Goal: Task Accomplishment & Management: Use online tool/utility

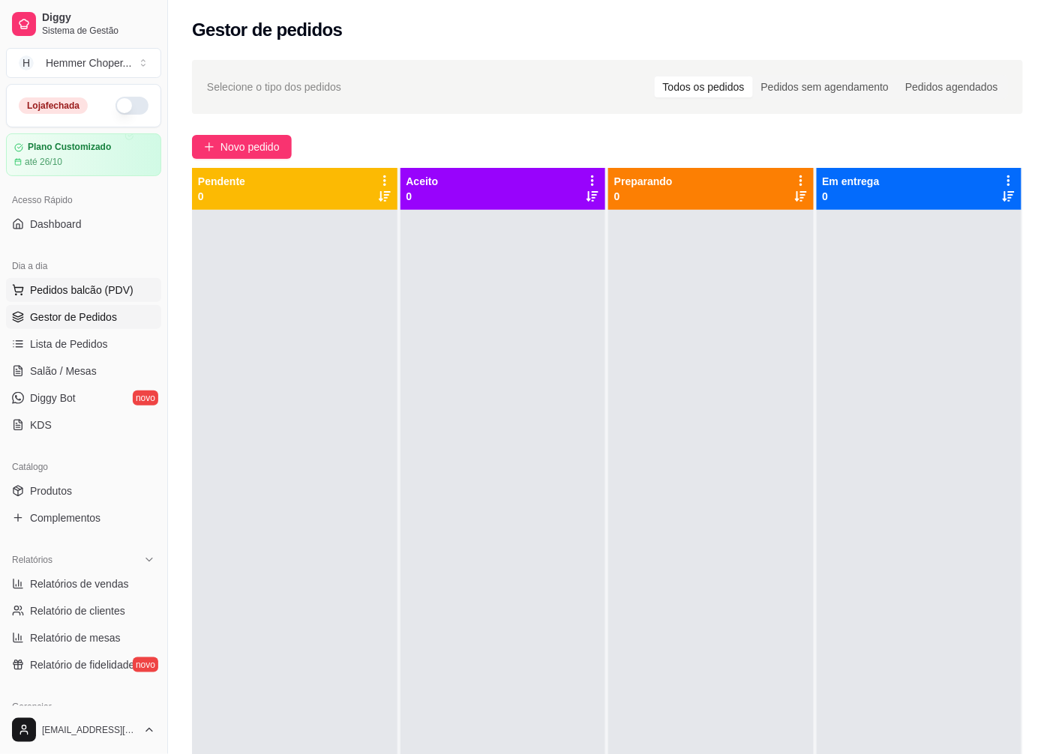
click at [81, 289] on span "Pedidos balcão (PDV)" at bounding box center [81, 290] width 103 height 15
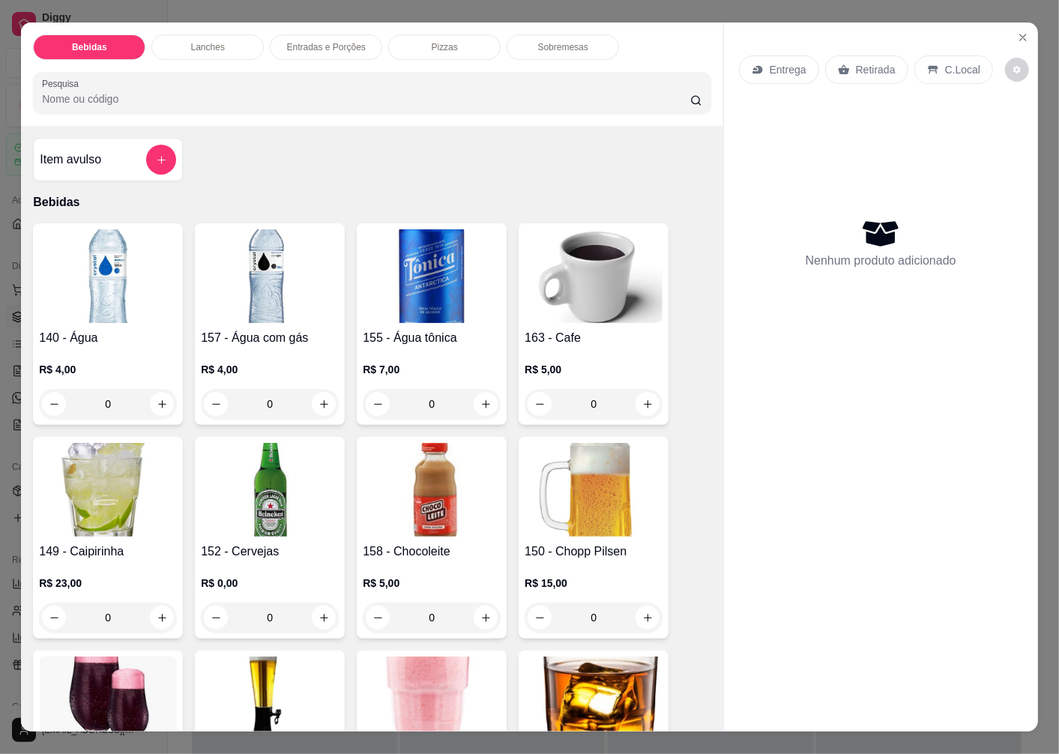
click at [862, 65] on p "Retirada" at bounding box center [876, 69] width 40 height 15
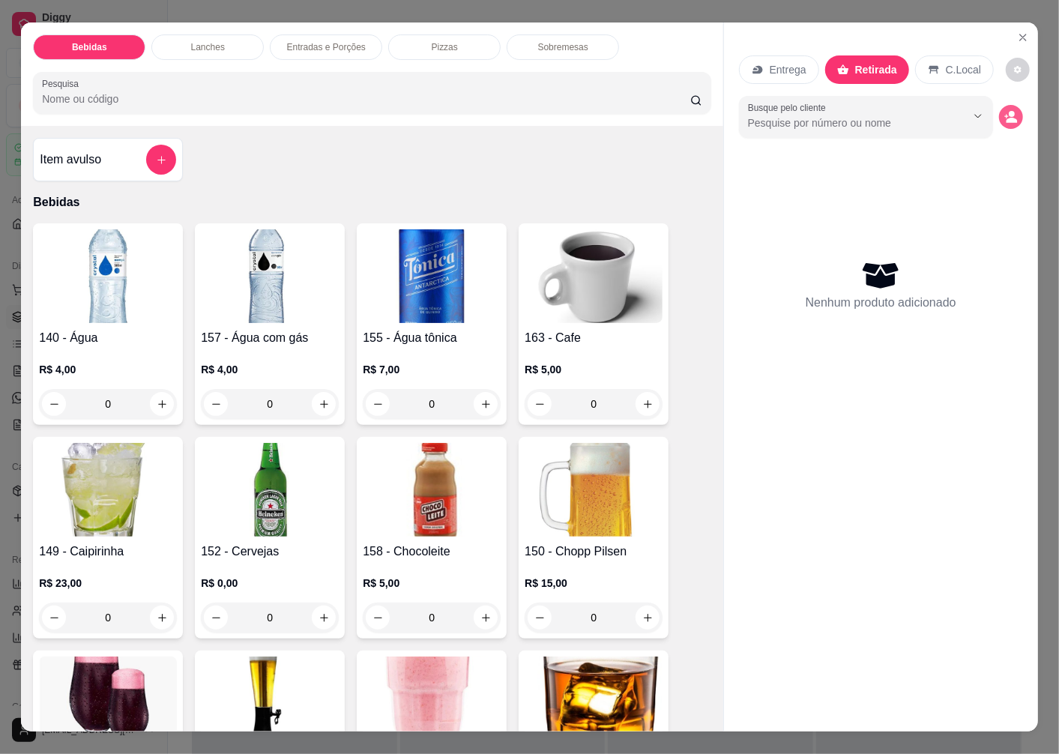
click at [1007, 118] on icon "decrease-product-quantity" at bounding box center [1012, 120] width 11 height 5
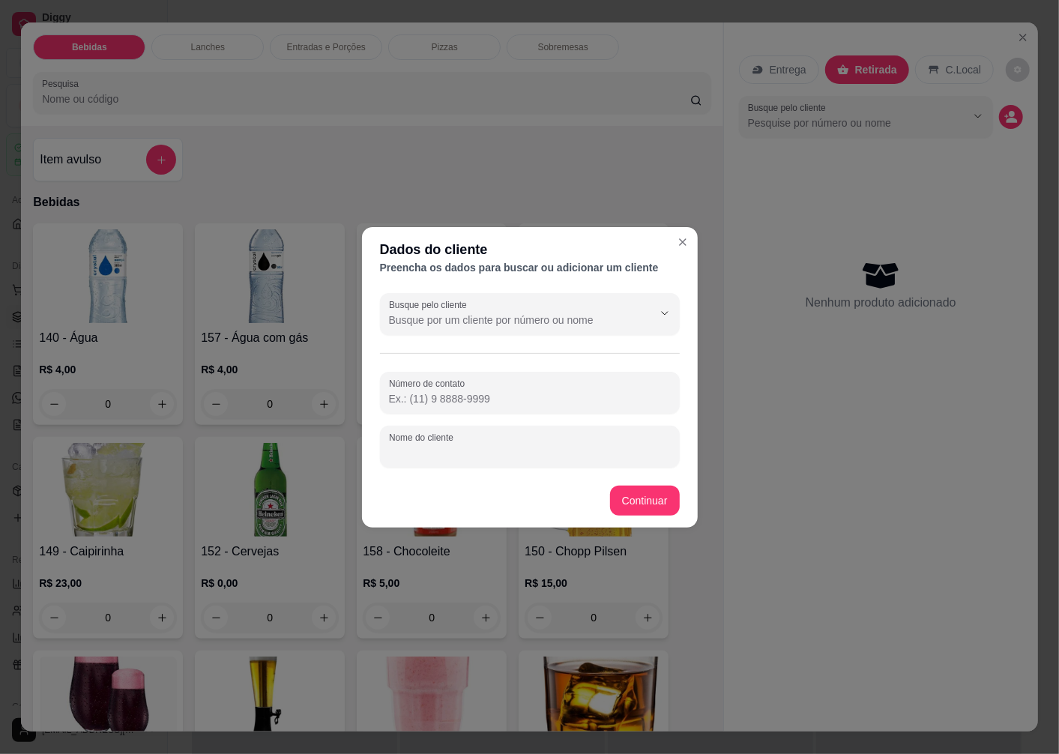
click at [423, 459] on input "Nome do cliente" at bounding box center [530, 452] width 282 height 15
type input "a"
type input "[PERSON_NAME]"
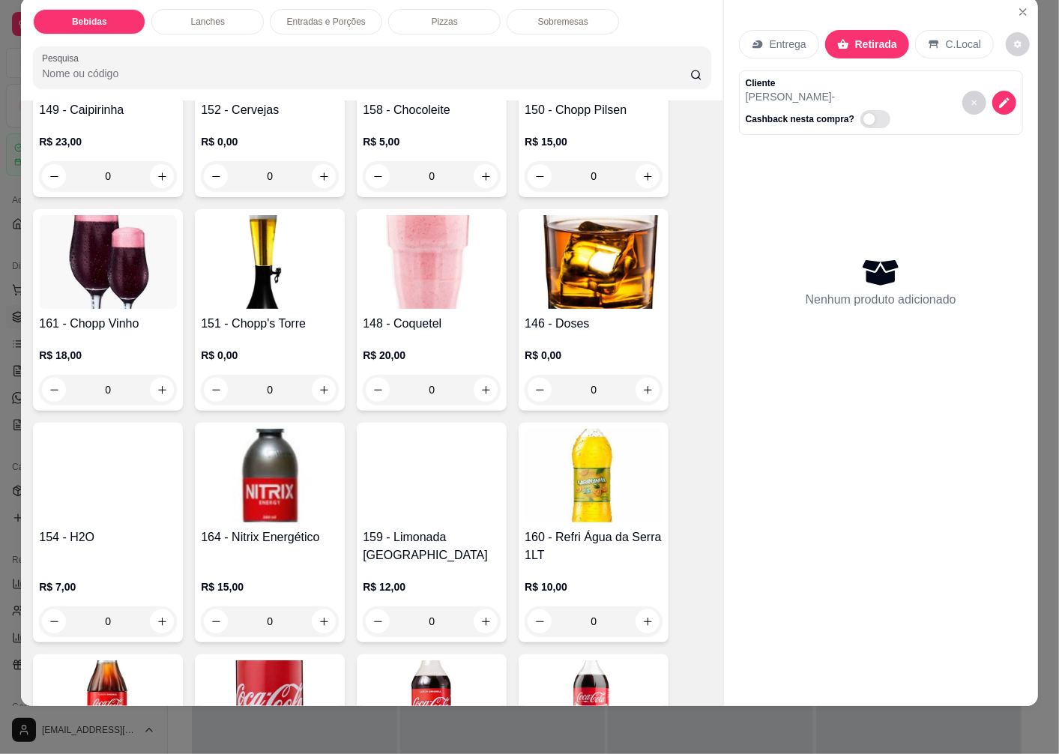
scroll to position [666, 0]
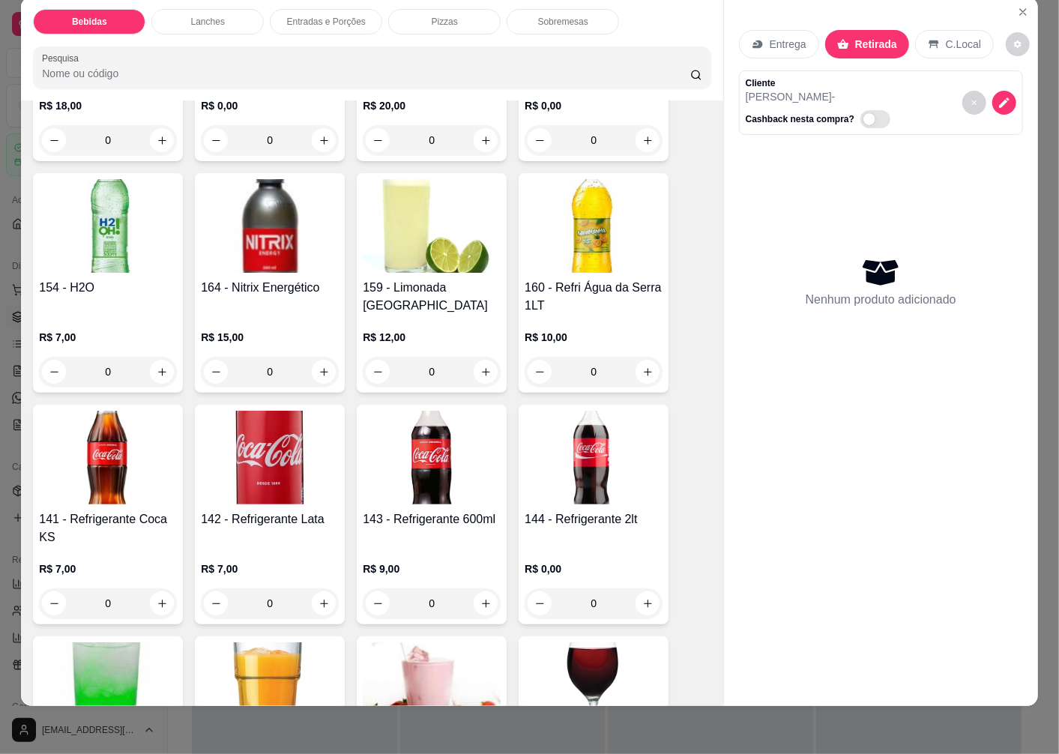
click at [446, 484] on img at bounding box center [432, 458] width 138 height 94
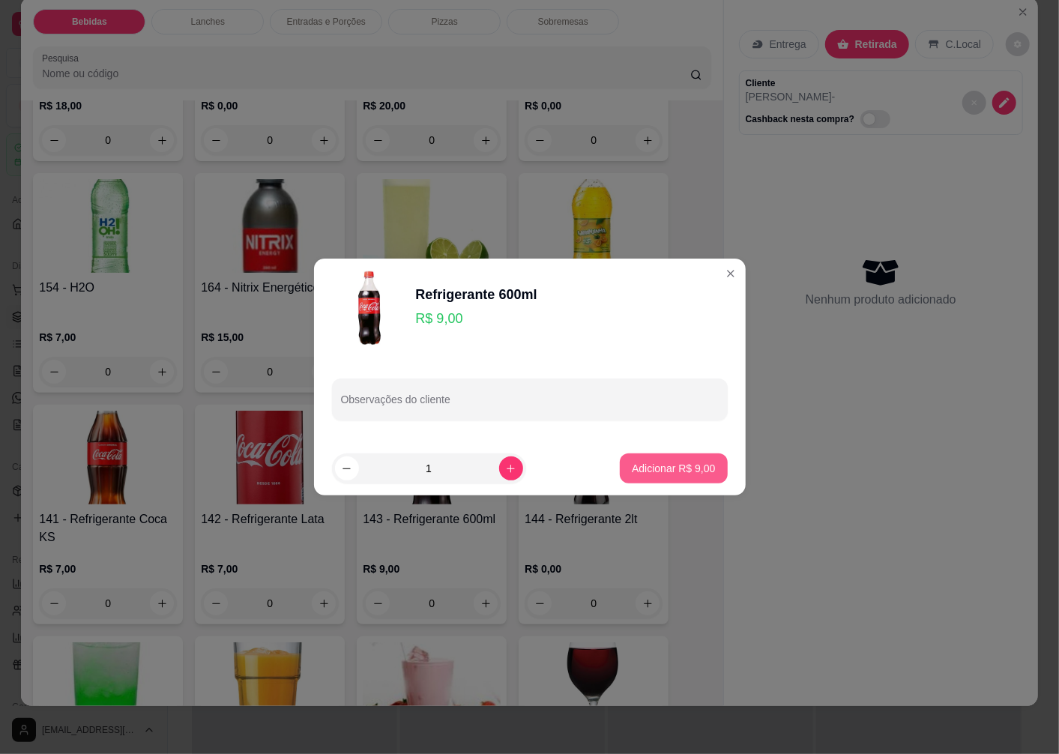
click at [664, 469] on p "Adicionar R$ 9,00" at bounding box center [673, 468] width 83 height 15
type input "1"
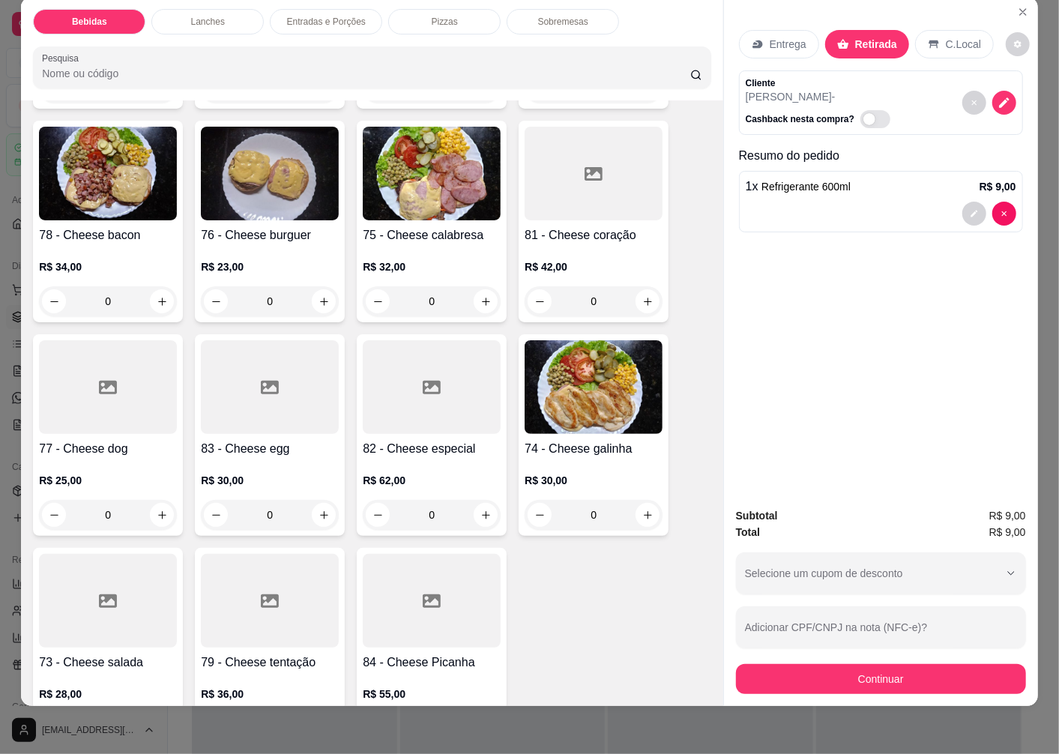
scroll to position [1916, 0]
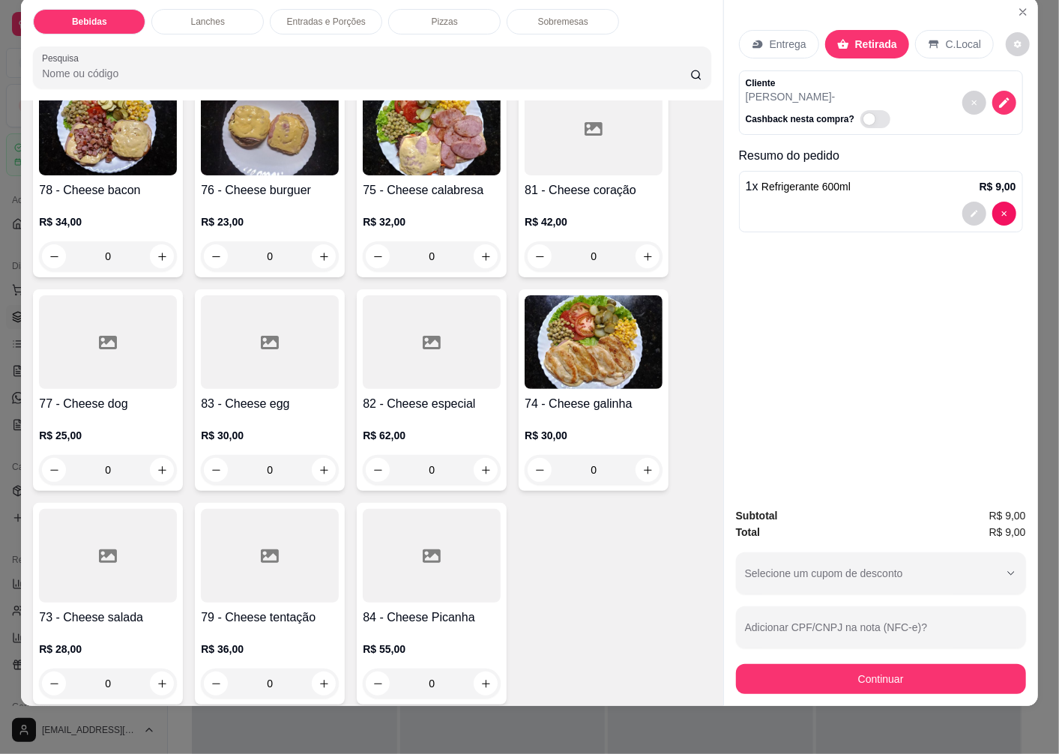
click at [279, 571] on div at bounding box center [270, 556] width 138 height 94
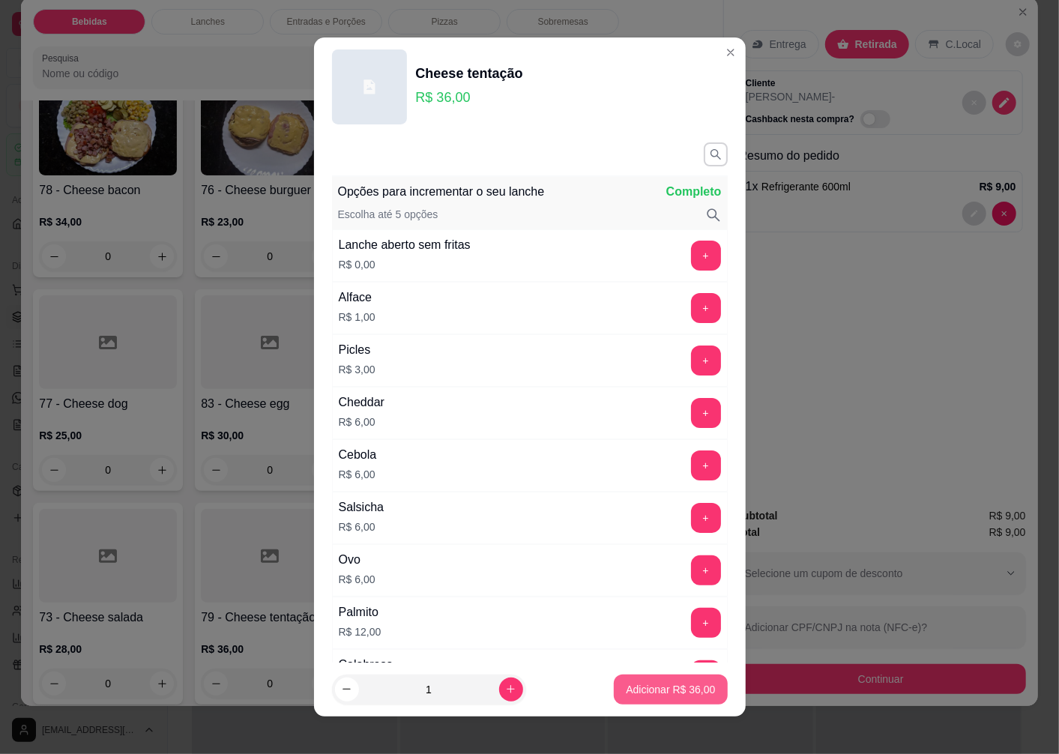
click at [656, 692] on p "Adicionar R$ 36,00" at bounding box center [670, 689] width 89 height 15
type input "1"
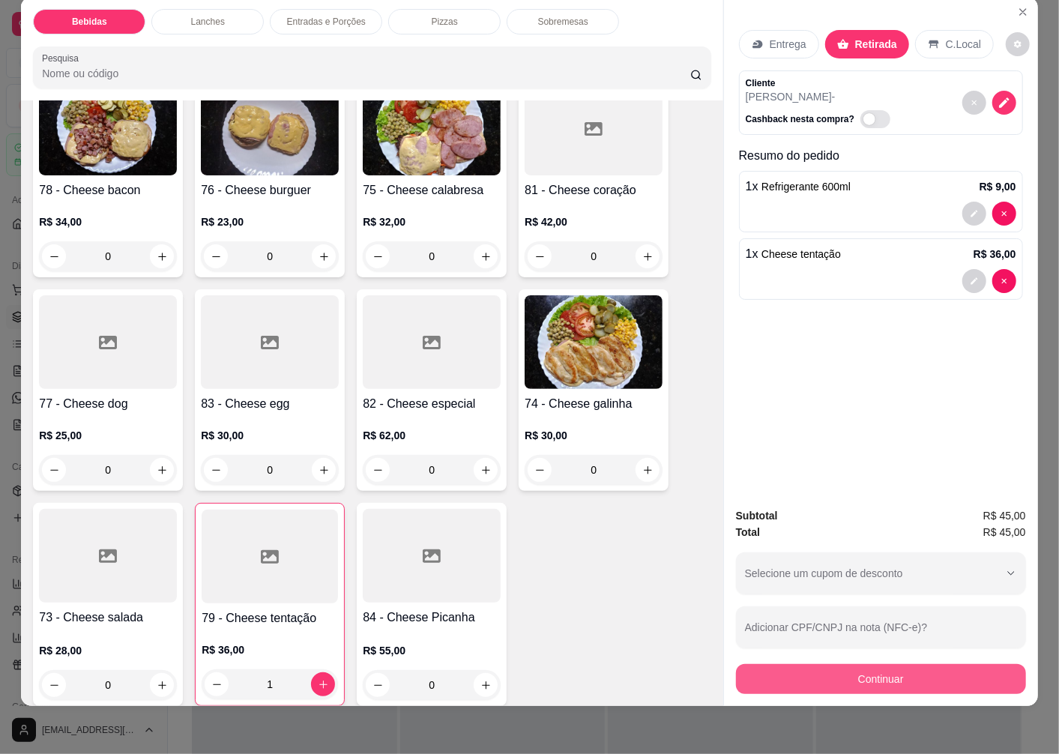
click at [804, 665] on button "Continuar" at bounding box center [881, 679] width 290 height 30
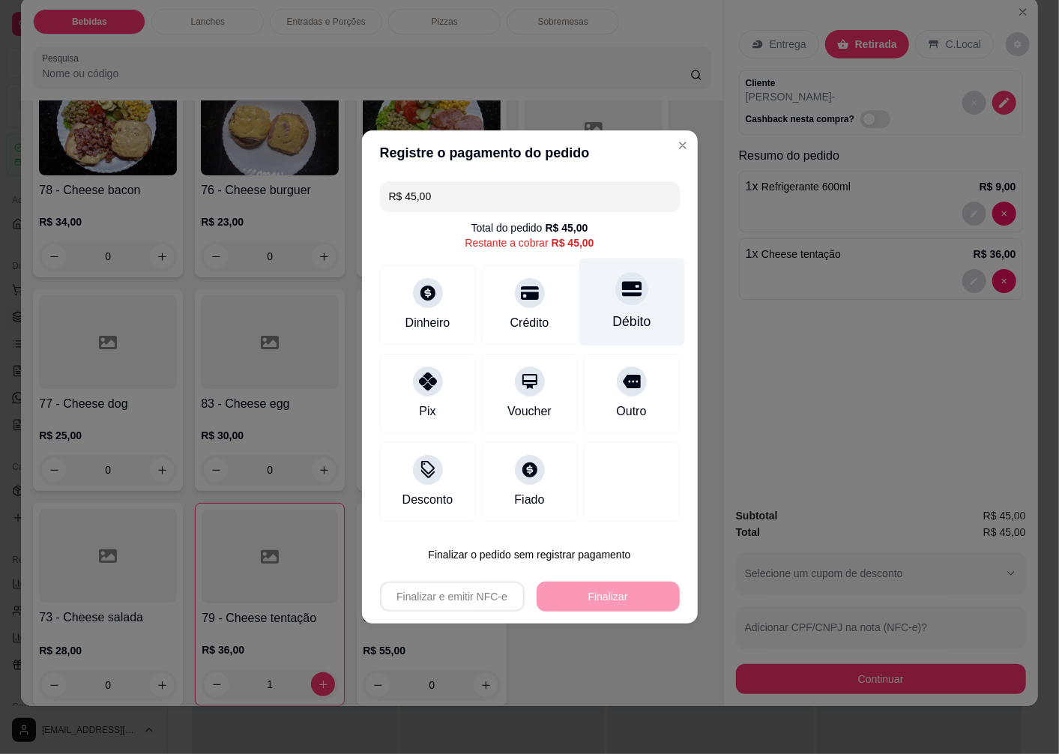
click at [622, 298] on icon at bounding box center [631, 288] width 19 height 19
type input "R$ 0,00"
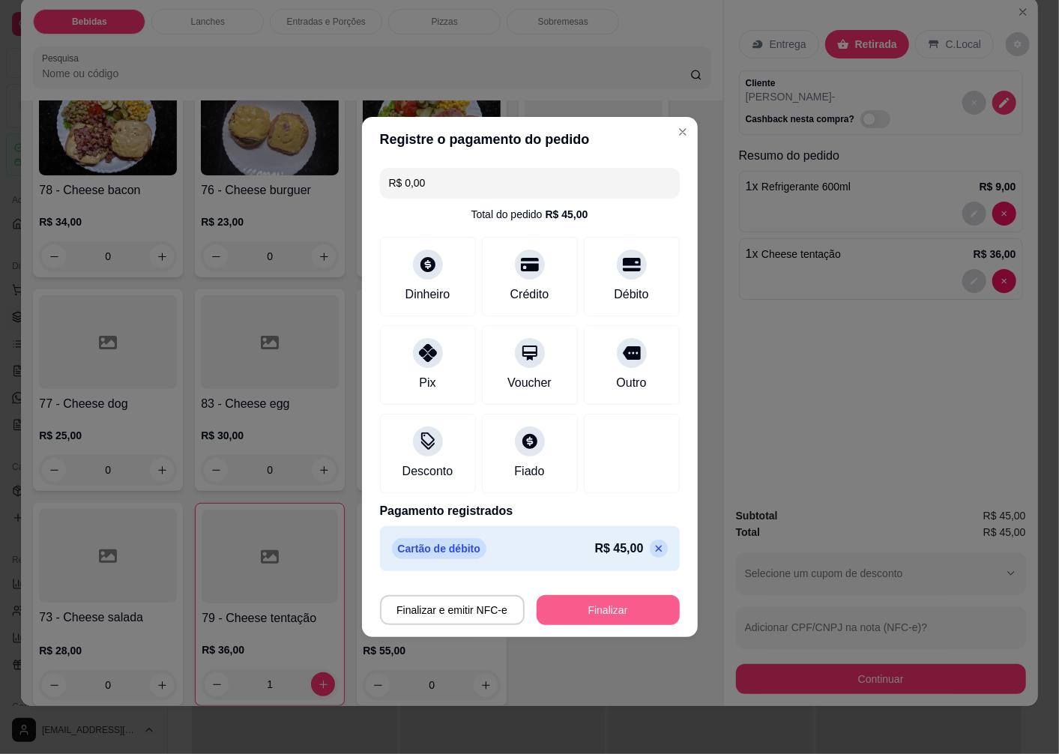
click at [575, 613] on button "Finalizar" at bounding box center [608, 610] width 143 height 30
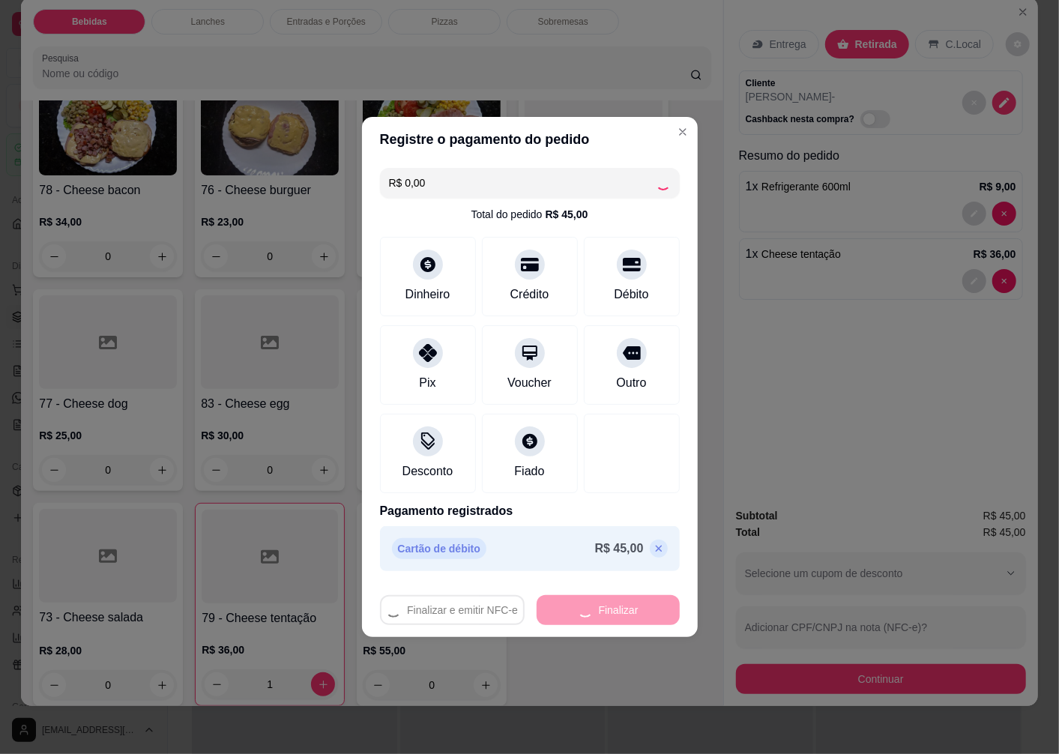
type input "0"
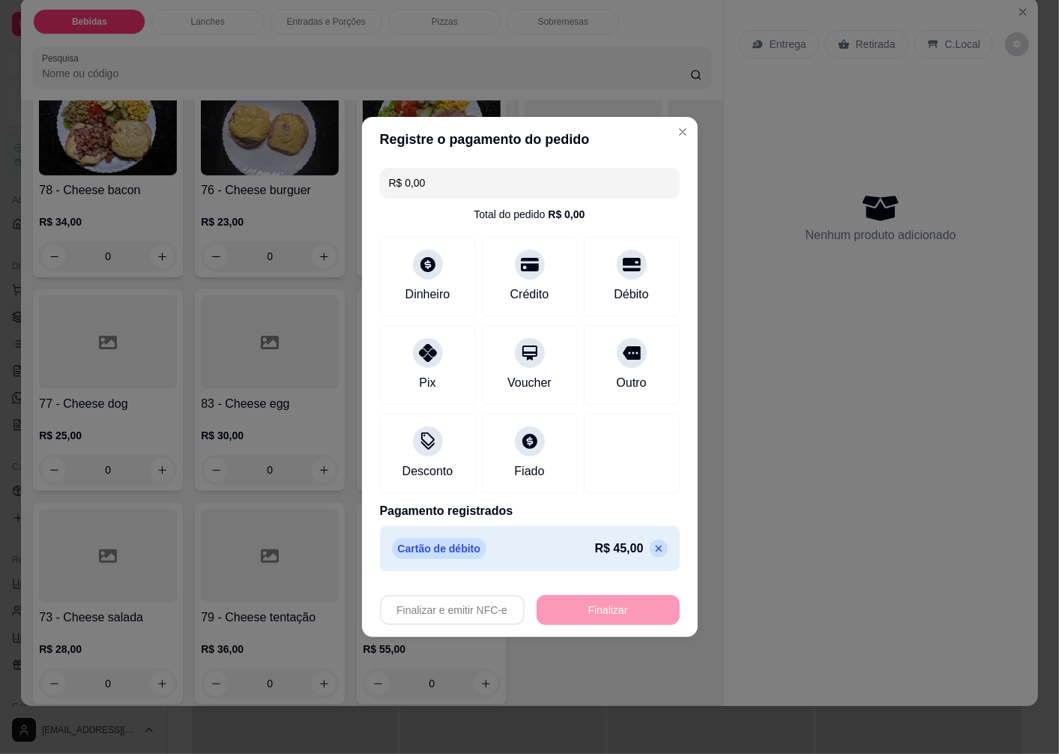
type input "-R$ 45,00"
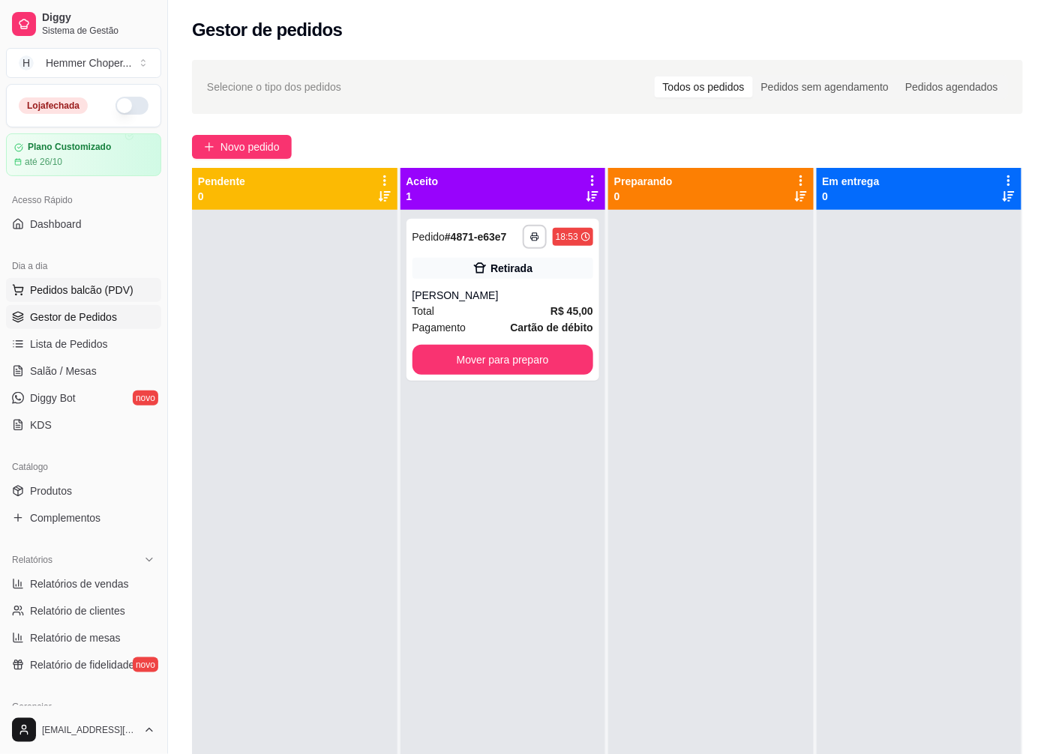
click at [94, 286] on span "Pedidos balcão (PDV)" at bounding box center [81, 290] width 103 height 15
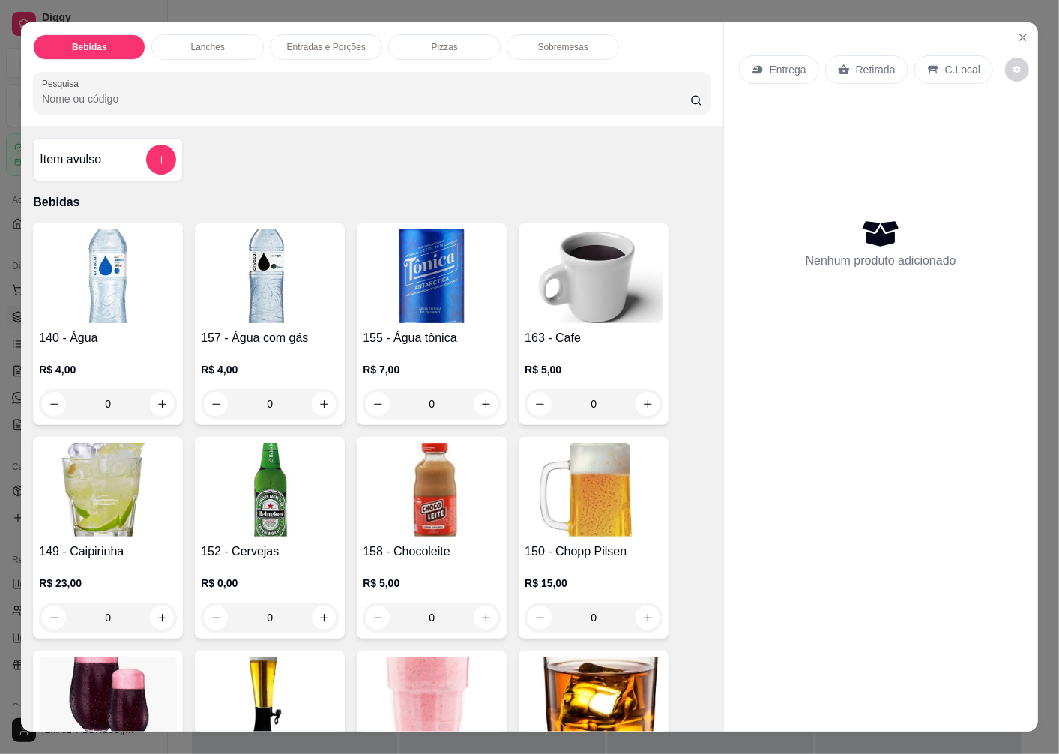
click at [858, 66] on p "Retirada" at bounding box center [876, 69] width 40 height 15
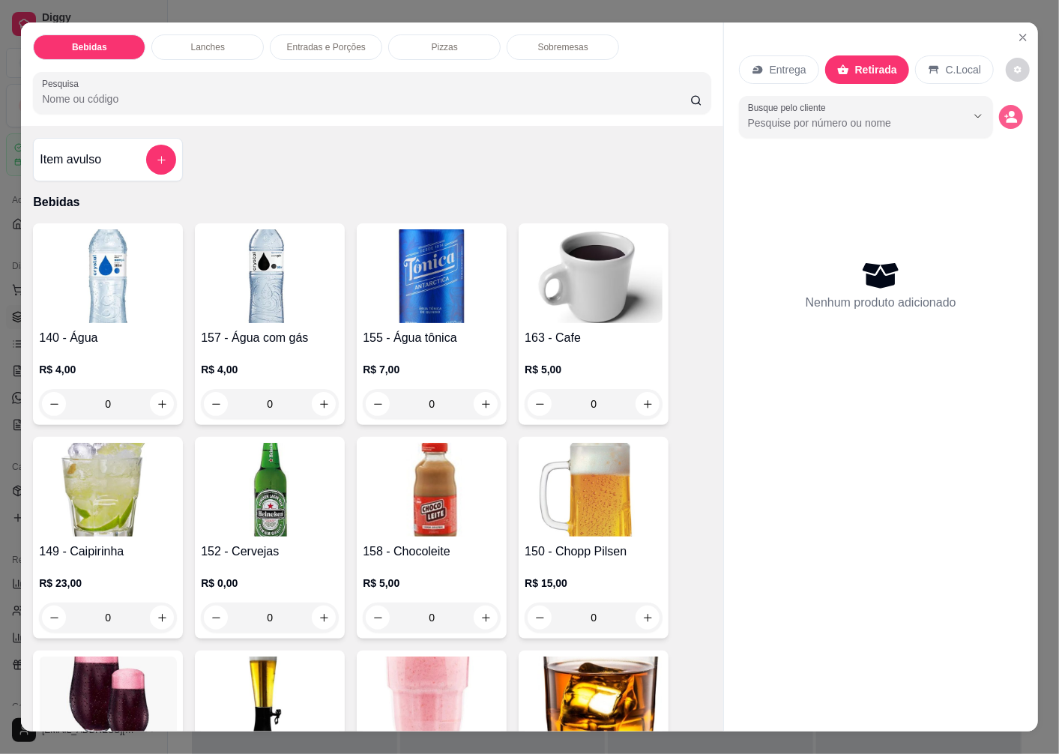
click at [1008, 110] on icon "decrease-product-quantity" at bounding box center [1011, 116] width 13 height 13
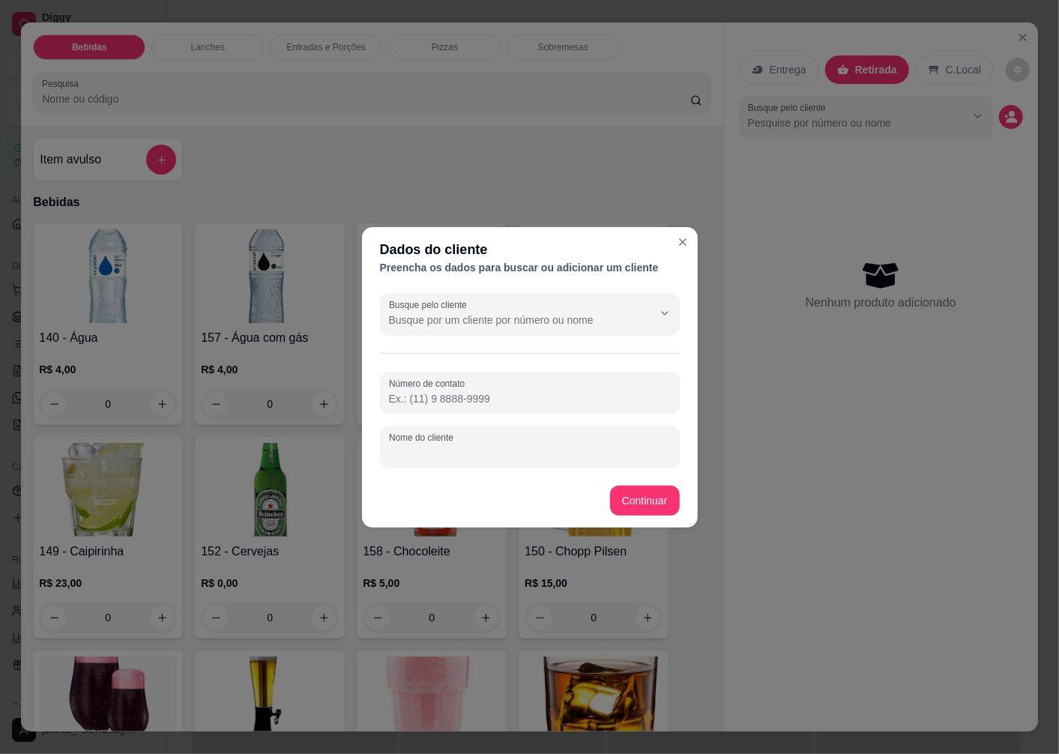
click at [451, 451] on input "Nome do cliente" at bounding box center [530, 452] width 282 height 15
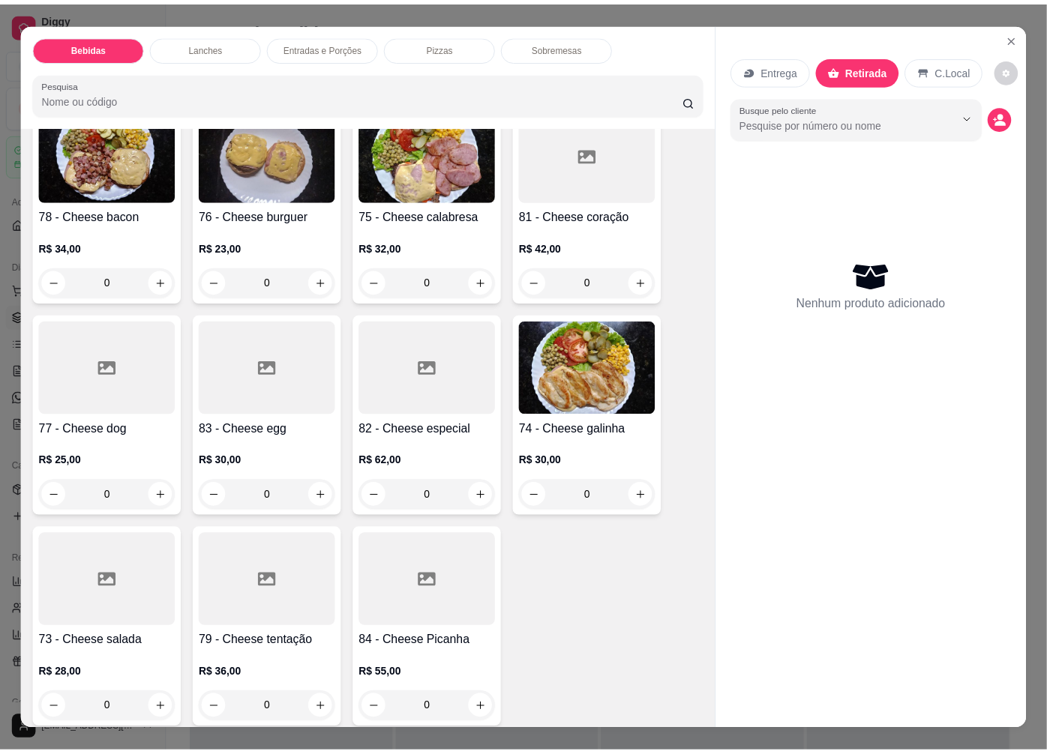
scroll to position [2165, 0]
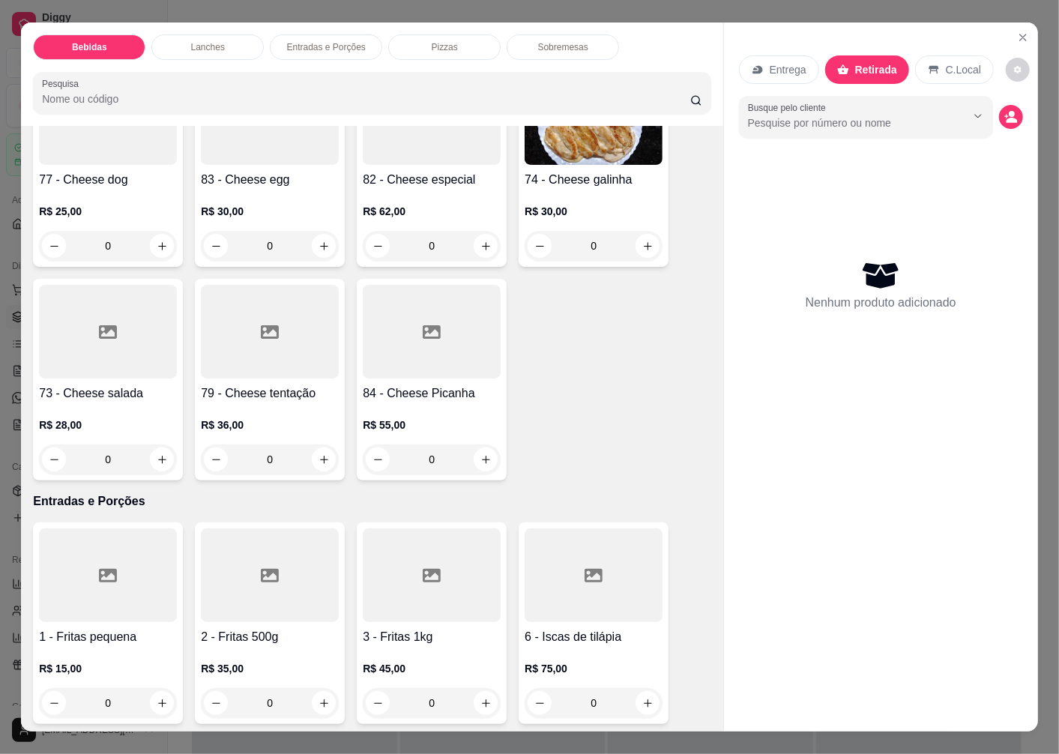
click at [109, 403] on div "R$ 28,00 0" at bounding box center [108, 439] width 138 height 72
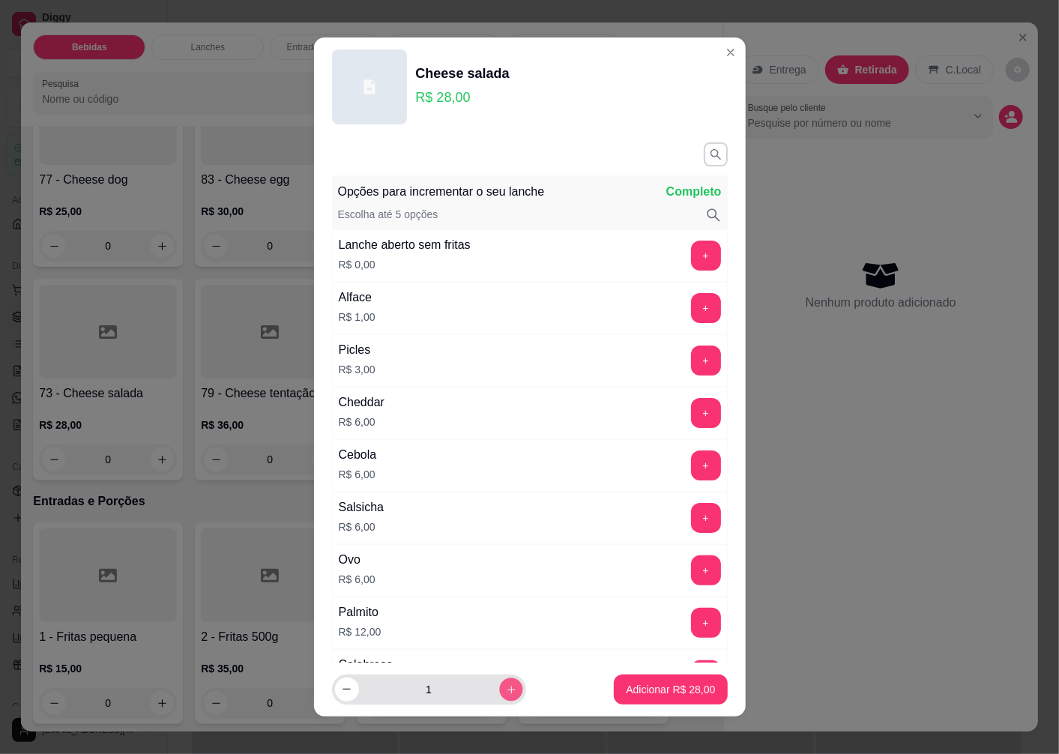
click at [507, 690] on icon "increase-product-quantity" at bounding box center [510, 689] width 7 height 7
type input "2"
click at [635, 688] on p "Adicionar R$ 56,00" at bounding box center [670, 689] width 89 height 15
type input "2"
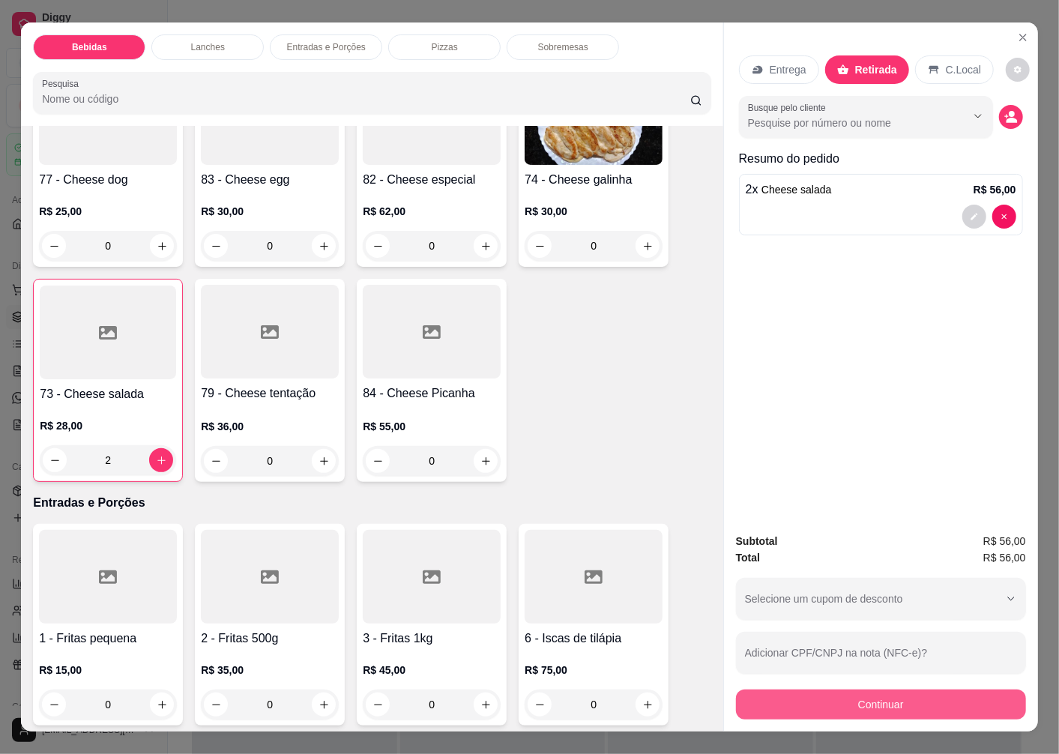
click at [821, 691] on button "Continuar" at bounding box center [881, 705] width 290 height 30
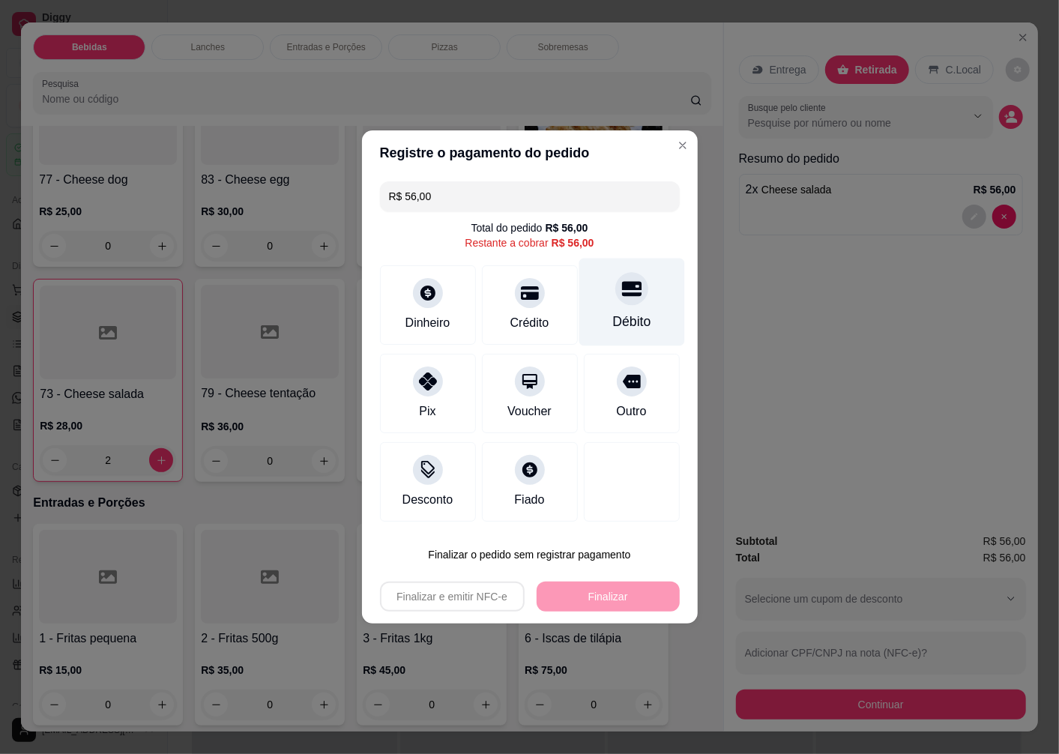
click at [622, 298] on icon at bounding box center [631, 288] width 19 height 19
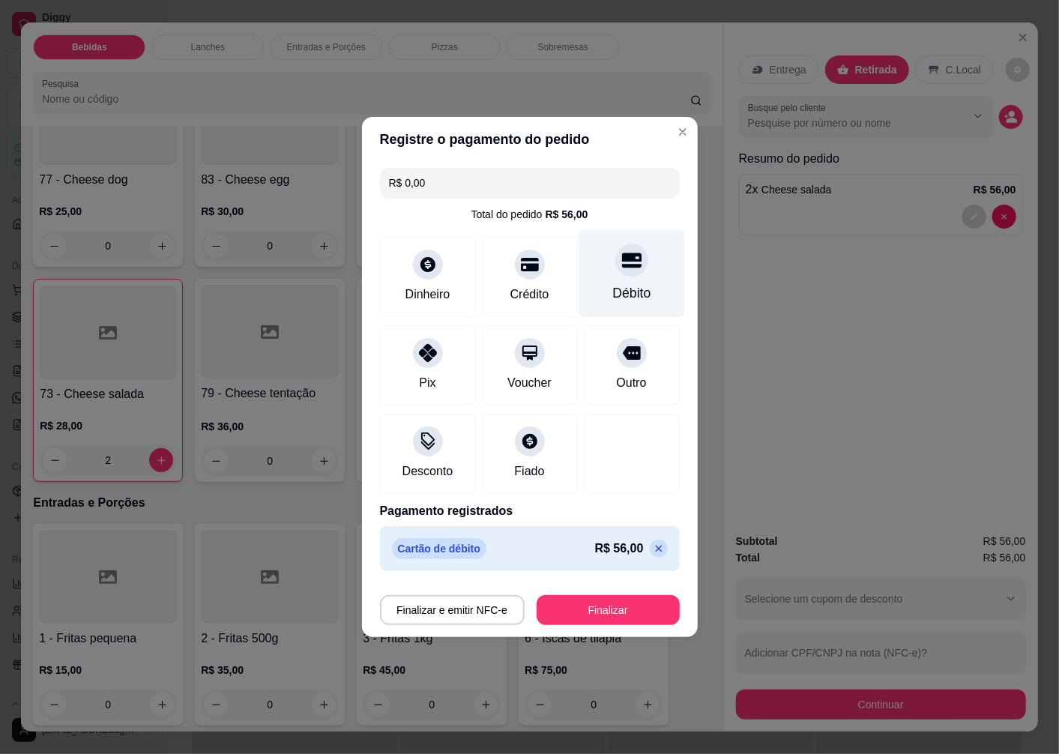
type input "R$ 0,00"
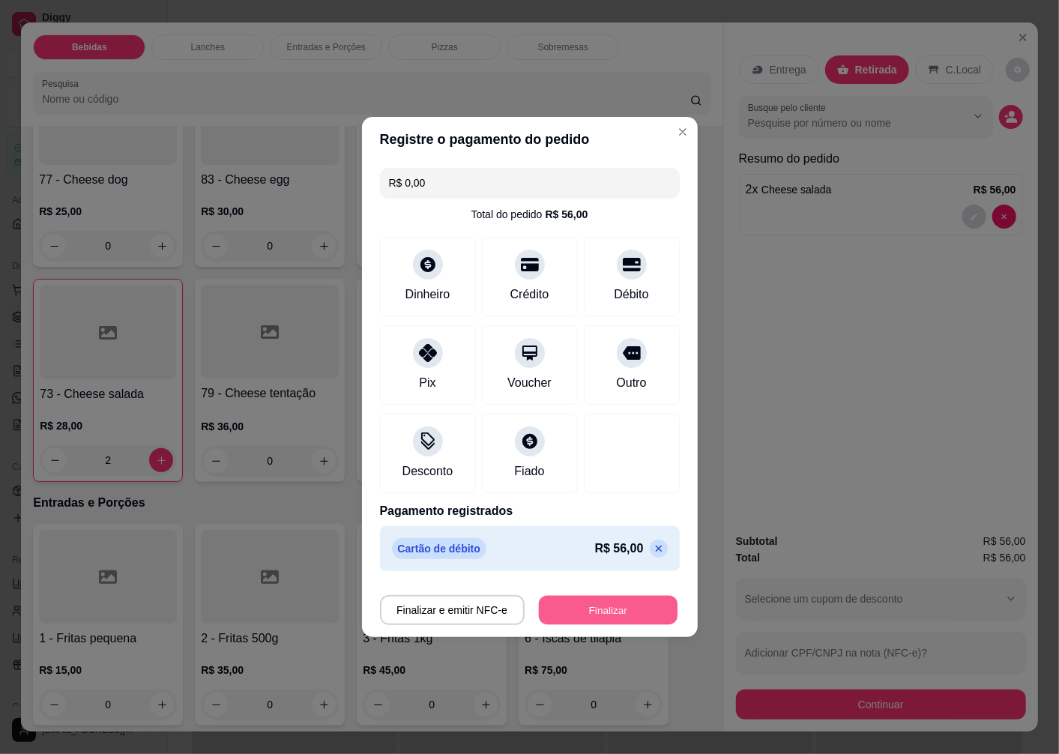
click at [598, 613] on button "Finalizar" at bounding box center [608, 610] width 139 height 29
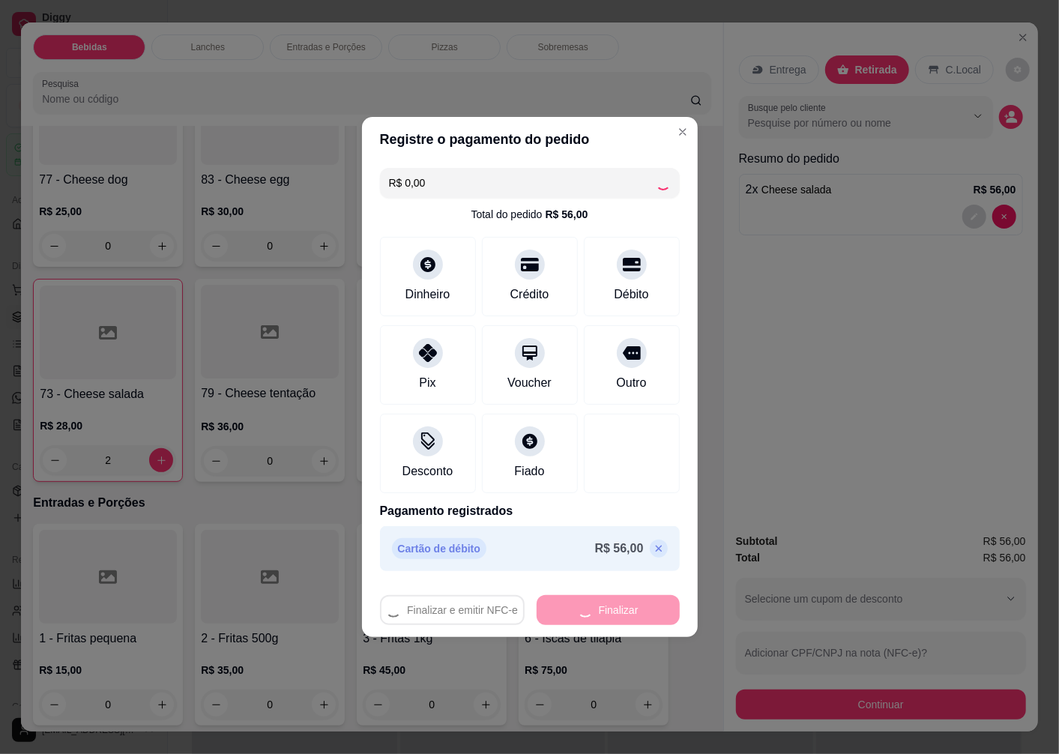
type input "0"
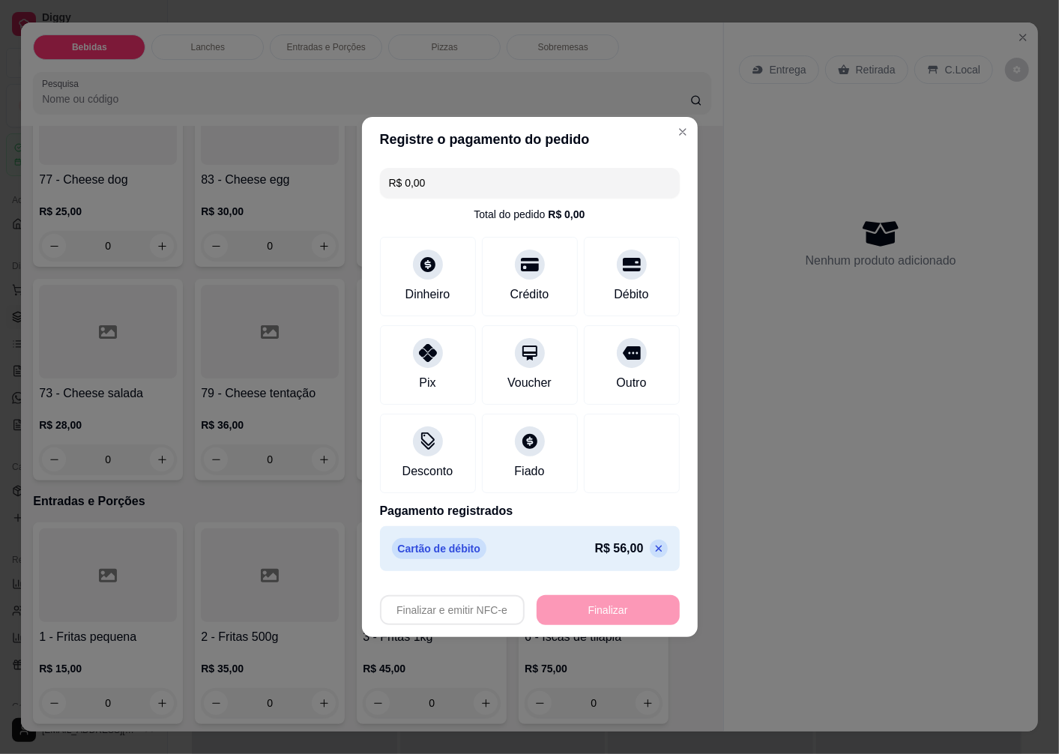
type input "-R$ 56,00"
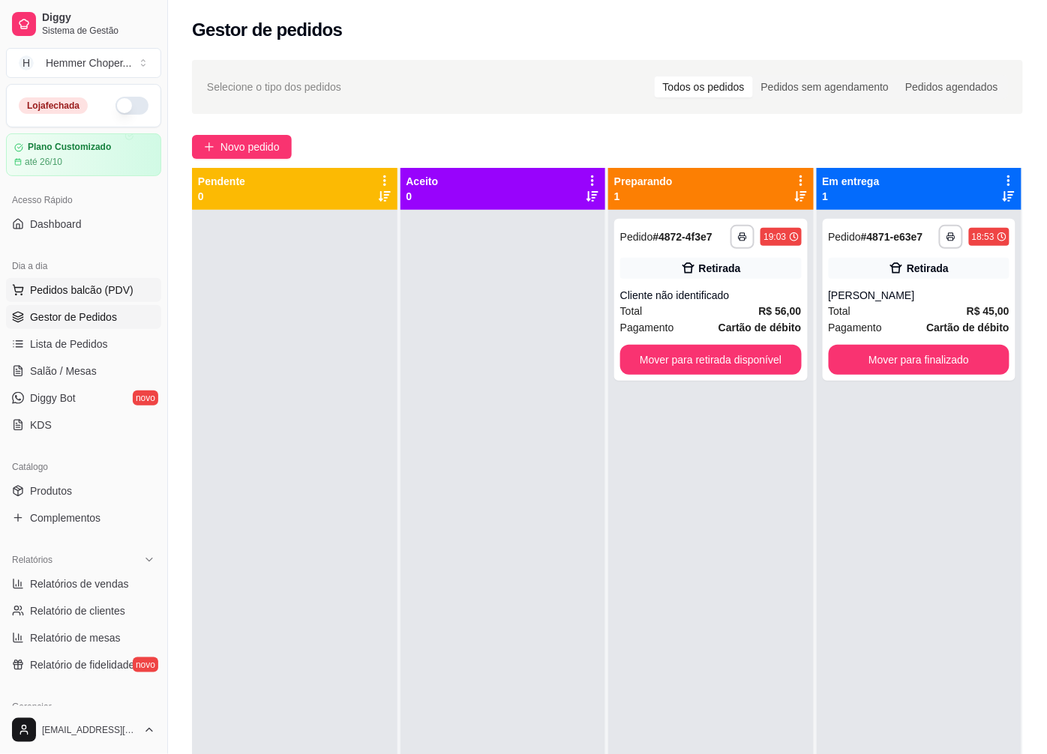
click at [64, 295] on span "Pedidos balcão (PDV)" at bounding box center [81, 290] width 103 height 15
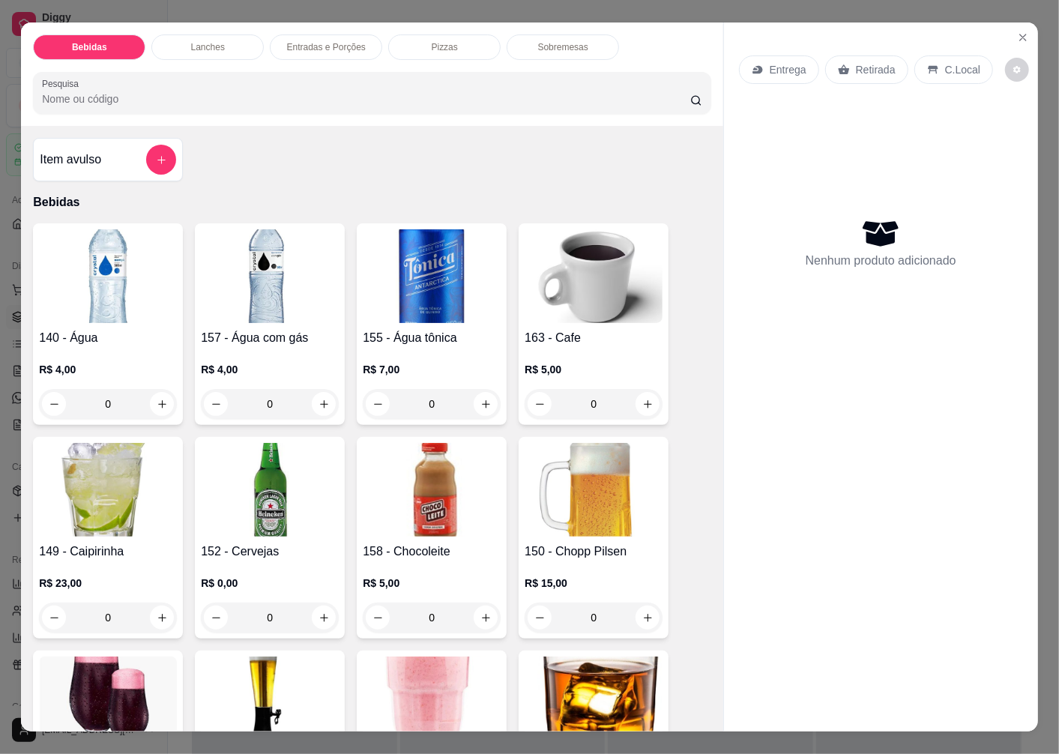
click at [872, 64] on p "Retirada" at bounding box center [876, 69] width 40 height 15
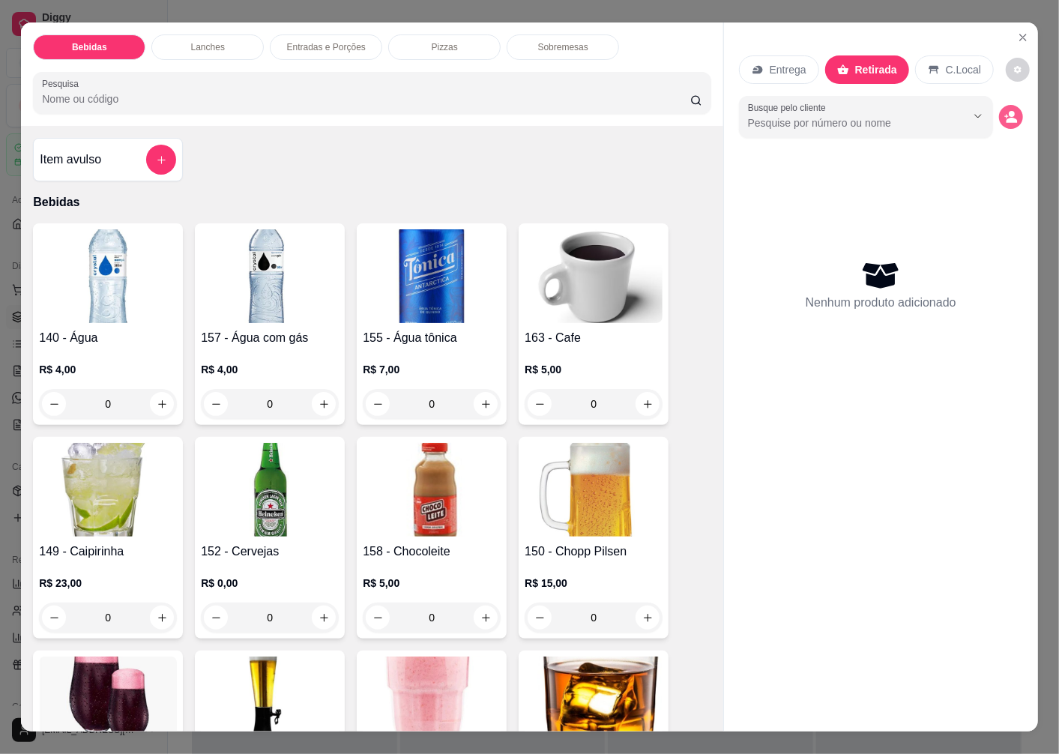
click at [1007, 118] on icon "decrease-product-quantity" at bounding box center [1012, 120] width 11 height 5
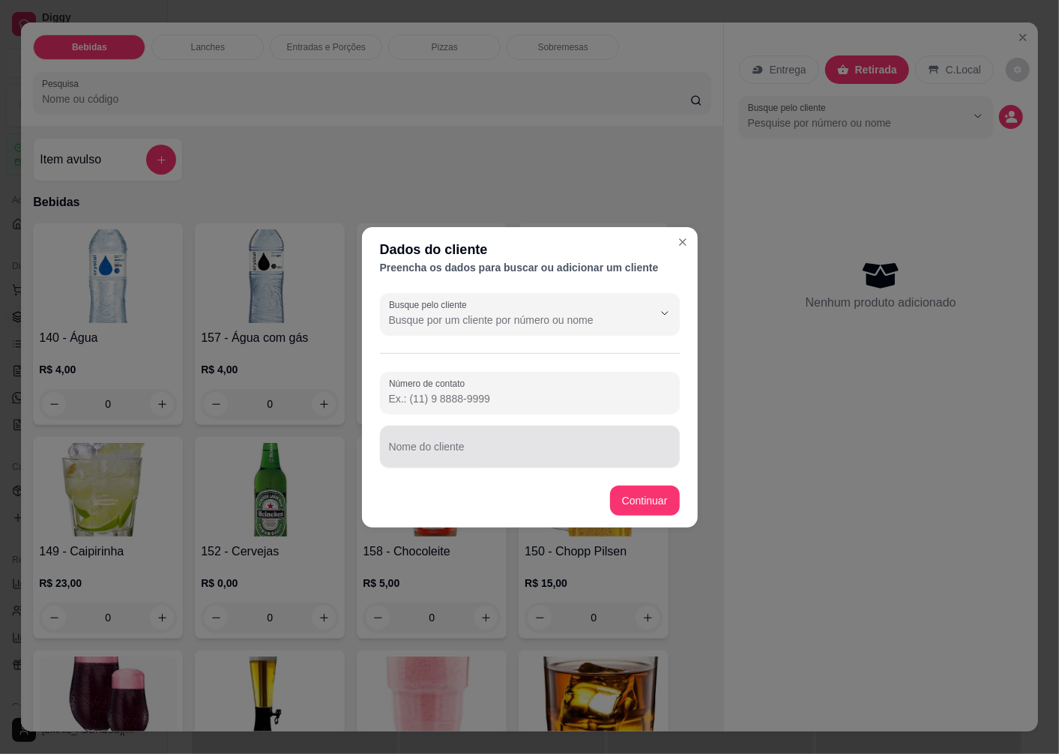
click at [443, 463] on div "Nome do cliente" at bounding box center [530, 447] width 300 height 42
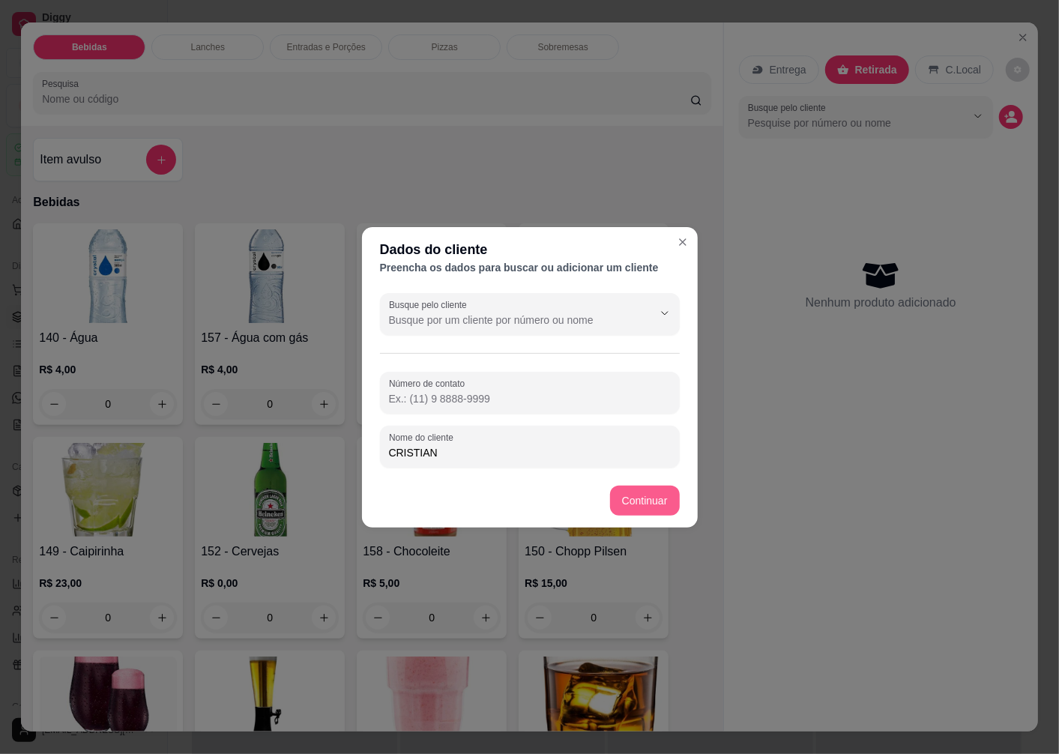
type input "CRISTIAN"
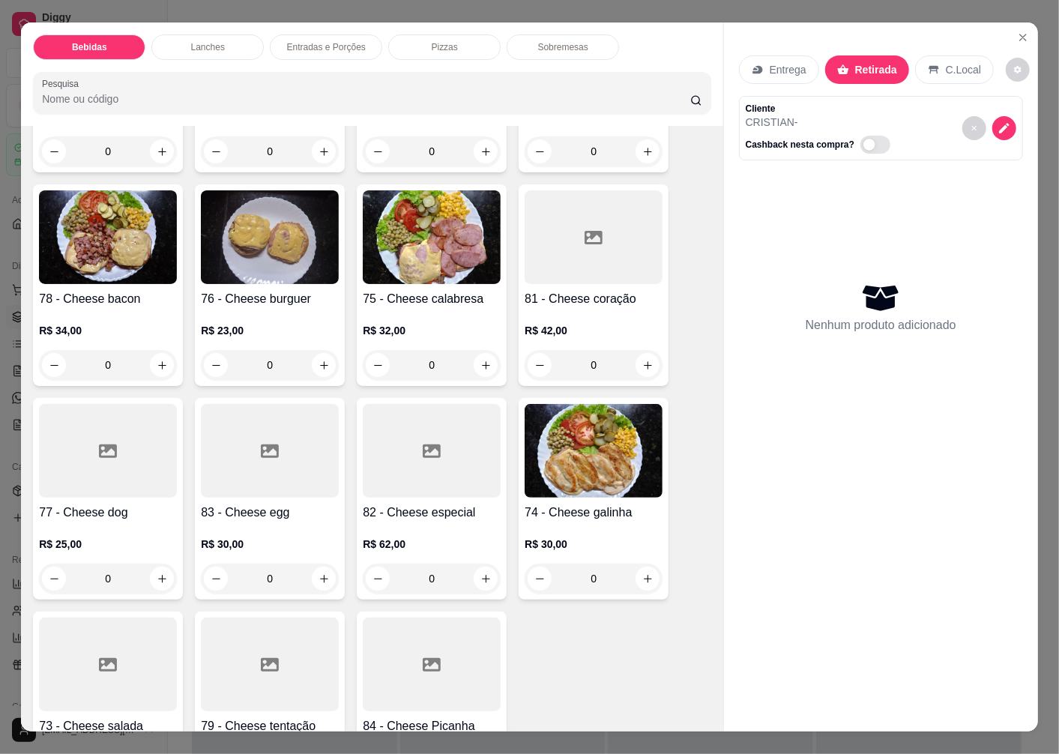
scroll to position [2082, 0]
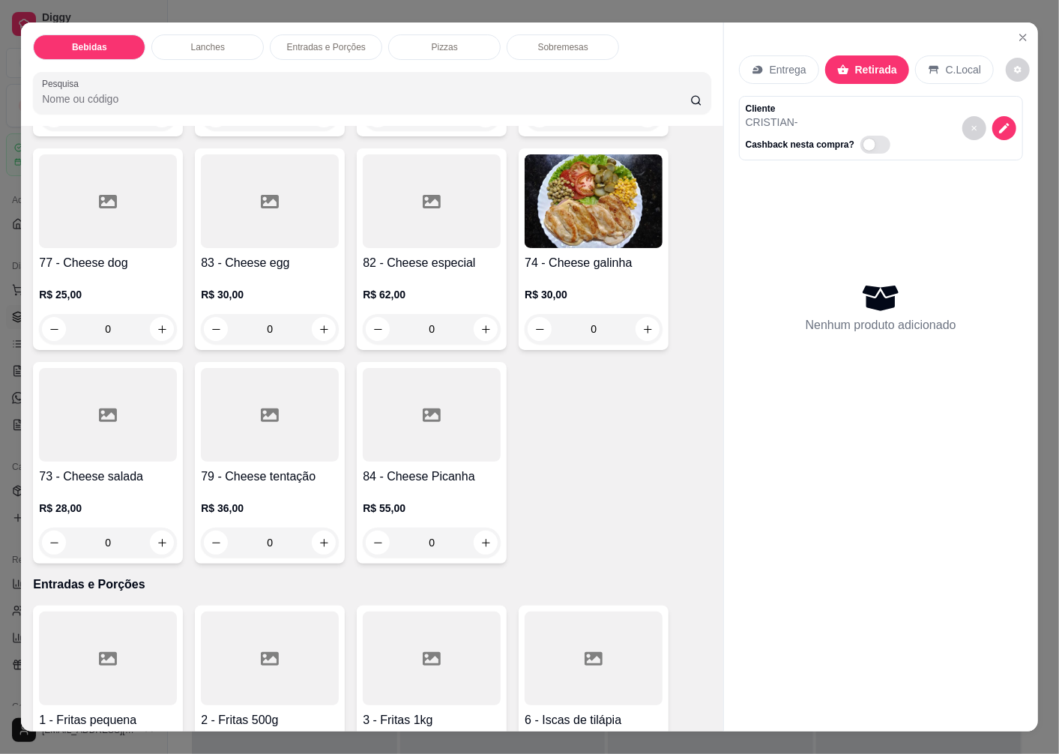
click at [85, 453] on div at bounding box center [108, 415] width 138 height 94
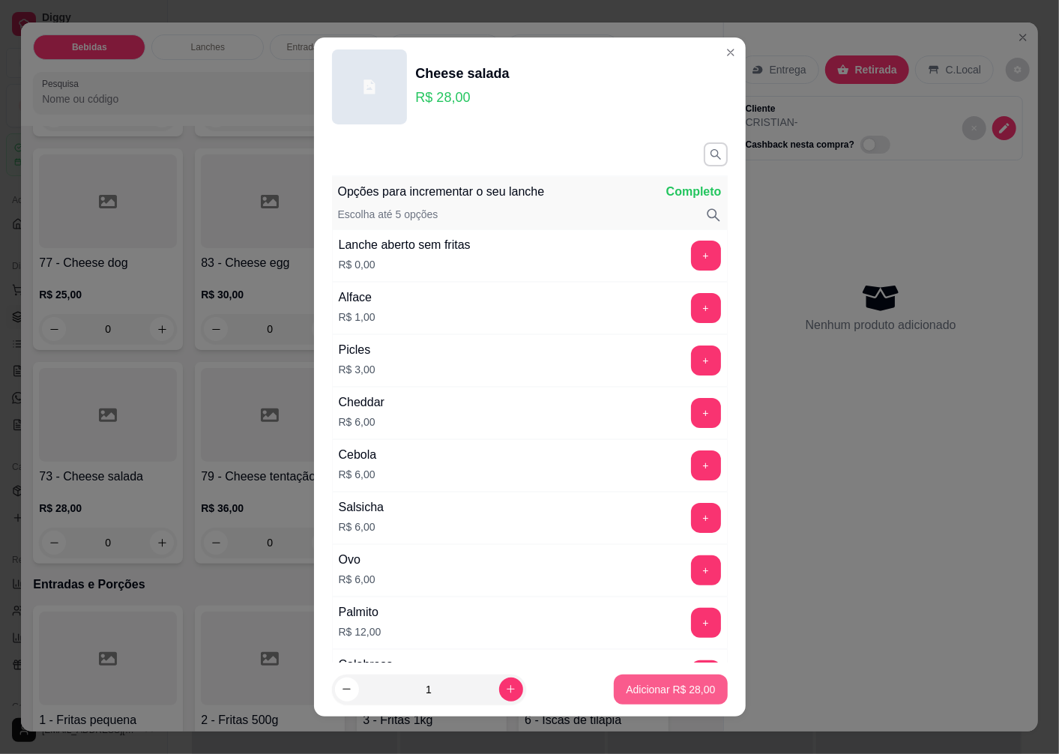
click at [646, 696] on p "Adicionar R$ 28,00" at bounding box center [670, 689] width 89 height 15
type input "1"
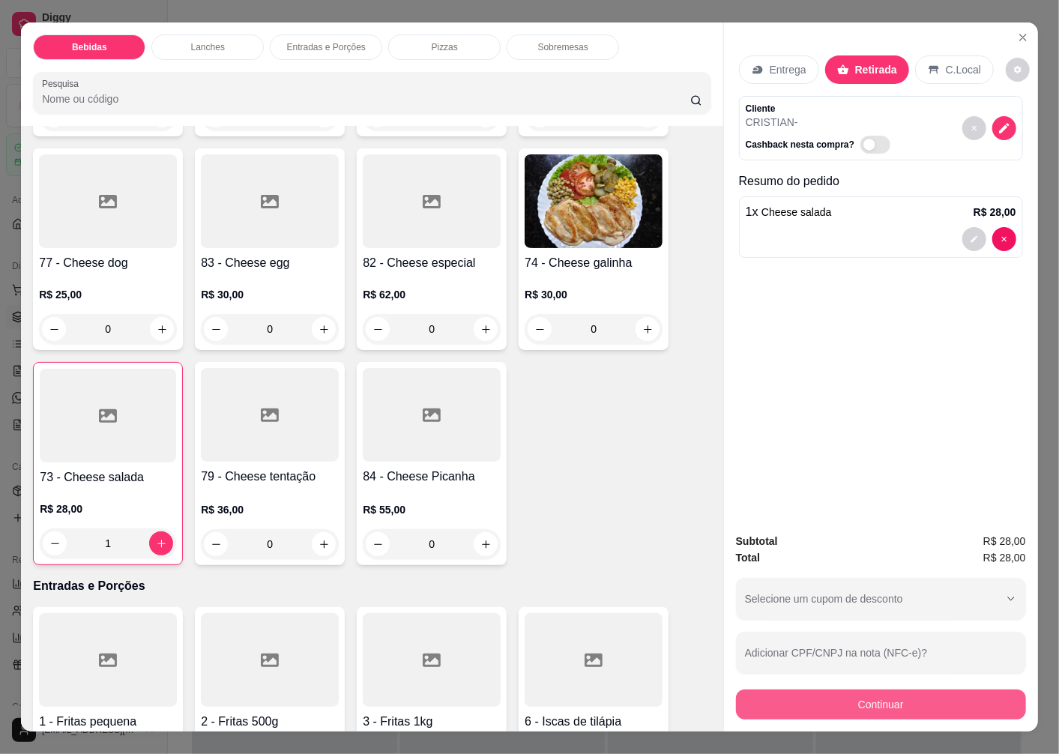
click at [827, 693] on button "Continuar" at bounding box center [881, 705] width 290 height 30
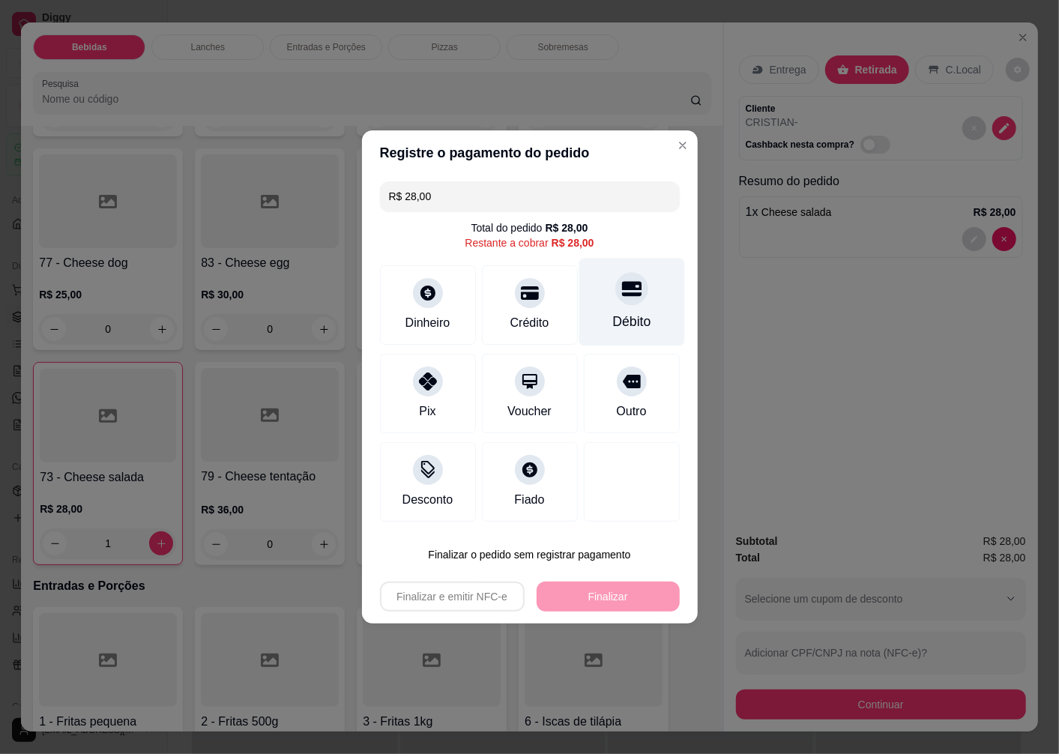
click at [623, 300] on div at bounding box center [632, 288] width 33 height 33
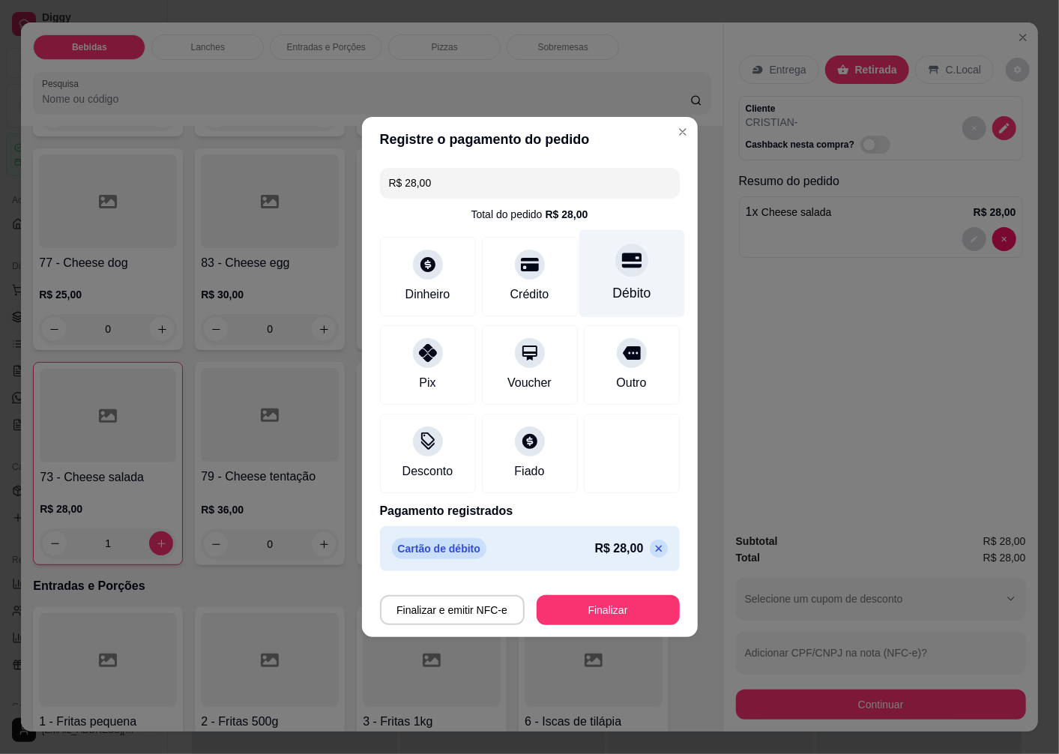
type input "R$ 0,00"
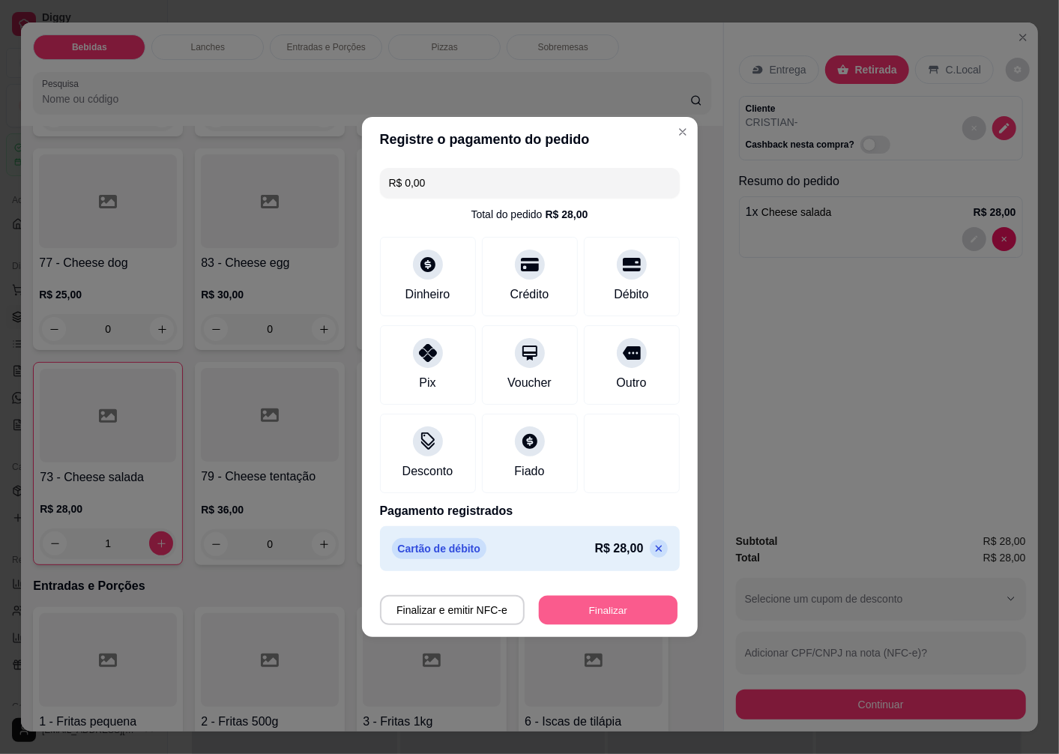
click at [595, 613] on button "Finalizar" at bounding box center [608, 610] width 139 height 29
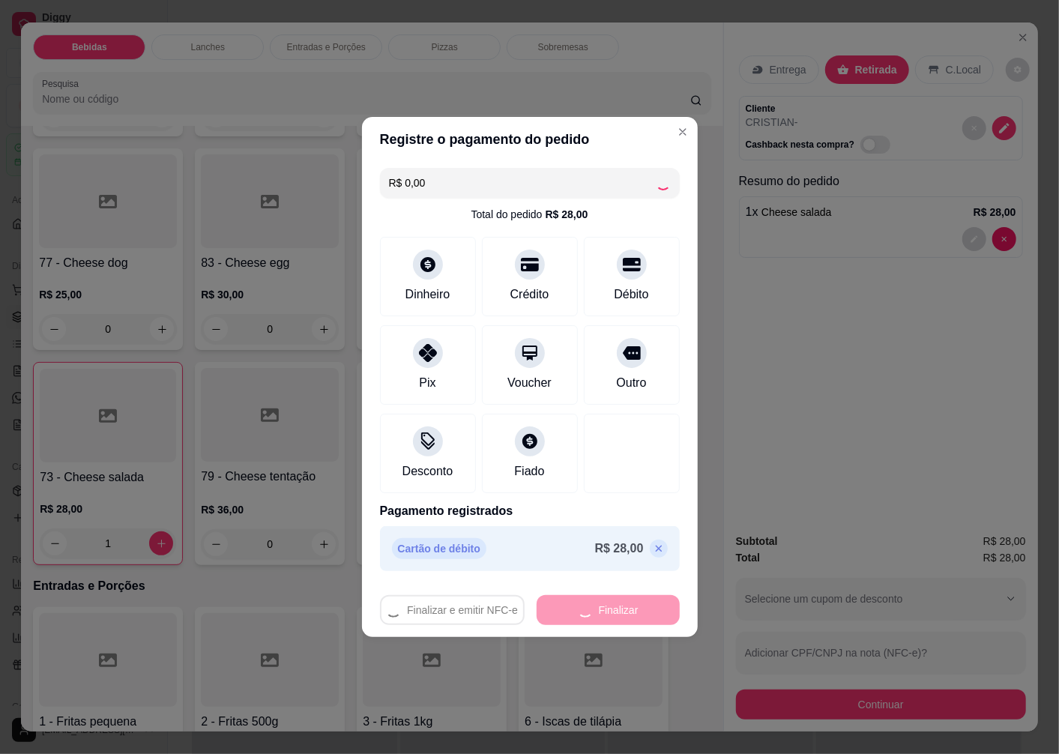
type input "0"
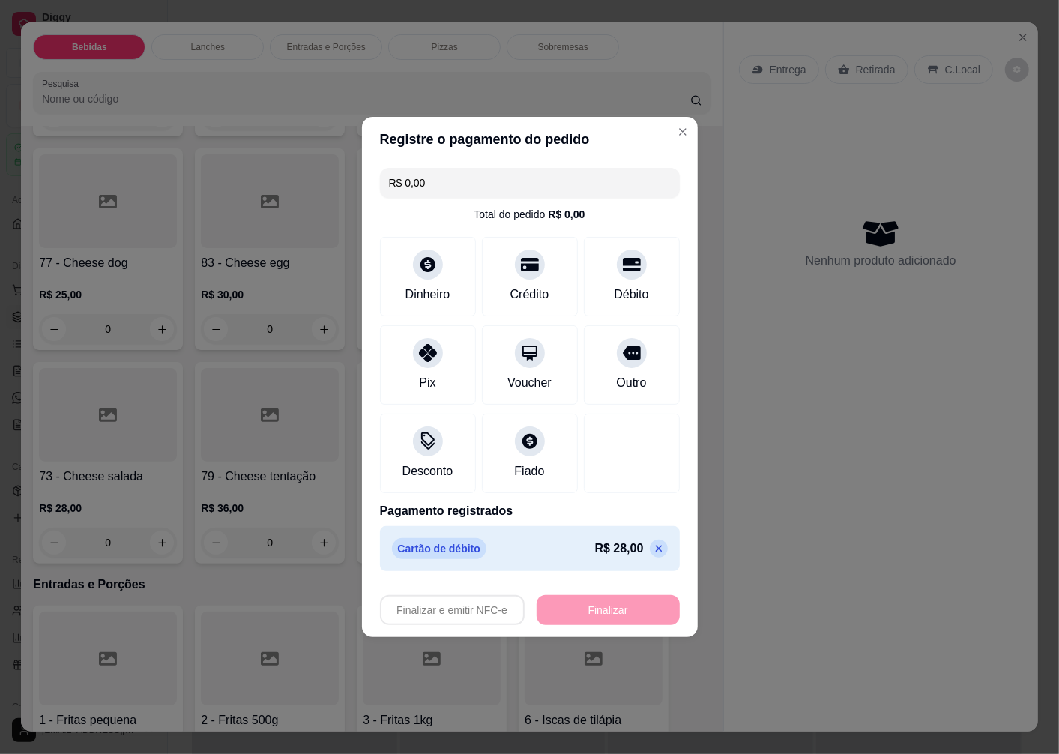
type input "-R$ 28,00"
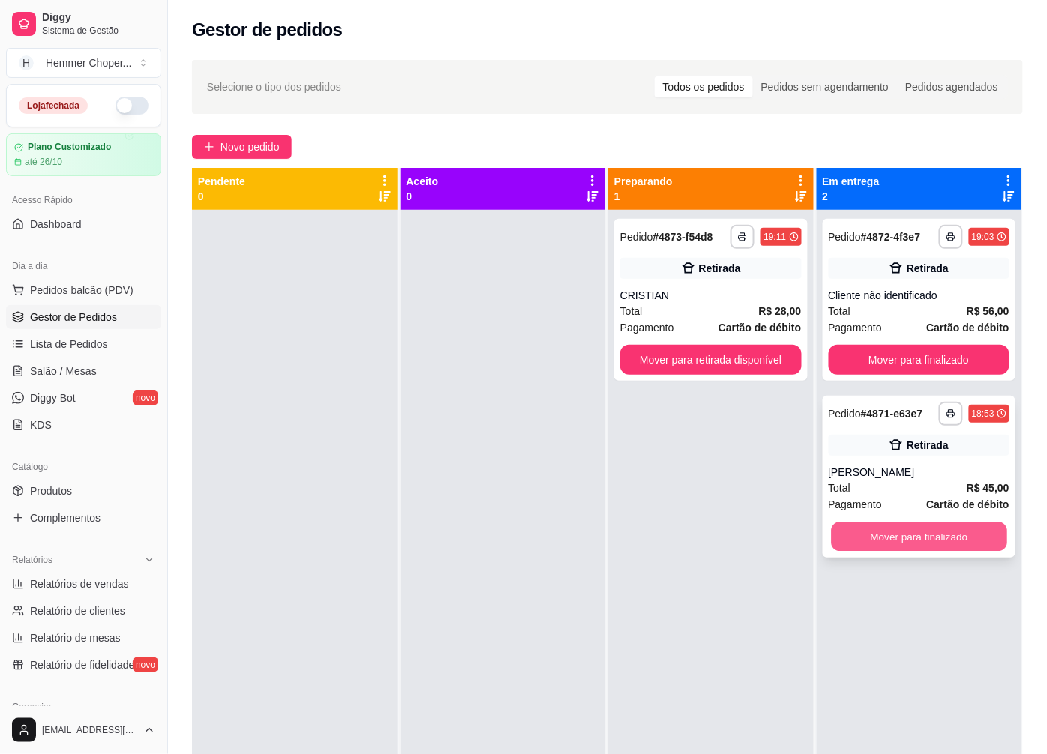
click at [892, 537] on button "Mover para finalizado" at bounding box center [918, 537] width 175 height 29
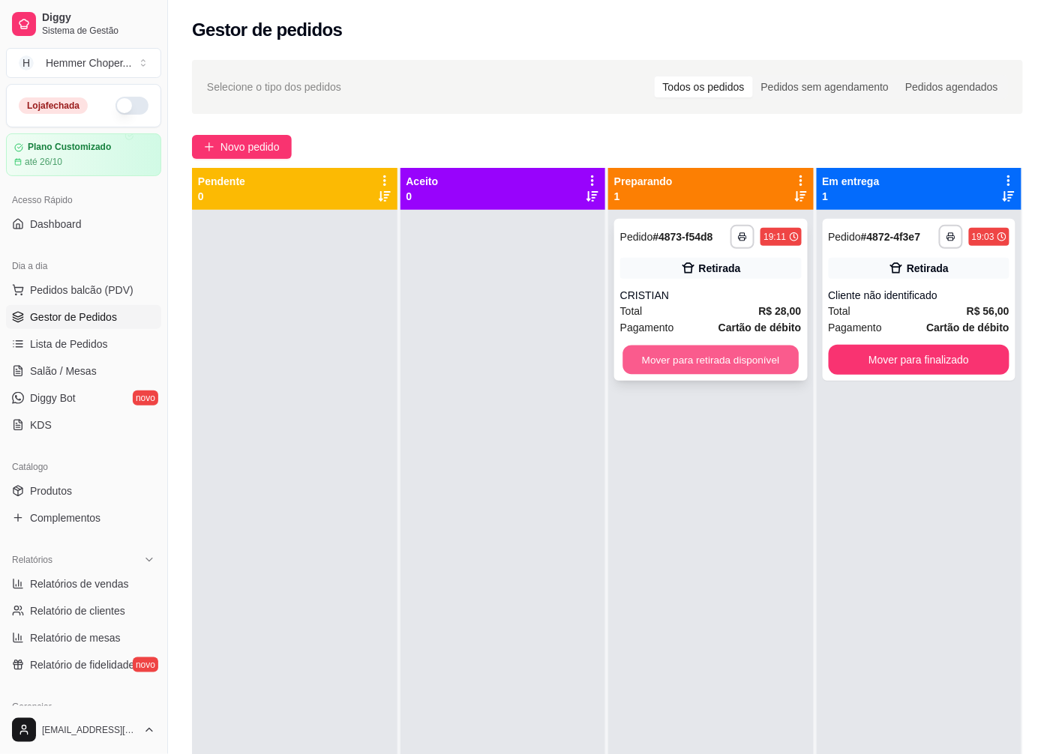
click at [675, 362] on button "Mover para retirada disponível" at bounding box center [710, 360] width 175 height 29
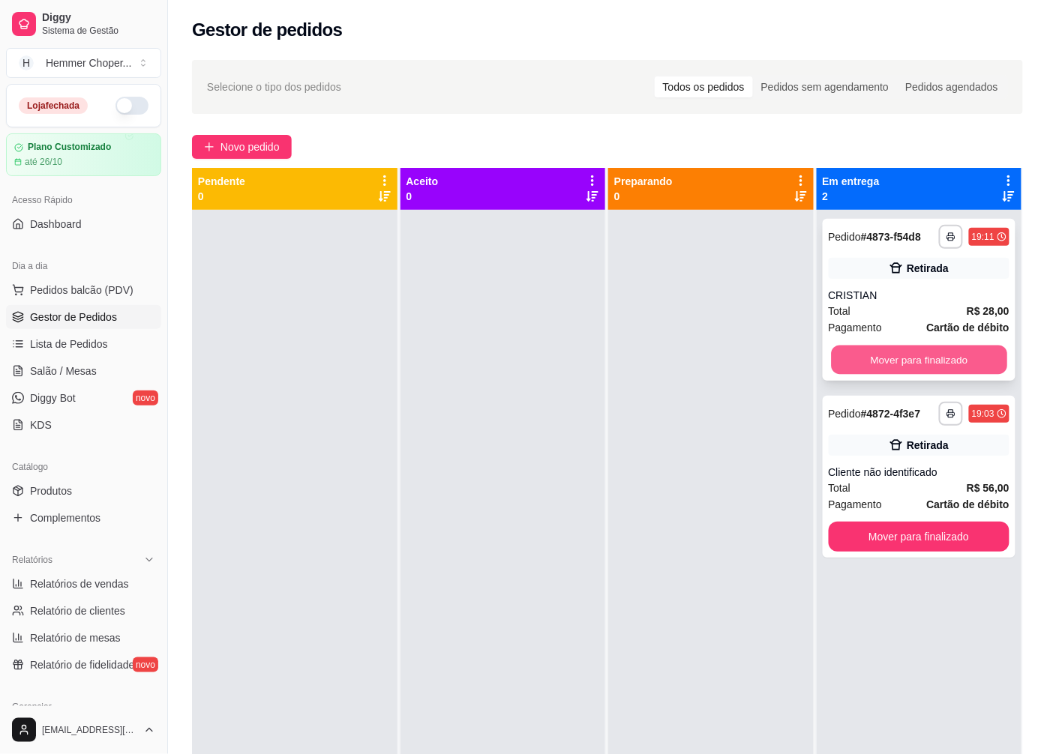
click at [857, 355] on button "Mover para finalizado" at bounding box center [918, 360] width 175 height 29
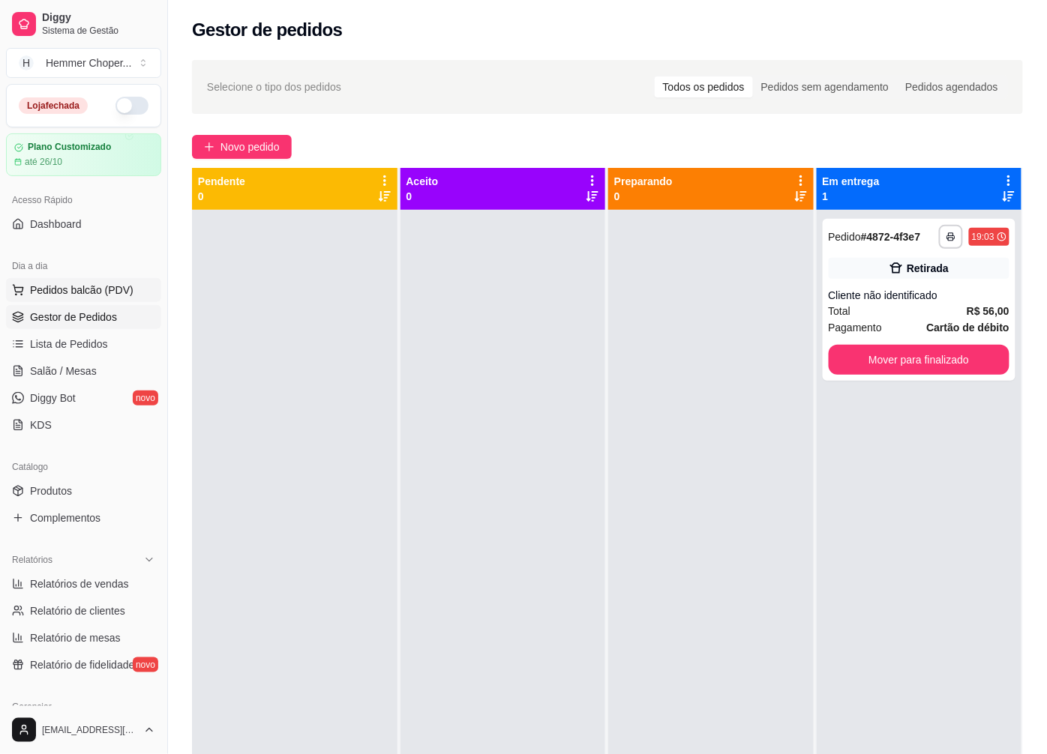
click at [80, 283] on span "Pedidos balcão (PDV)" at bounding box center [81, 290] width 103 height 15
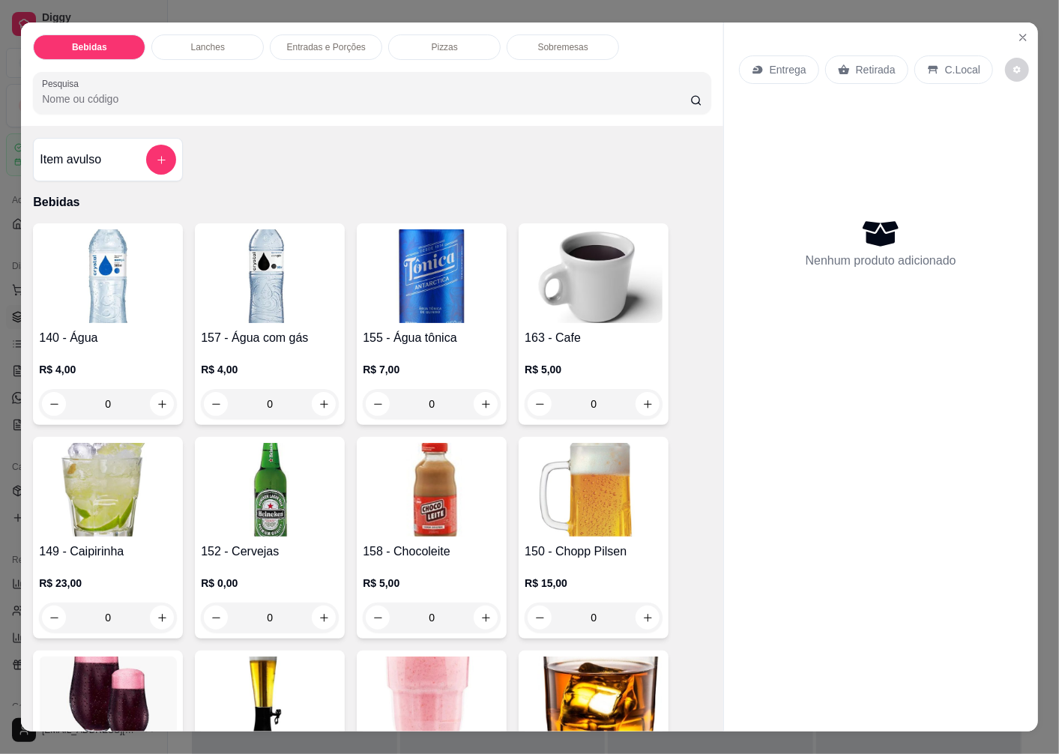
click at [873, 62] on p "Retirada" at bounding box center [876, 69] width 40 height 15
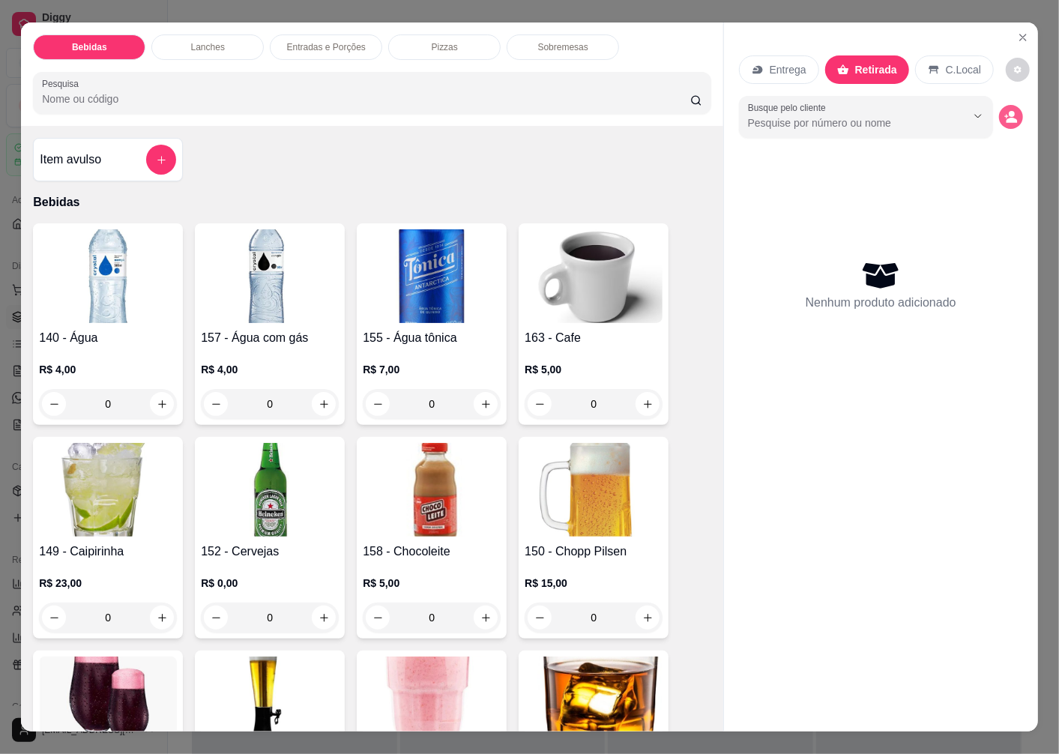
click at [1007, 118] on icon "decrease-product-quantity" at bounding box center [1012, 120] width 11 height 5
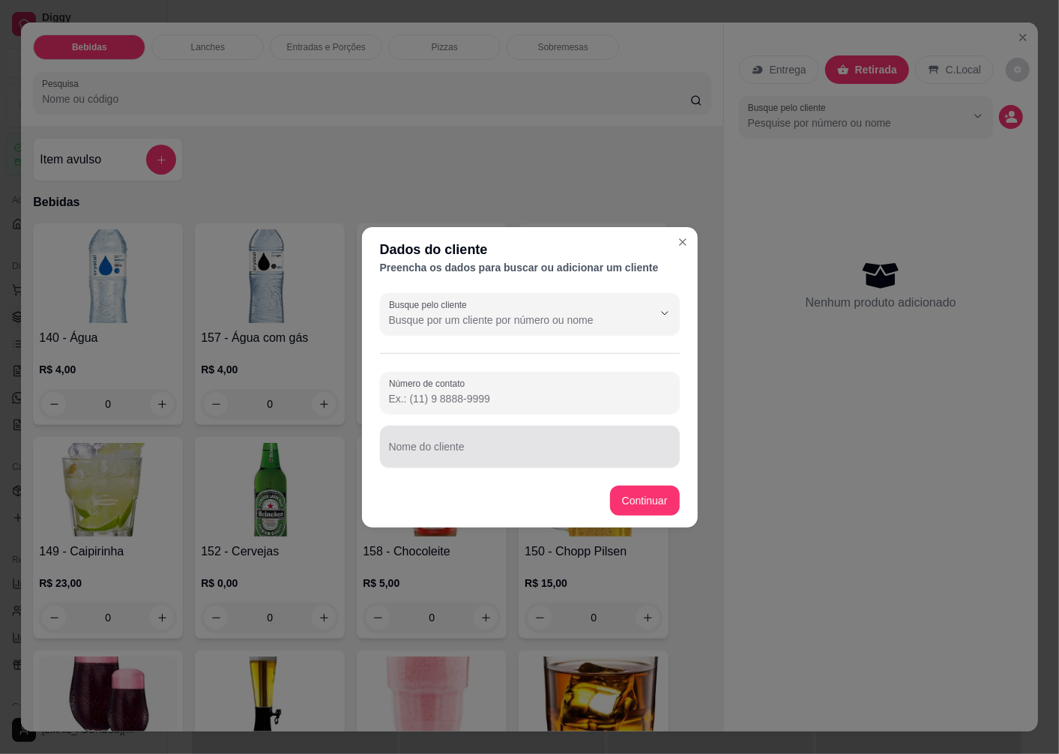
click at [424, 468] on div "Busque pelo cliente Número de contato Nome do cliente" at bounding box center [530, 380] width 336 height 187
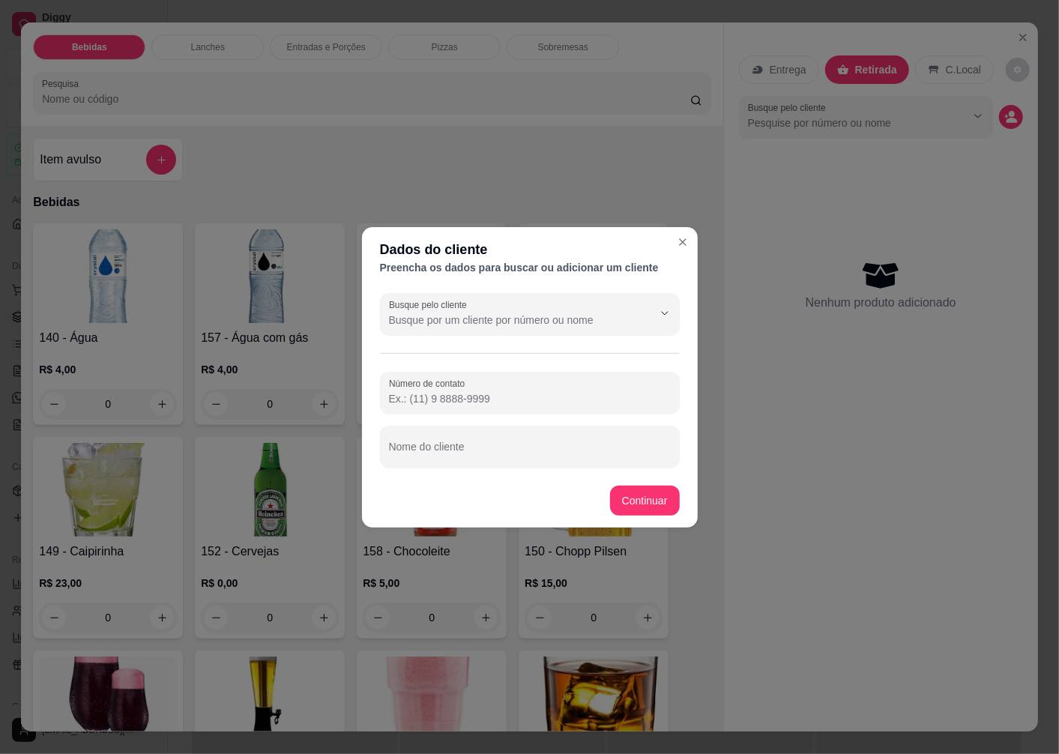
click at [433, 486] on footer "Continuar" at bounding box center [530, 501] width 336 height 54
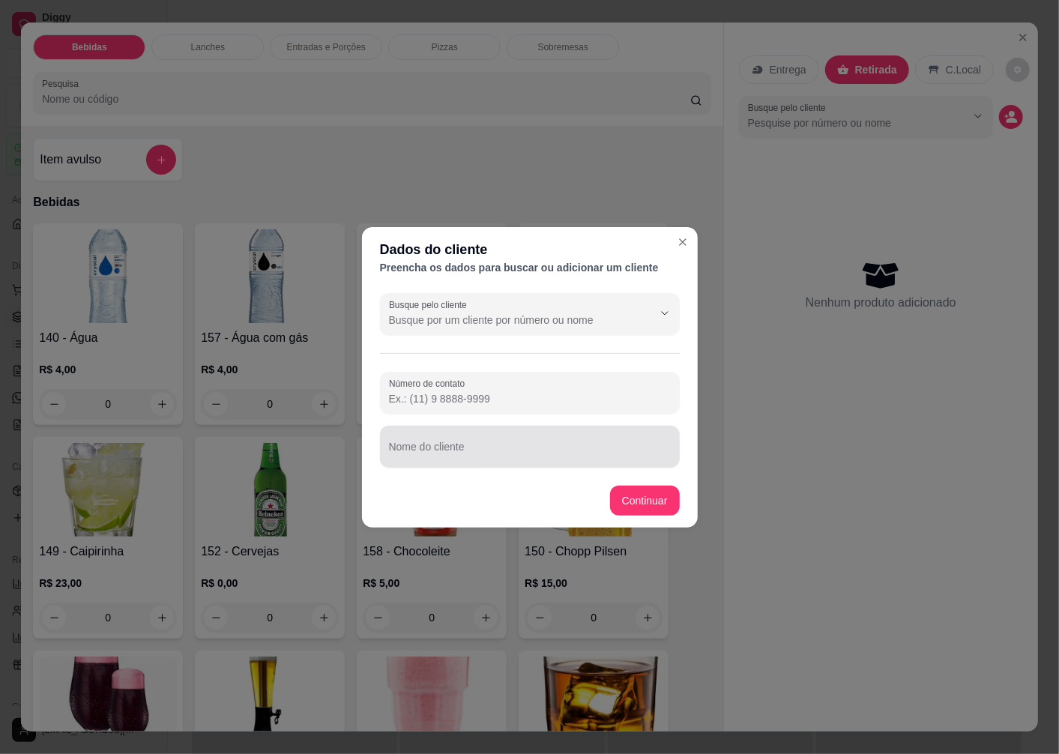
click at [426, 458] on input "Nome do cliente" at bounding box center [530, 452] width 282 height 15
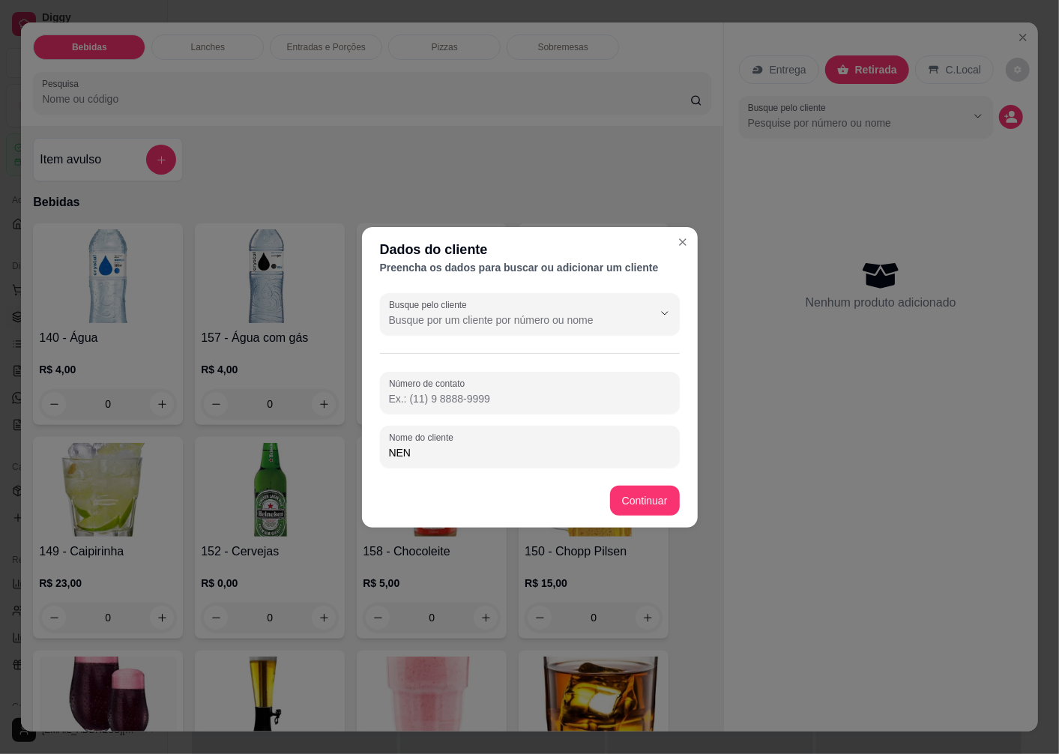
type input "NENI"
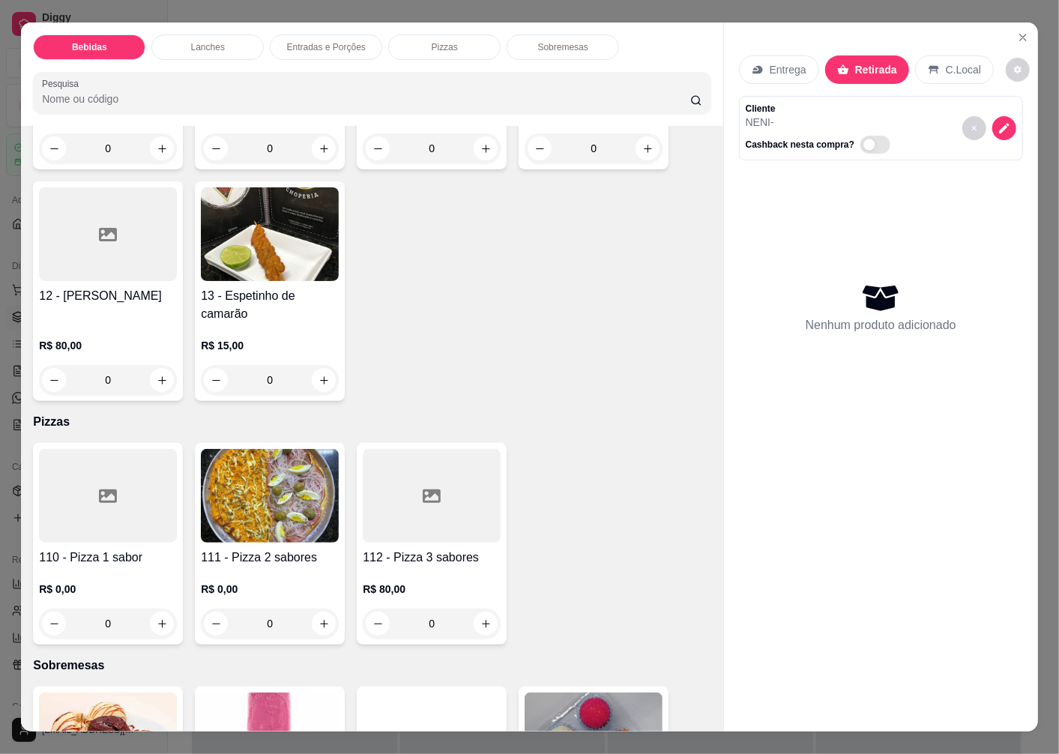
scroll to position [3332, 0]
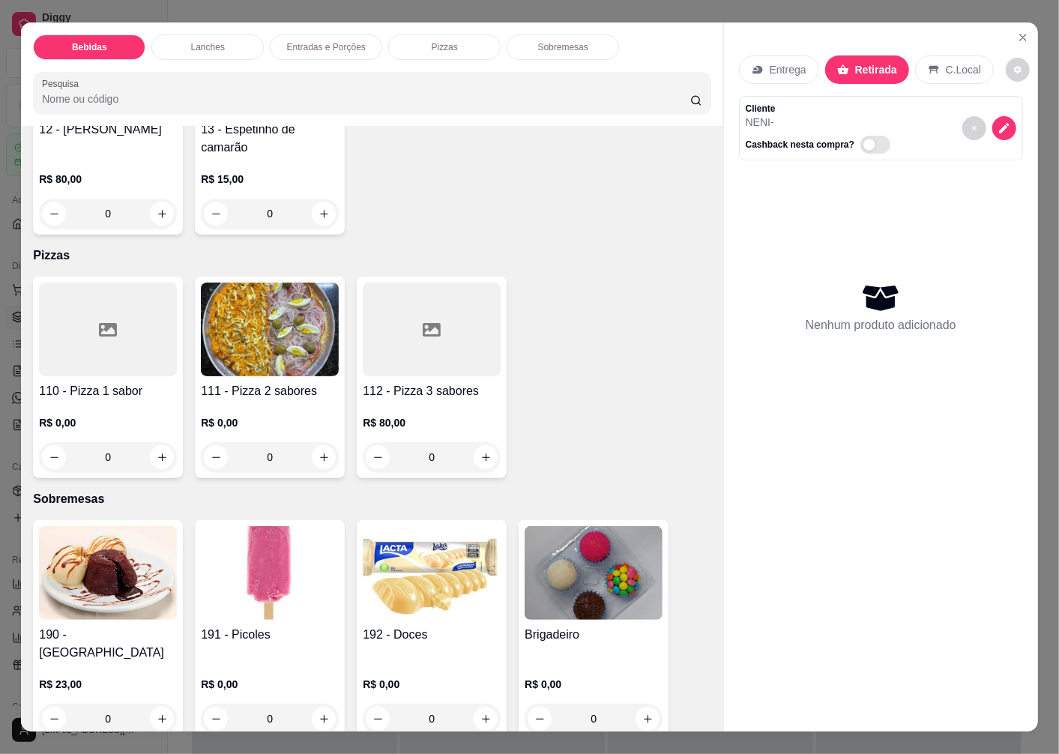
click at [268, 383] on h4 "111 - Pizza 2 sabores" at bounding box center [270, 391] width 138 height 18
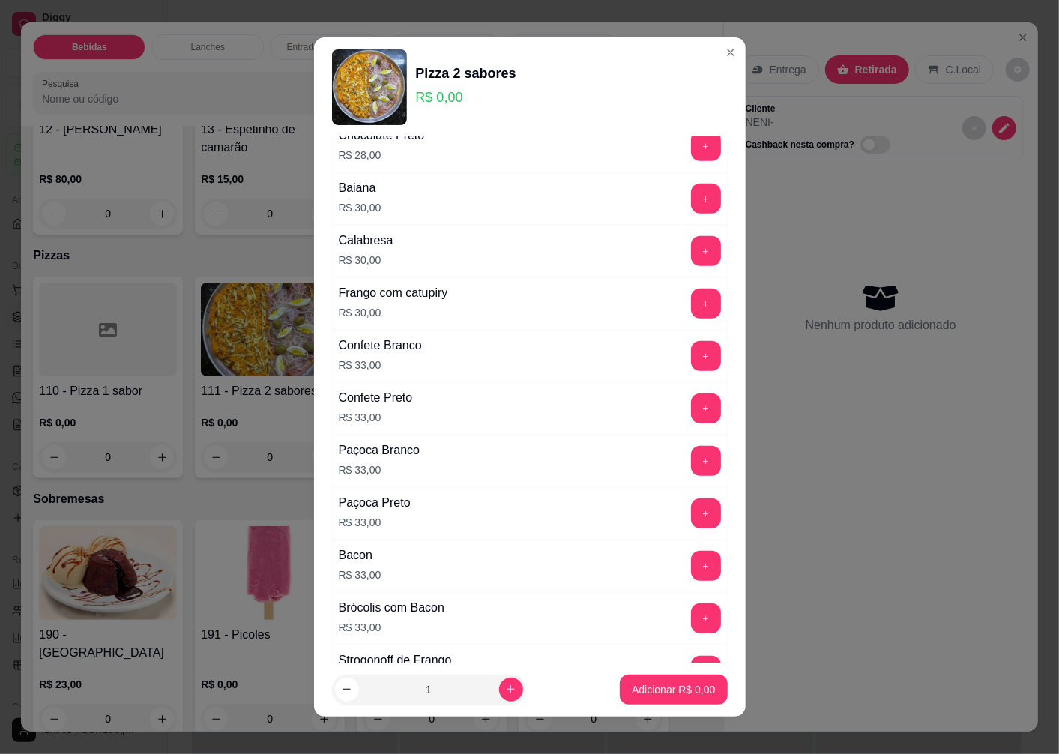
scroll to position [833, 0]
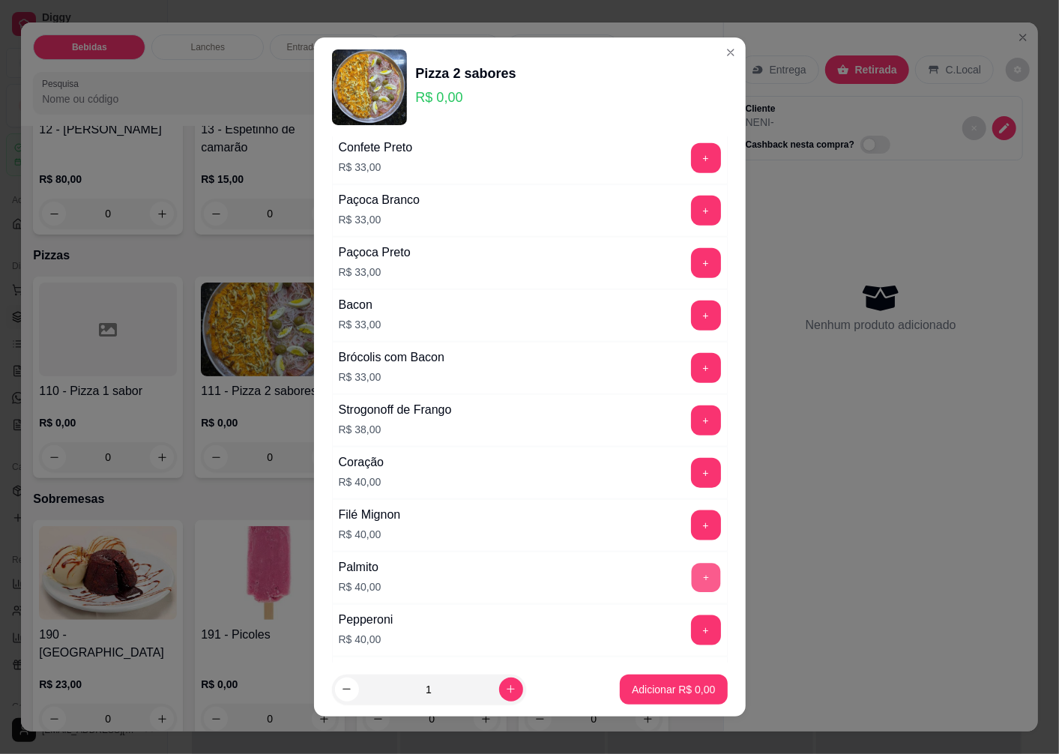
click at [691, 577] on button "+" at bounding box center [705, 577] width 29 height 29
click at [691, 469] on button "+" at bounding box center [705, 472] width 29 height 29
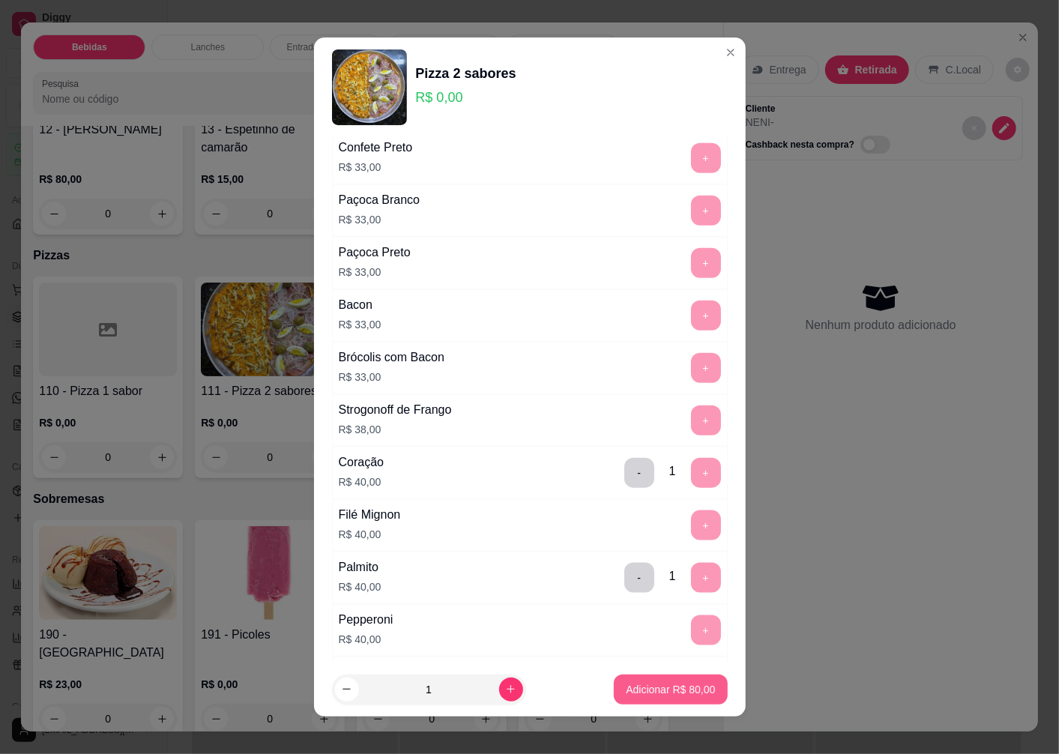
click at [646, 691] on p "Adicionar R$ 80,00" at bounding box center [670, 689] width 89 height 15
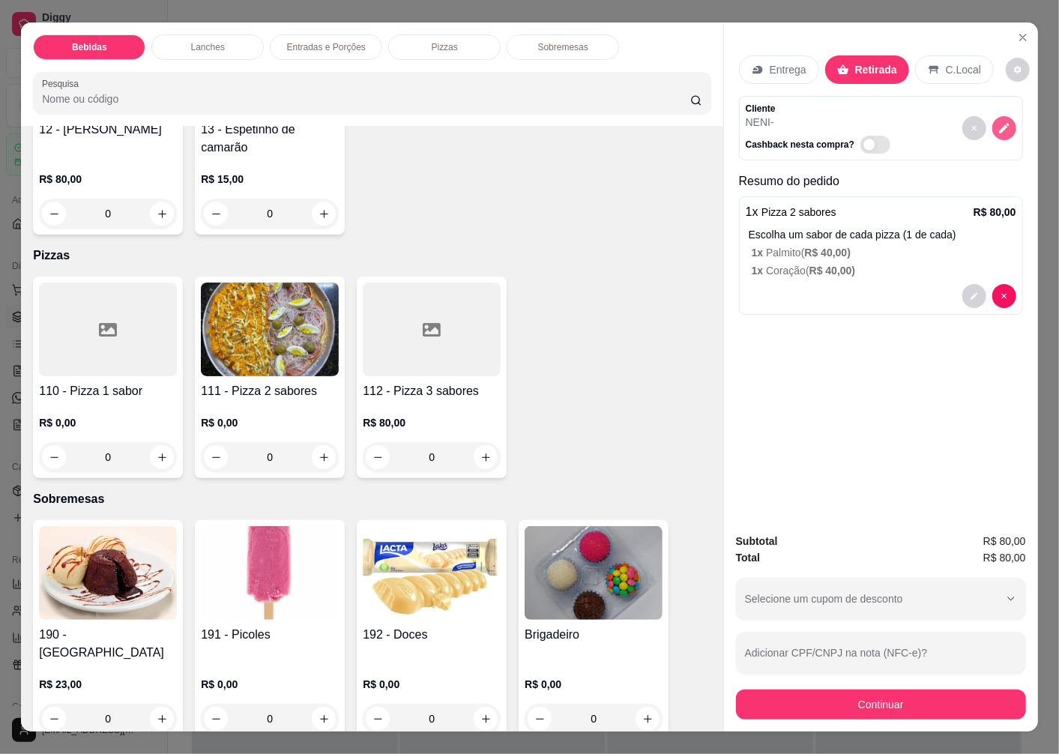
click at [1002, 121] on icon "decrease-product-quantity" at bounding box center [1004, 127] width 13 height 13
click at [971, 293] on icon "decrease-product-quantity" at bounding box center [974, 296] width 7 height 7
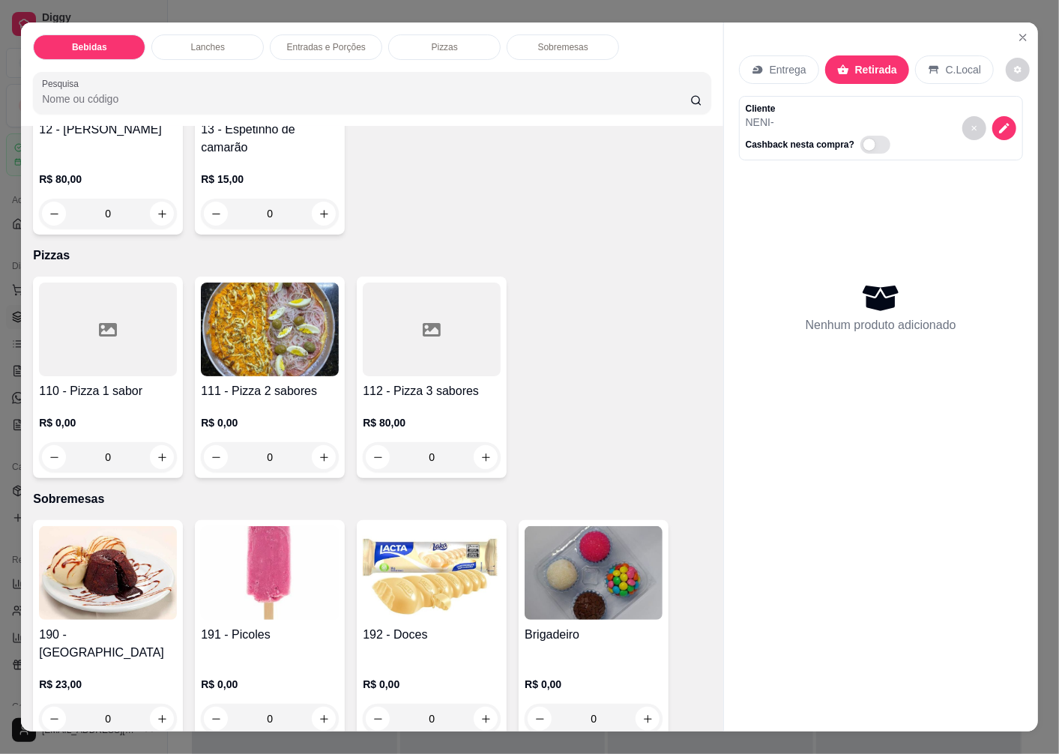
click at [283, 306] on img at bounding box center [270, 330] width 138 height 94
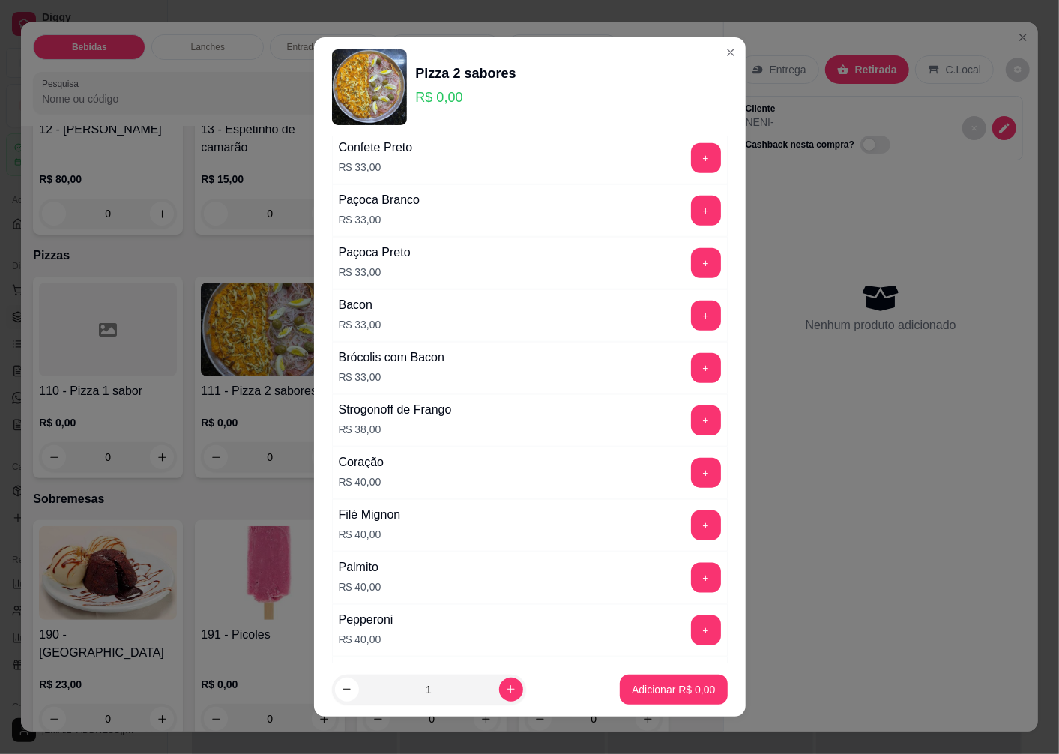
scroll to position [979, 0]
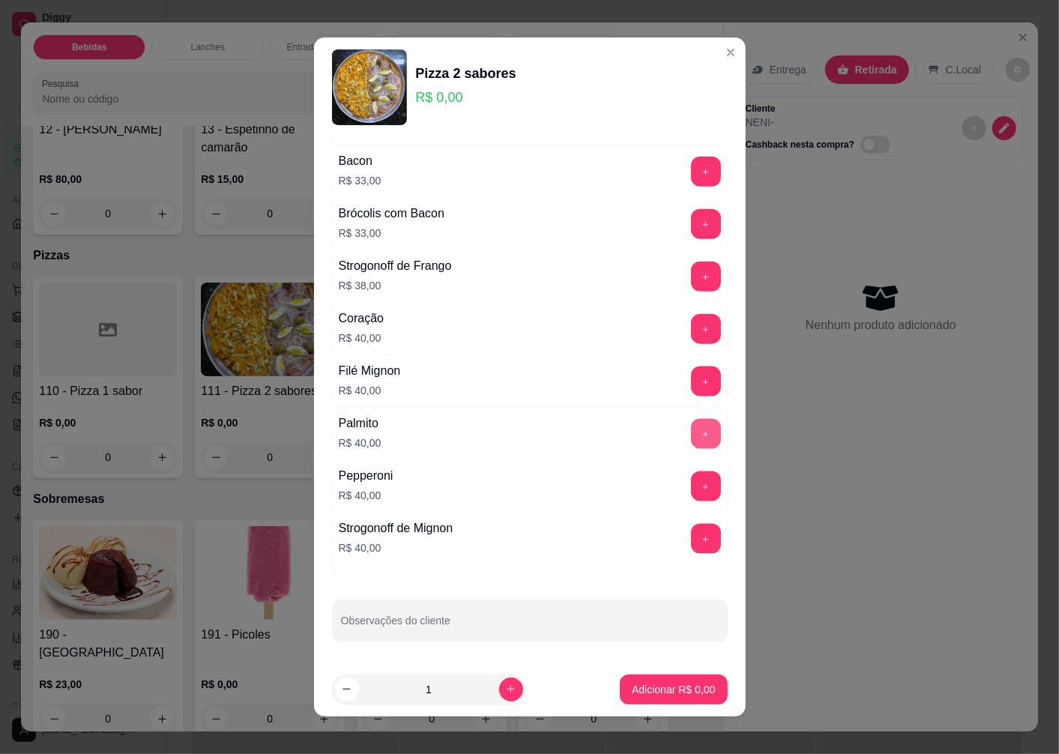
click at [691, 431] on button "+" at bounding box center [706, 434] width 30 height 30
click at [691, 325] on button "+" at bounding box center [706, 329] width 30 height 30
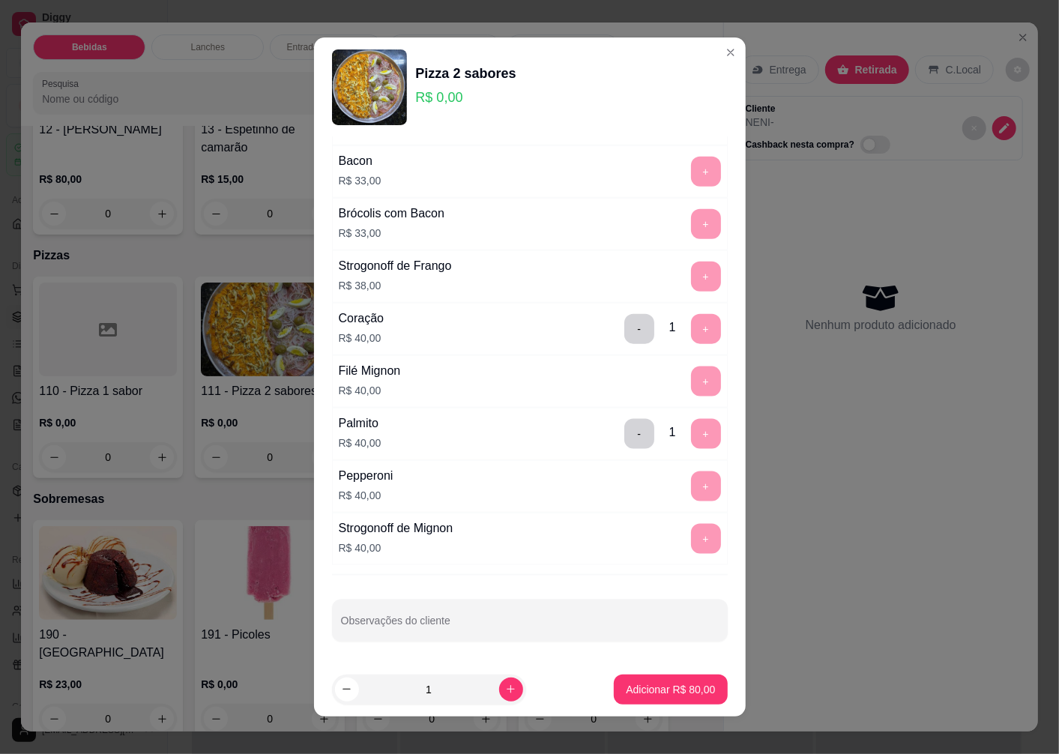
scroll to position [10, 0]
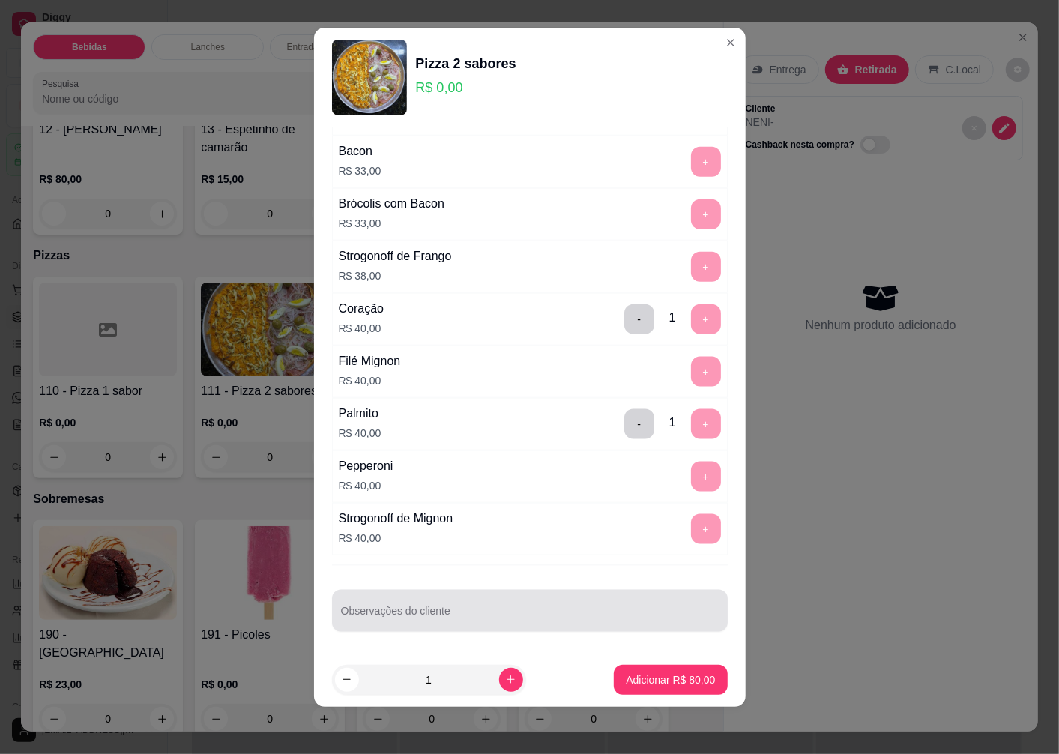
click at [388, 627] on div "Observações do cliente" at bounding box center [530, 611] width 396 height 42
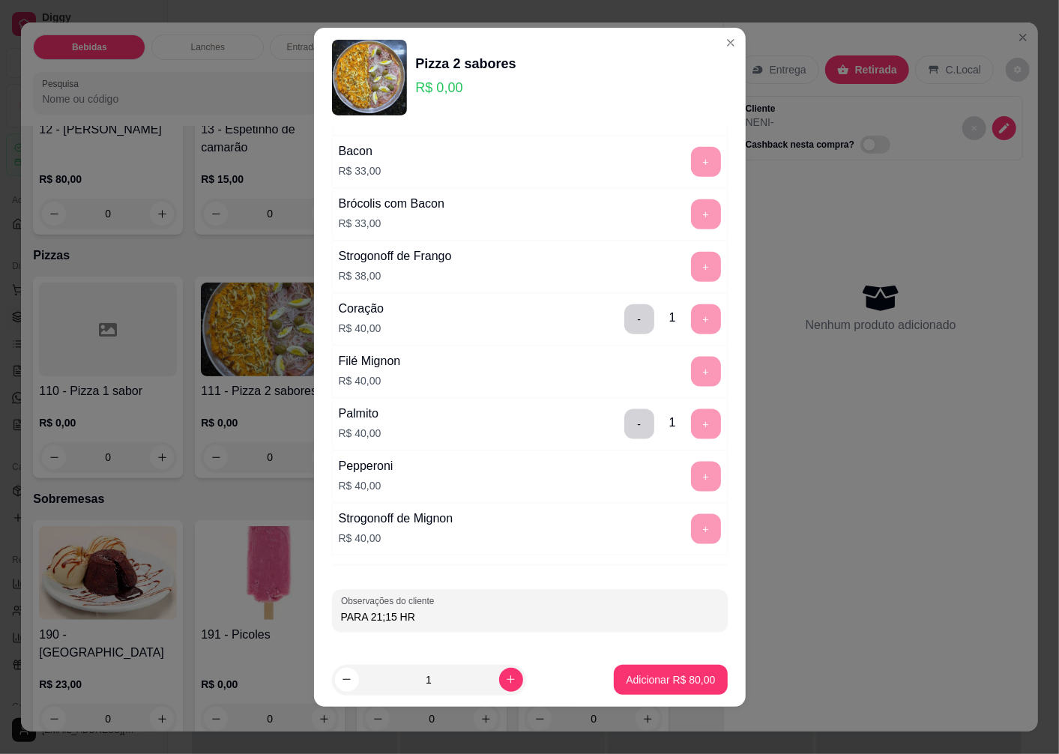
type input "PARA 21;15 HRS"
click at [646, 673] on p "Adicionar R$ 80,00" at bounding box center [670, 680] width 89 height 15
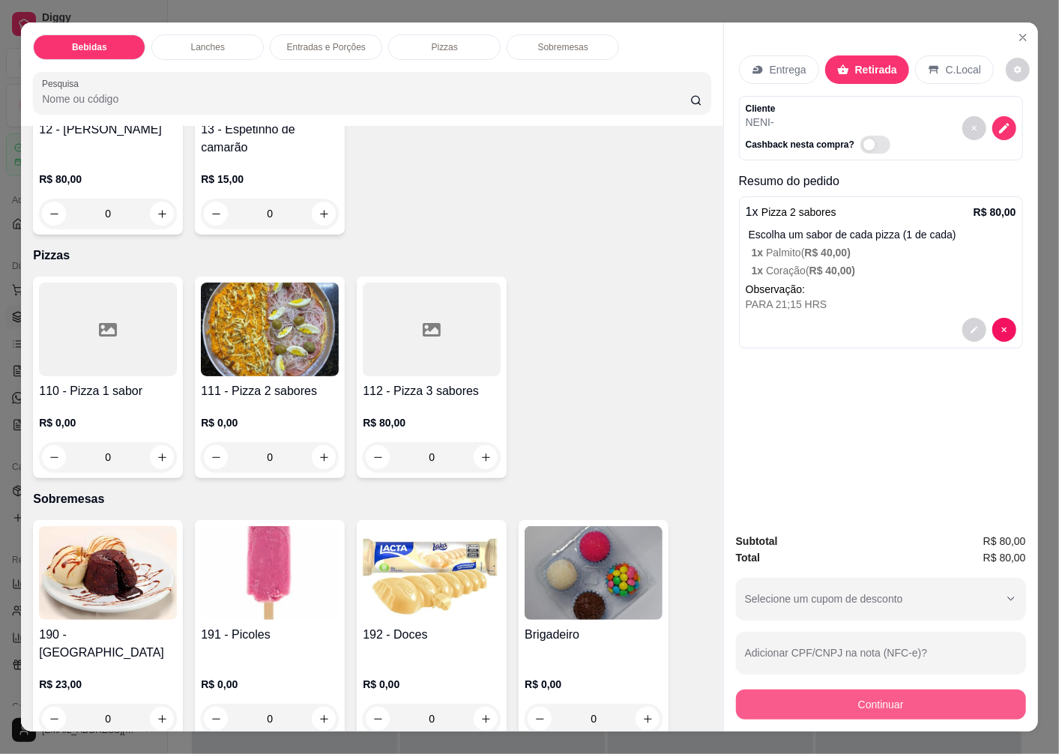
click at [810, 698] on button "Continuar" at bounding box center [881, 705] width 290 height 30
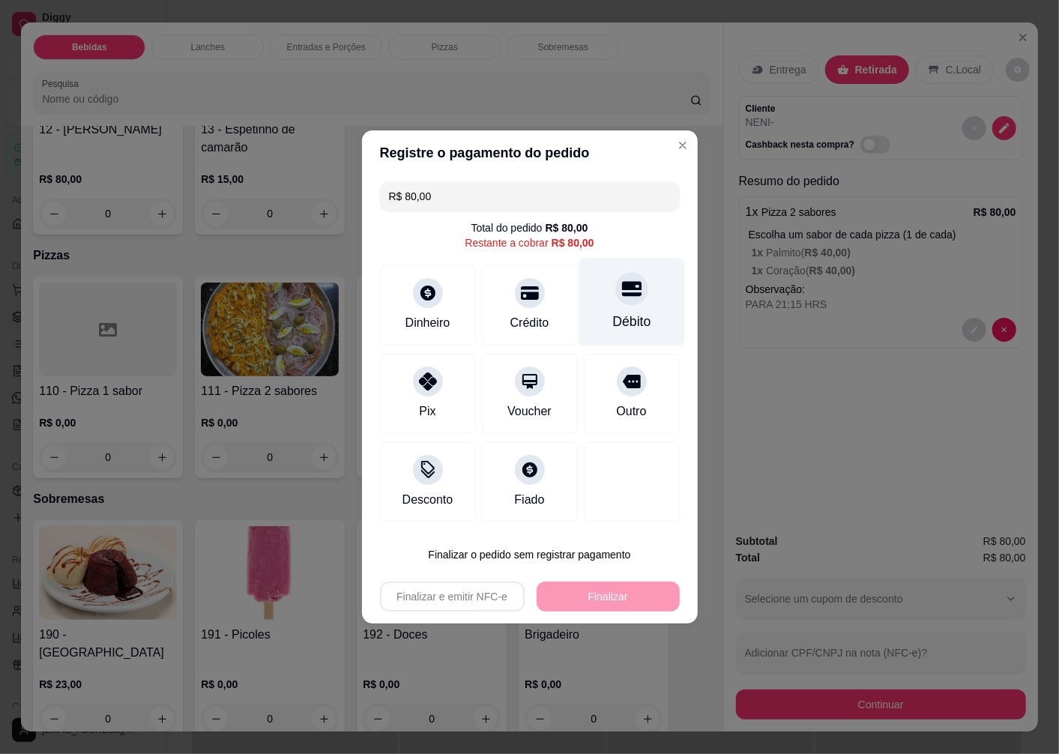
click at [627, 316] on div "Débito" at bounding box center [632, 321] width 38 height 19
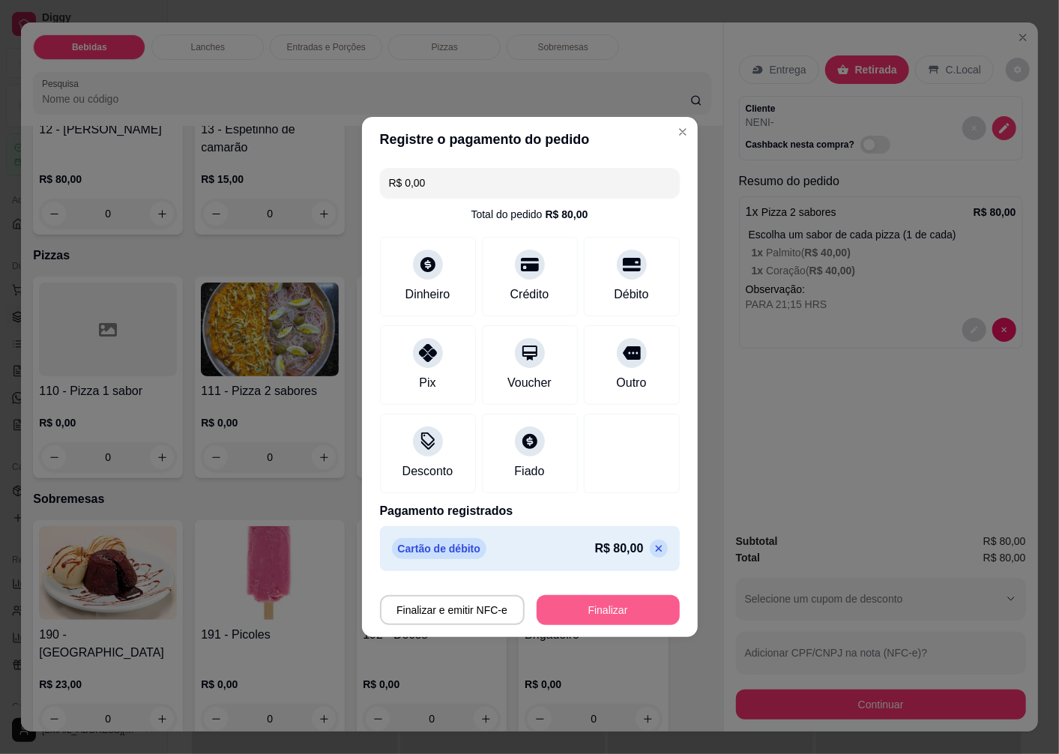
click at [589, 608] on button "Finalizar" at bounding box center [608, 610] width 143 height 30
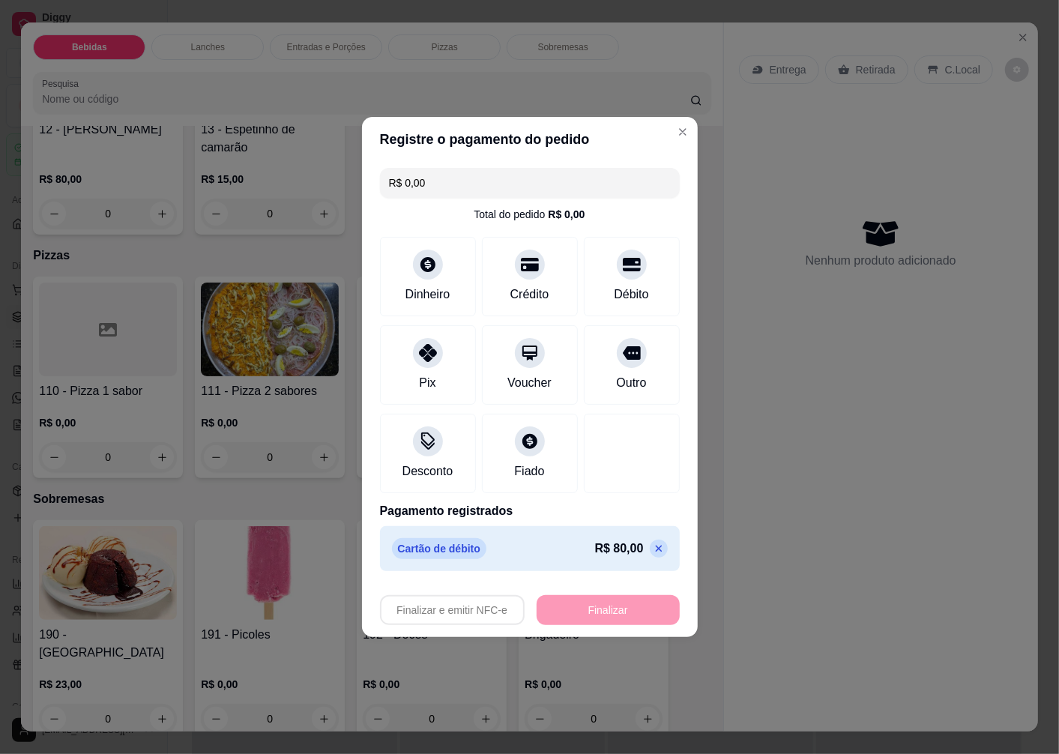
type input "-R$ 80,00"
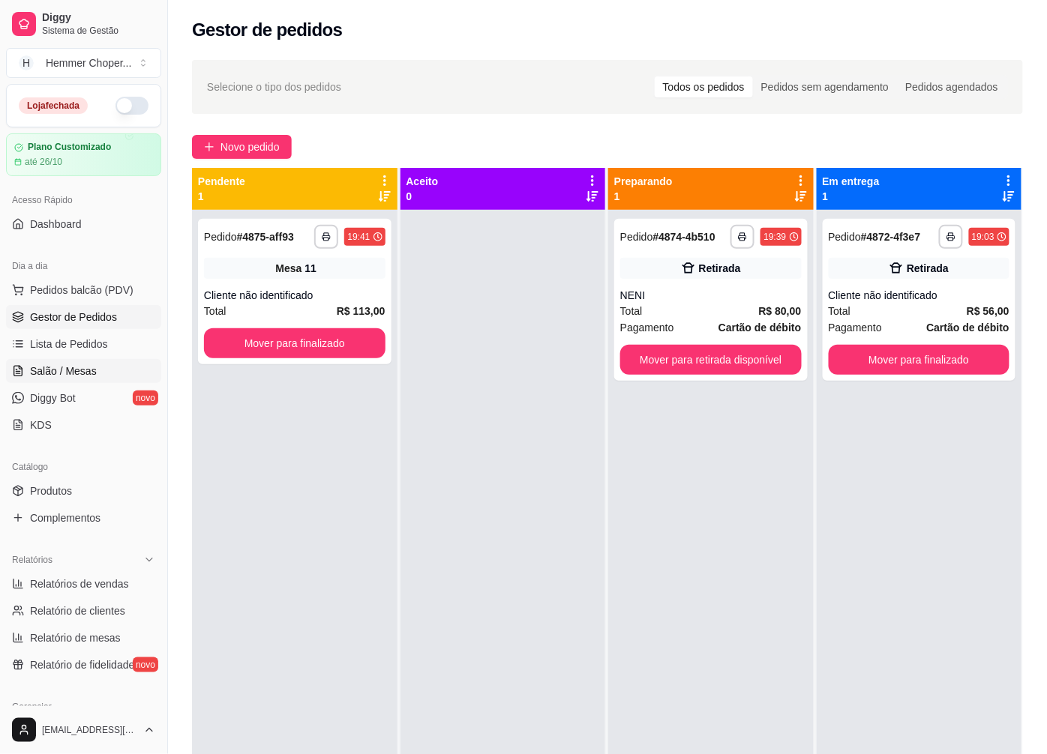
click at [61, 369] on span "Salão / Mesas" at bounding box center [63, 371] width 67 height 15
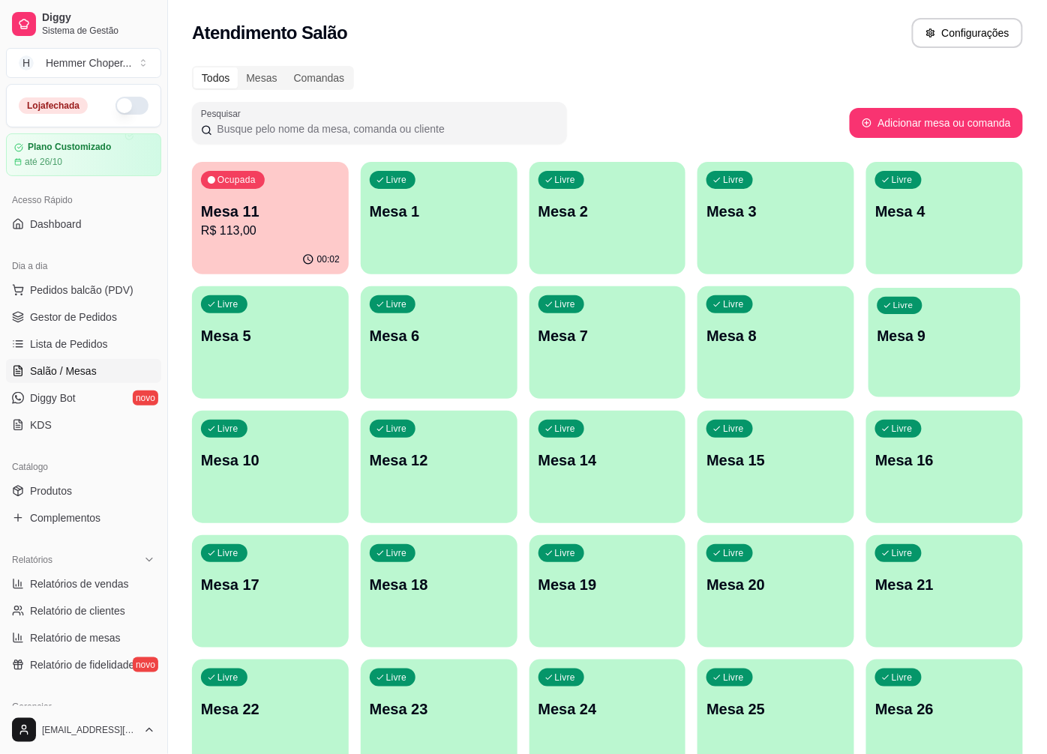
click at [901, 347] on div "Livre Mesa 9" at bounding box center [944, 333] width 152 height 91
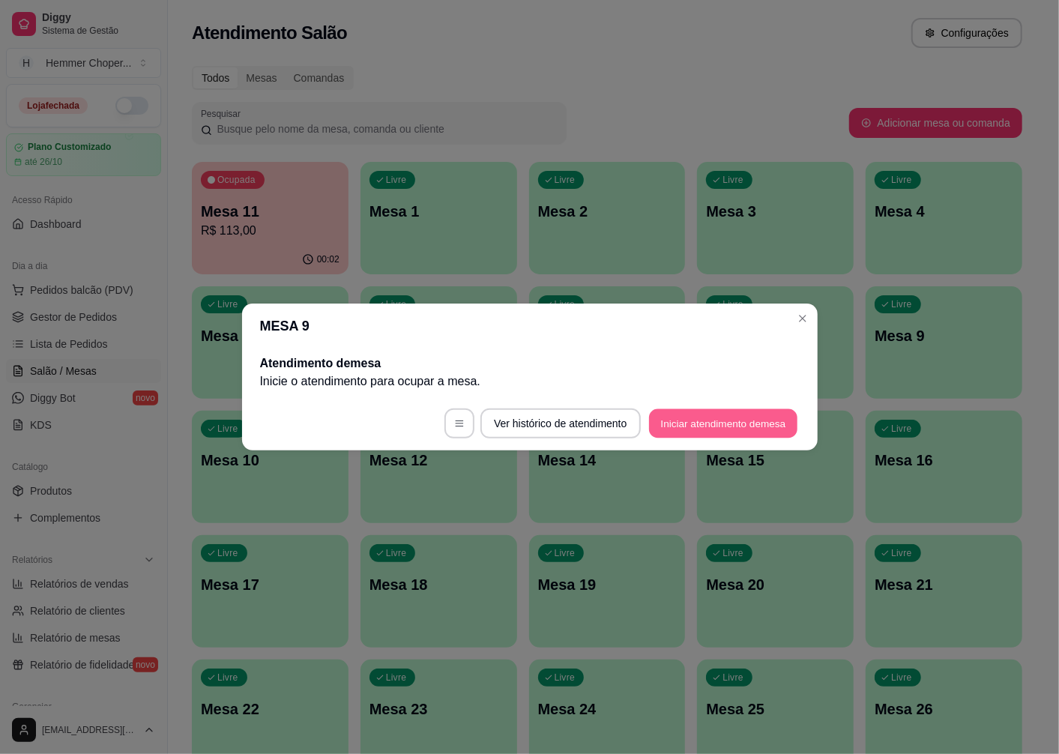
click at [700, 425] on button "Iniciar atendimento de mesa" at bounding box center [723, 423] width 148 height 29
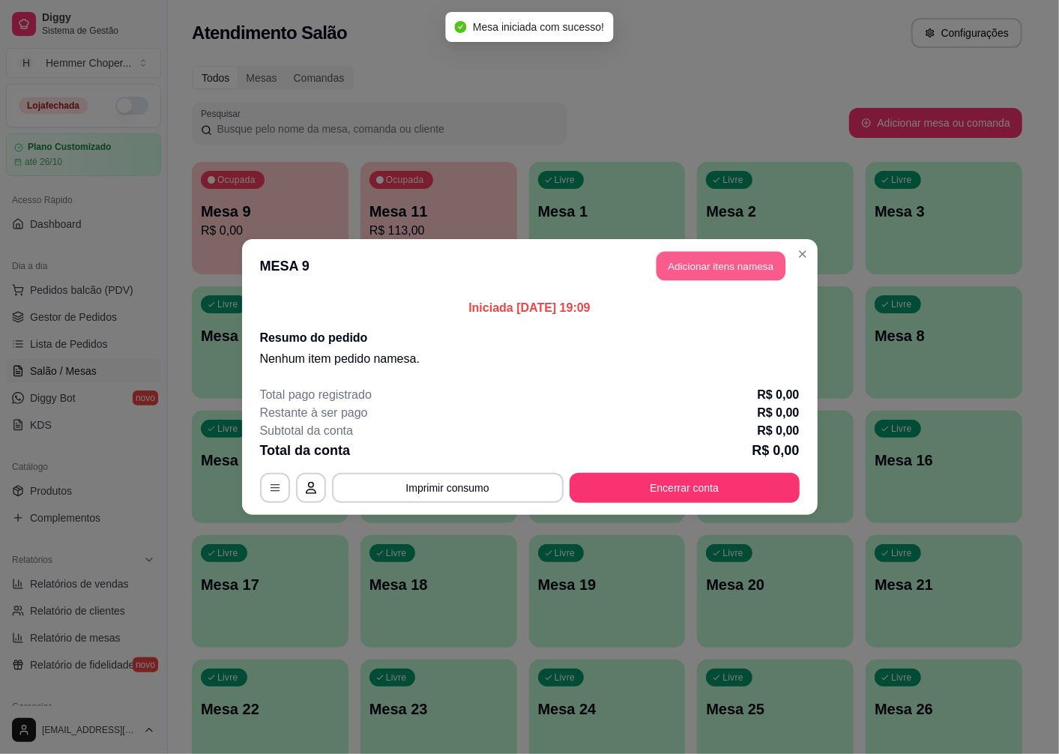
click at [716, 259] on button "Adicionar itens na mesa" at bounding box center [721, 266] width 129 height 29
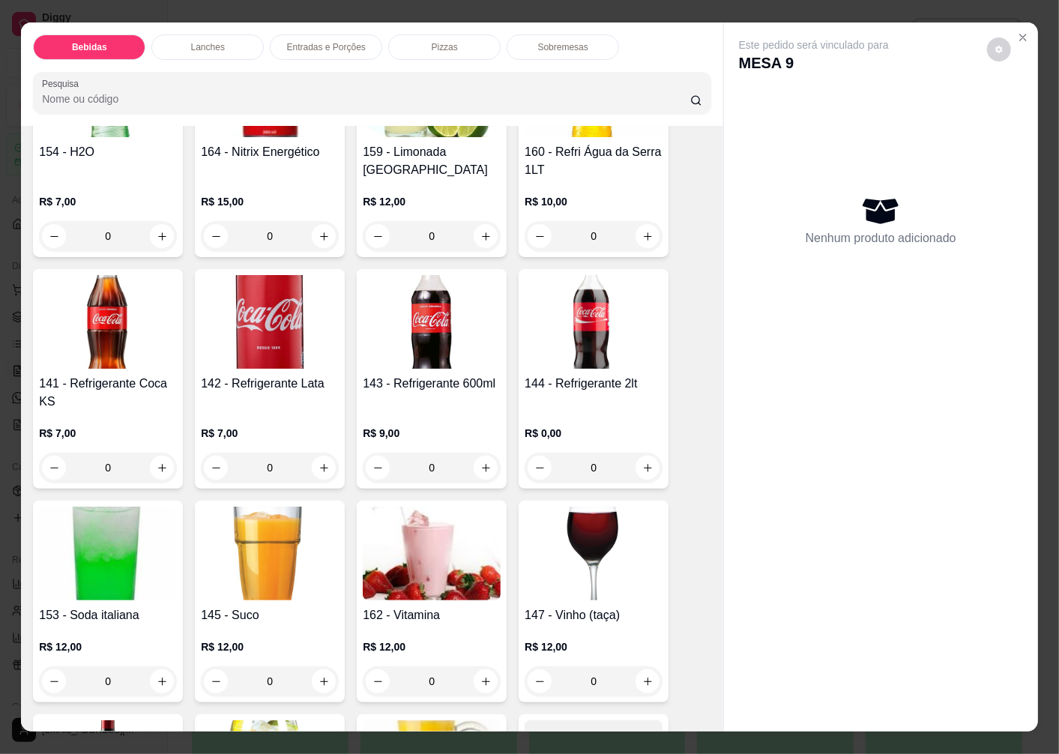
scroll to position [833, 0]
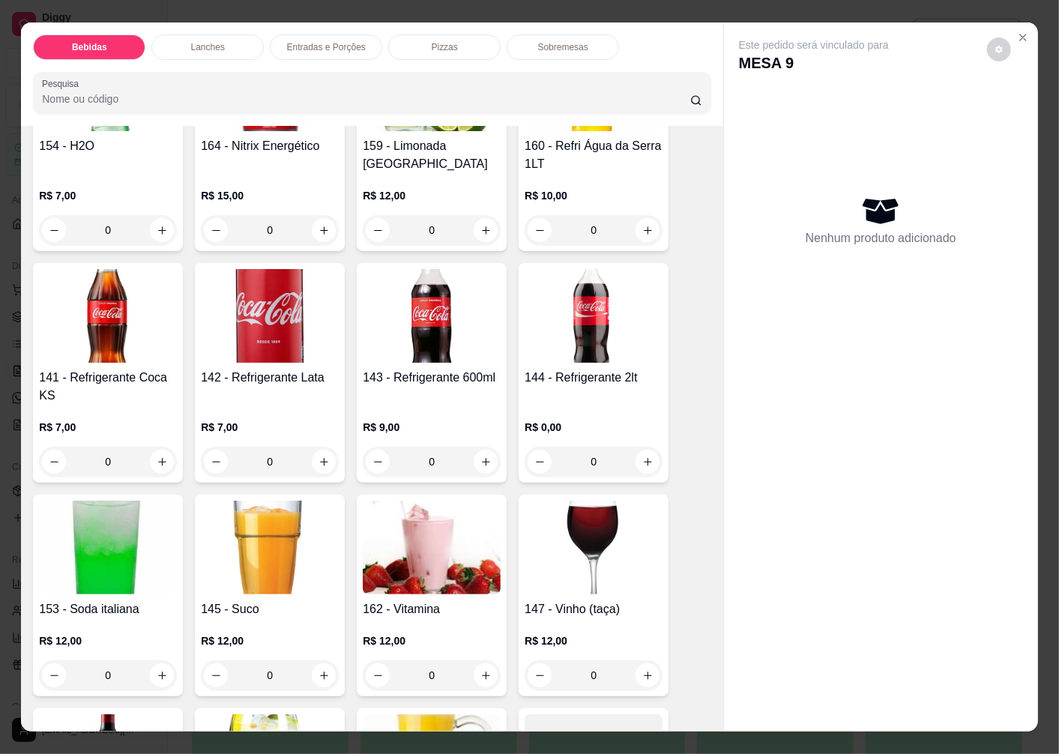
click at [267, 353] on img at bounding box center [270, 316] width 138 height 94
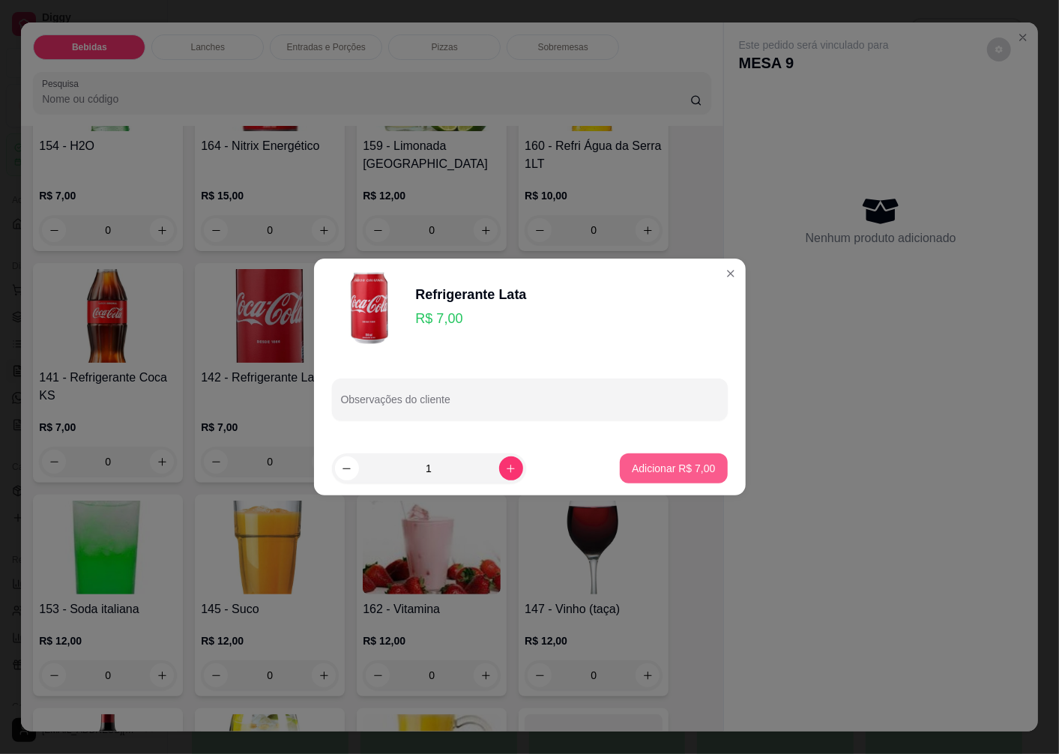
click at [680, 466] on p "Adicionar R$ 7,00" at bounding box center [673, 468] width 83 height 15
type input "1"
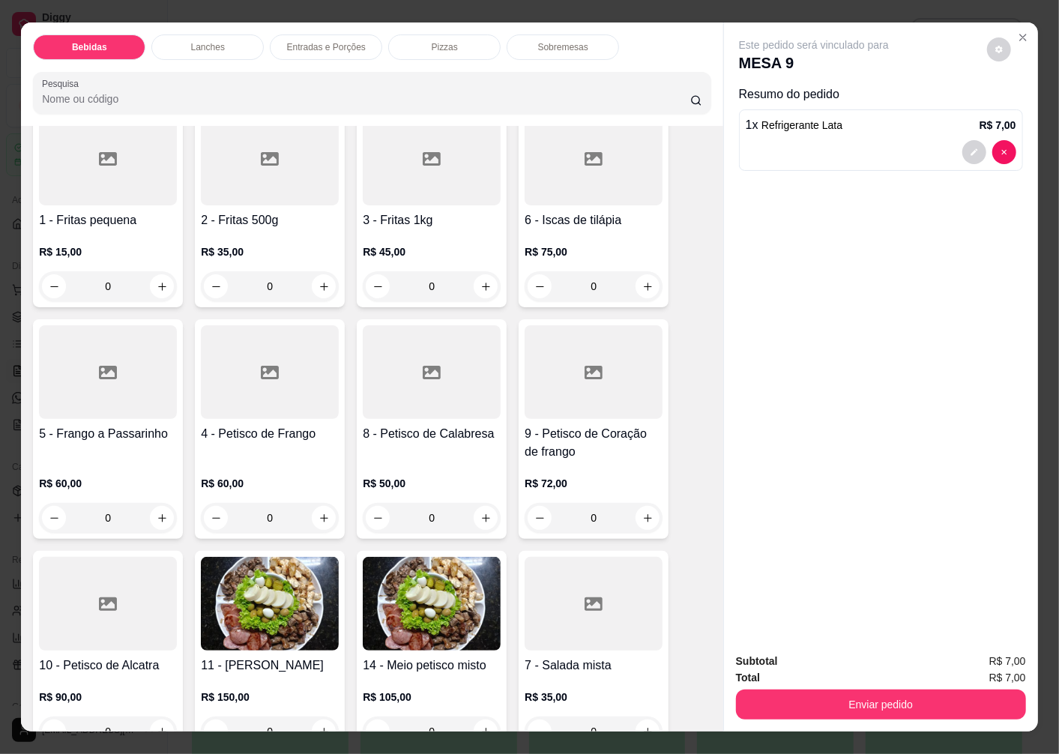
scroll to position [2416, 0]
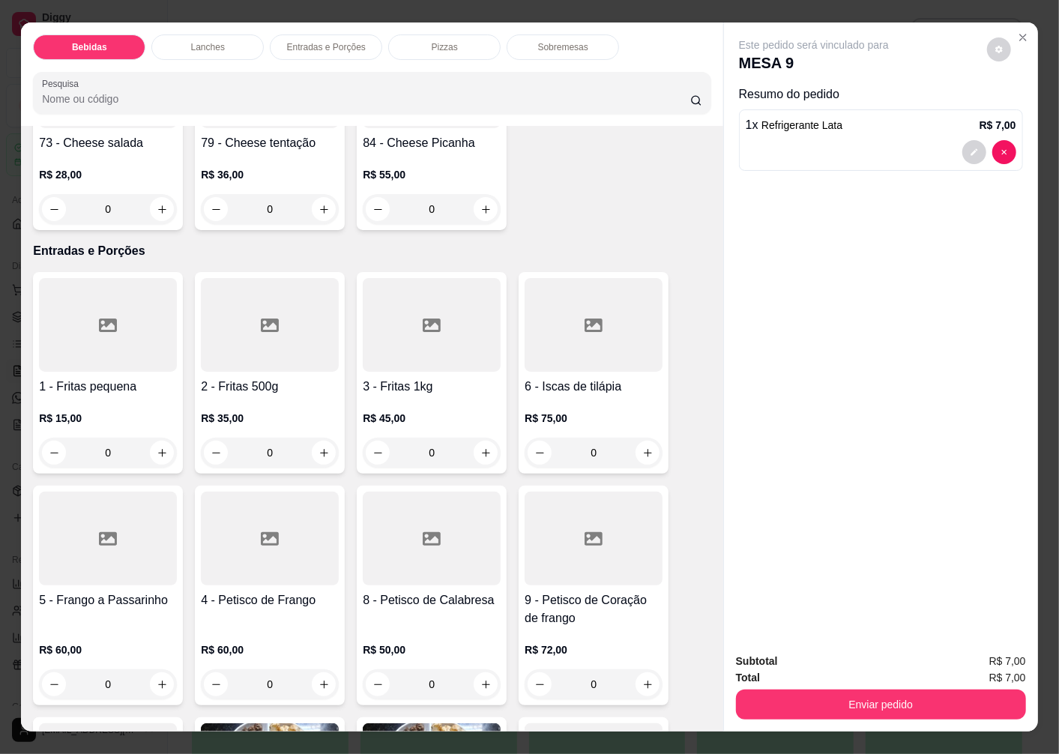
click at [111, 167] on p "R$ 28,00" at bounding box center [108, 174] width 138 height 15
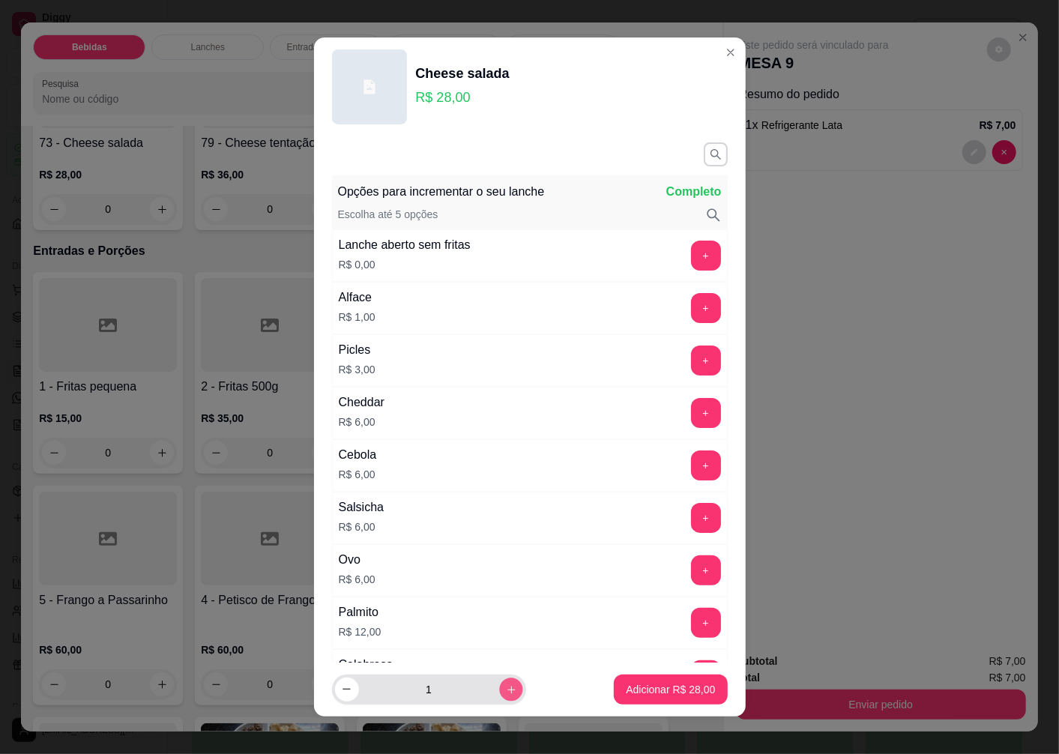
click at [507, 690] on icon "increase-product-quantity" at bounding box center [510, 689] width 7 height 7
type input "2"
click at [651, 697] on button "Adicionar R$ 56,00" at bounding box center [670, 690] width 113 height 30
type input "2"
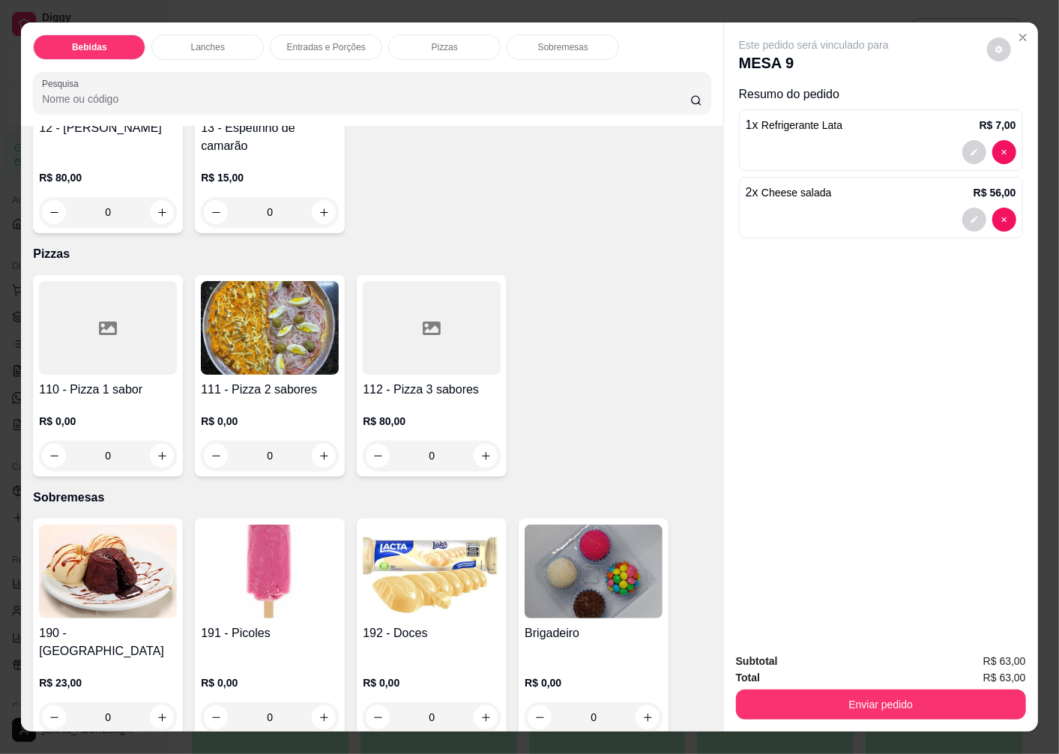
scroll to position [31, 0]
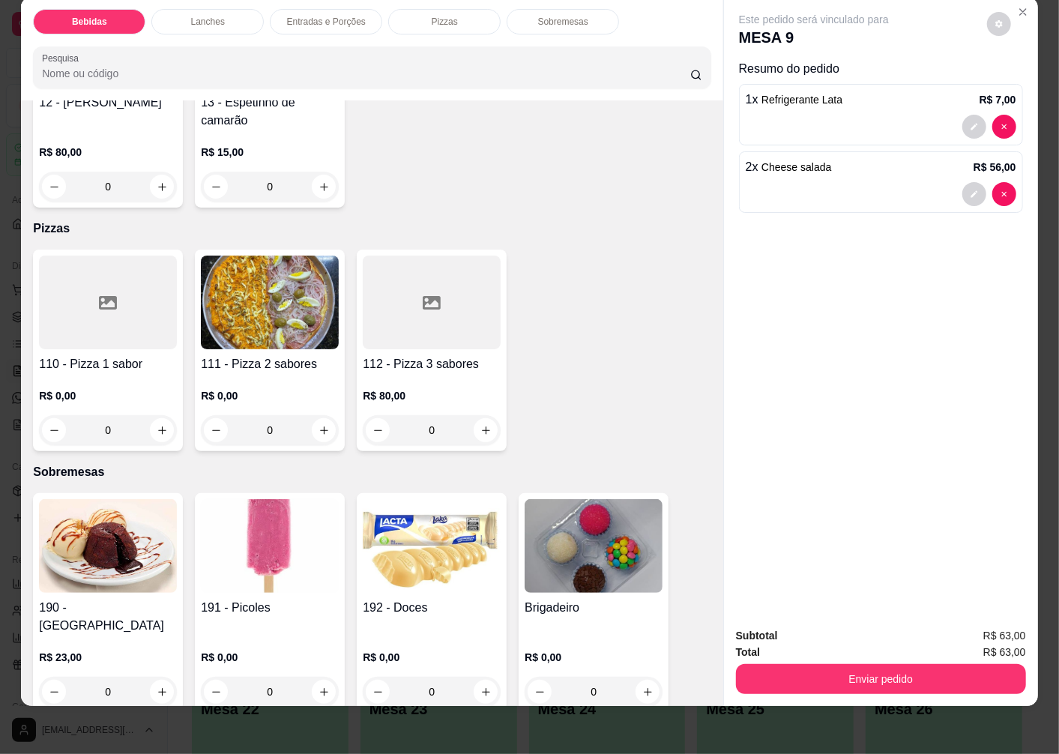
click at [274, 525] on img at bounding box center [270, 546] width 138 height 94
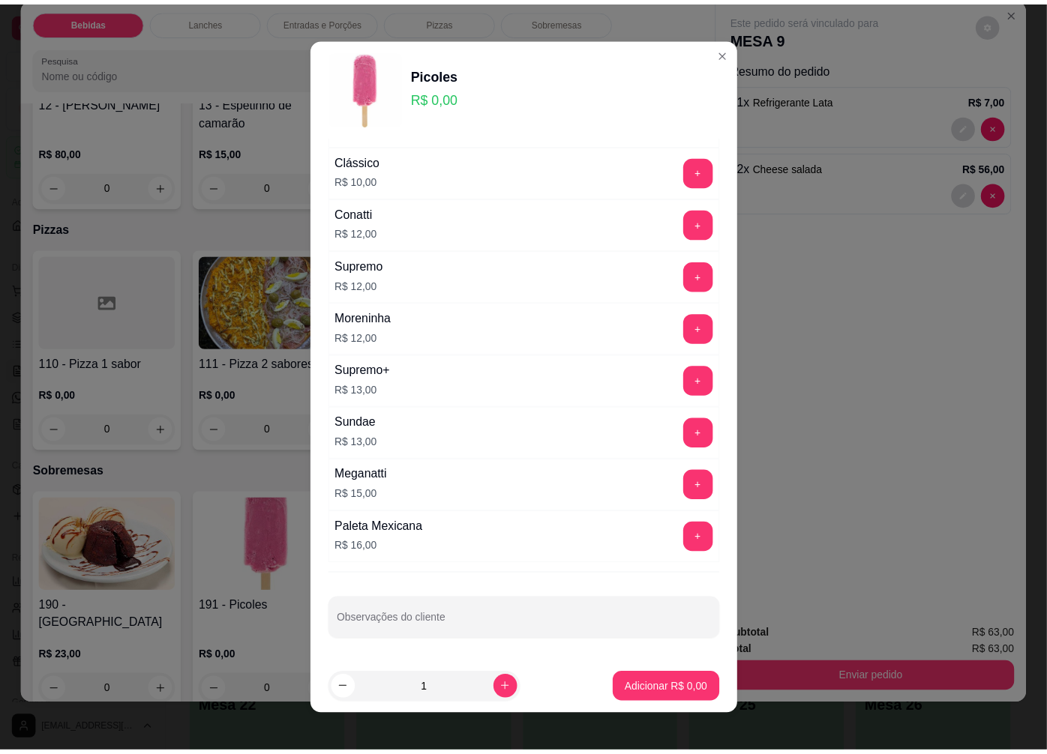
scroll to position [10, 0]
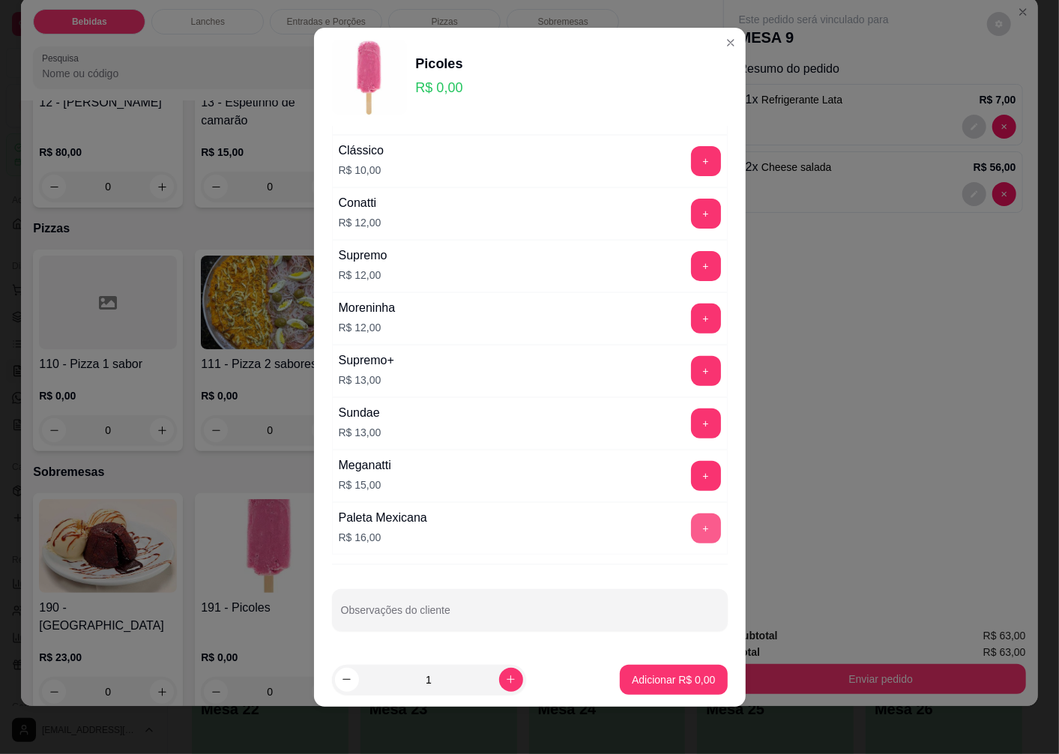
click at [691, 532] on button "+" at bounding box center [706, 529] width 30 height 30
click at [647, 679] on p "Adicionar R$ 16,00" at bounding box center [670, 680] width 89 height 15
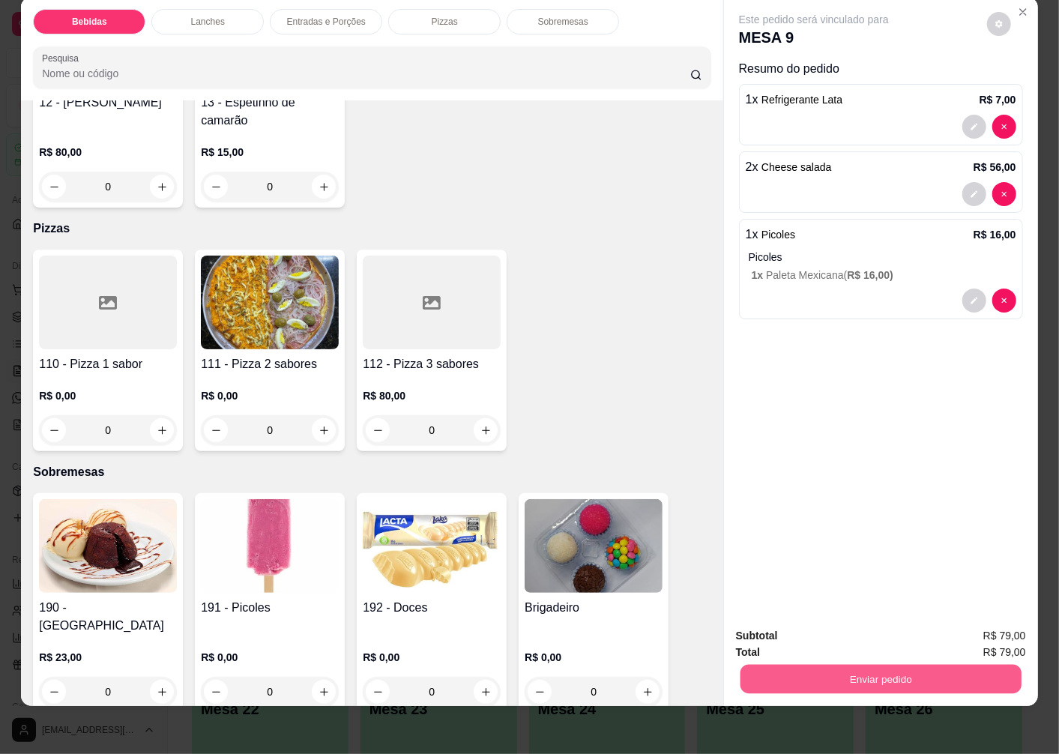
click at [820, 675] on button "Enviar pedido" at bounding box center [881, 678] width 281 height 29
click at [990, 628] on button "Enviar pedido" at bounding box center [987, 630] width 85 height 28
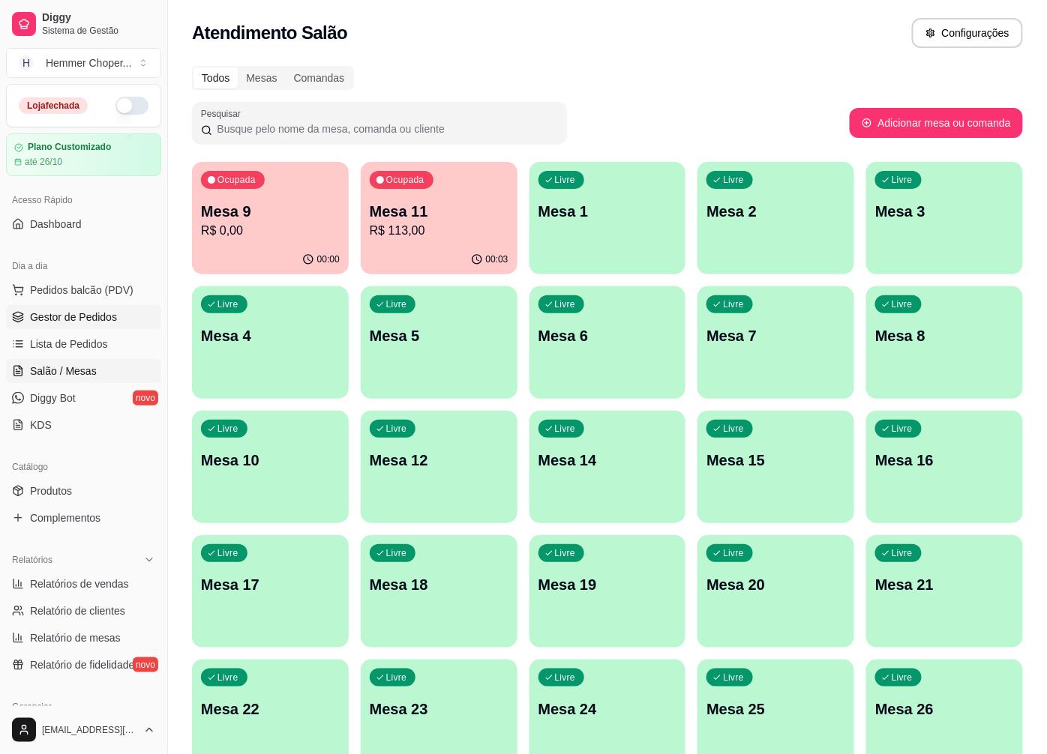
click at [76, 315] on span "Gestor de Pedidos" at bounding box center [73, 317] width 87 height 15
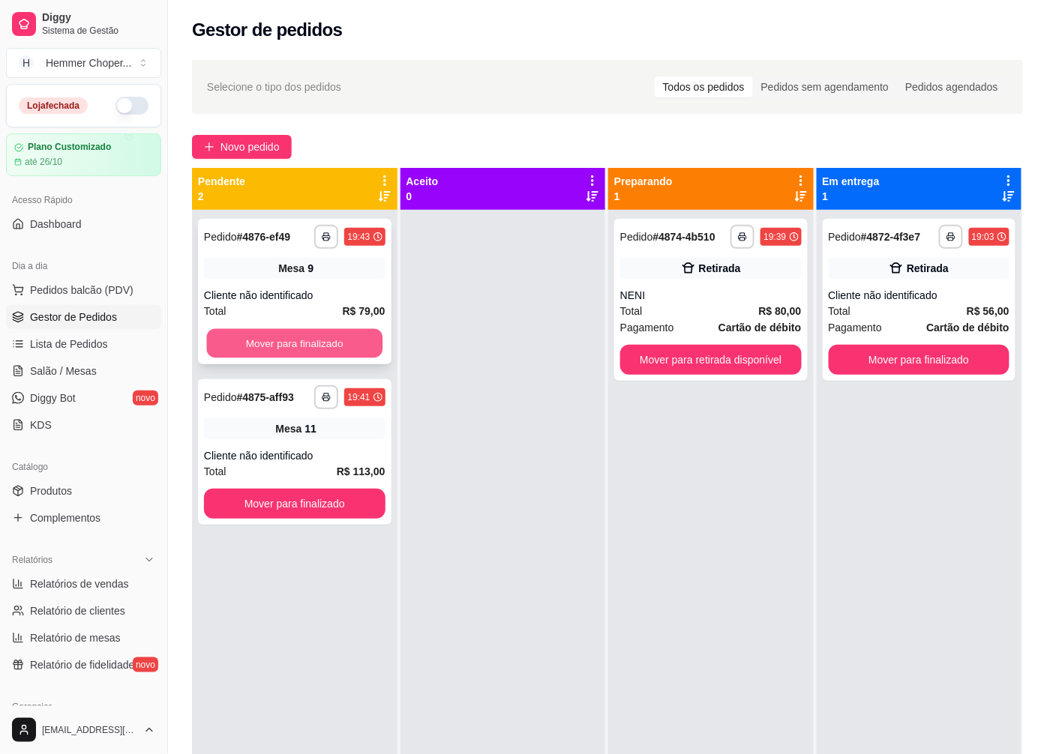
click at [304, 337] on button "Mover para finalizado" at bounding box center [294, 343] width 175 height 29
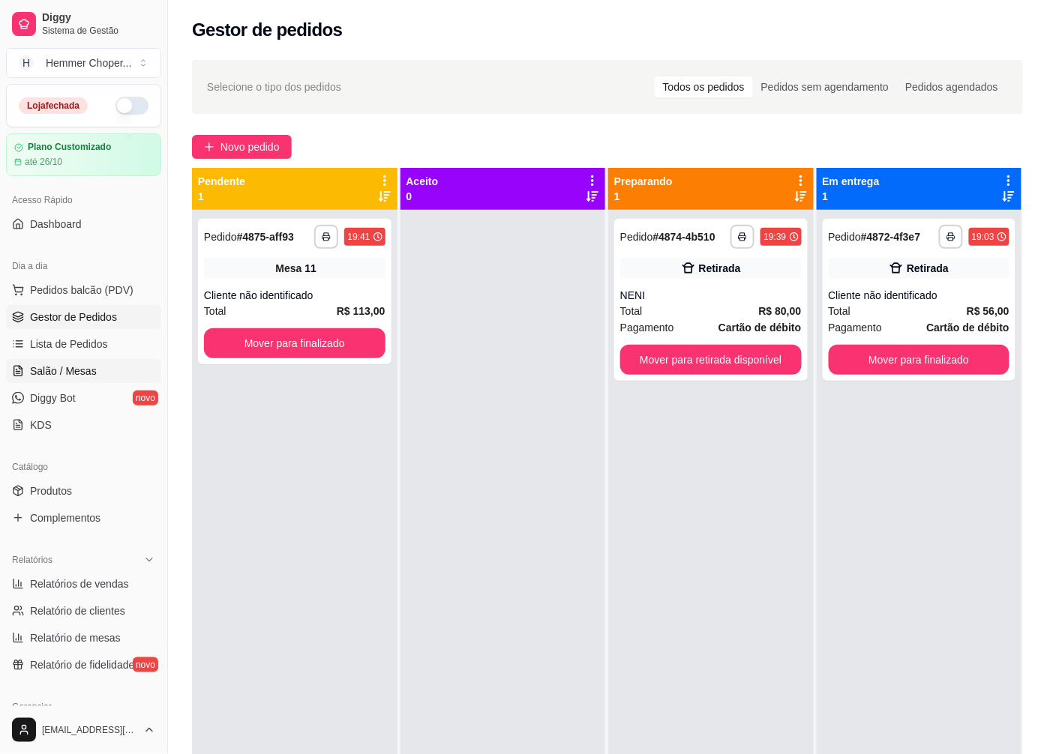
click at [80, 366] on span "Salão / Mesas" at bounding box center [63, 371] width 67 height 15
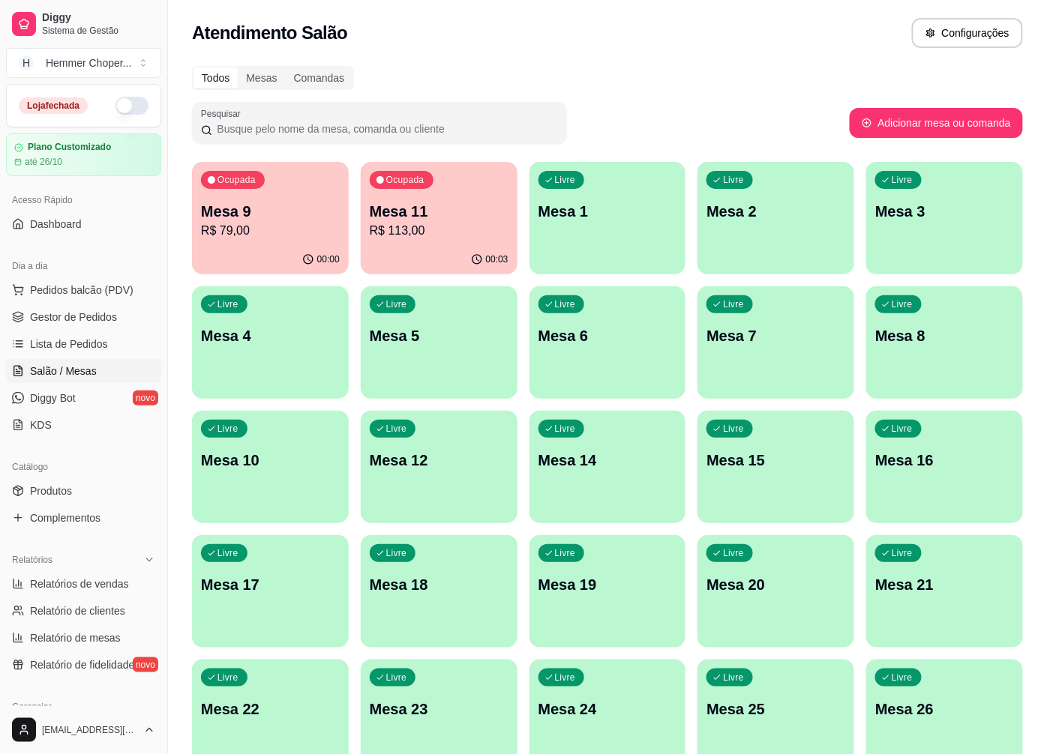
click at [250, 235] on p "R$ 79,00" at bounding box center [270, 231] width 139 height 18
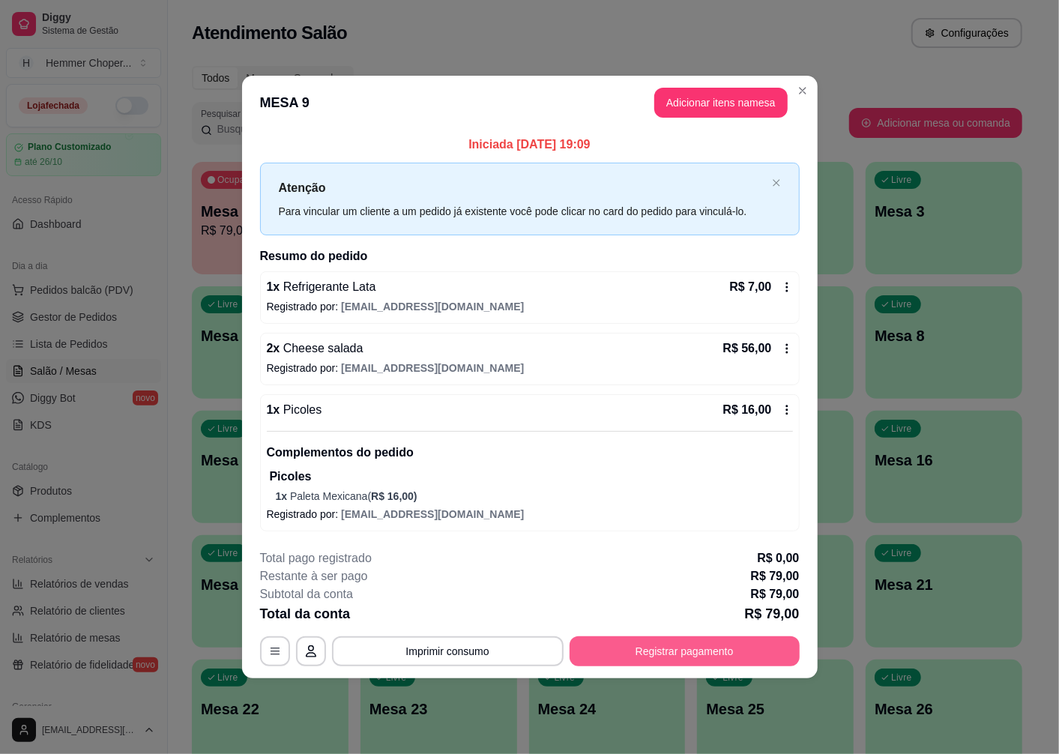
click at [667, 646] on button "Registrar pagamento" at bounding box center [685, 652] width 230 height 30
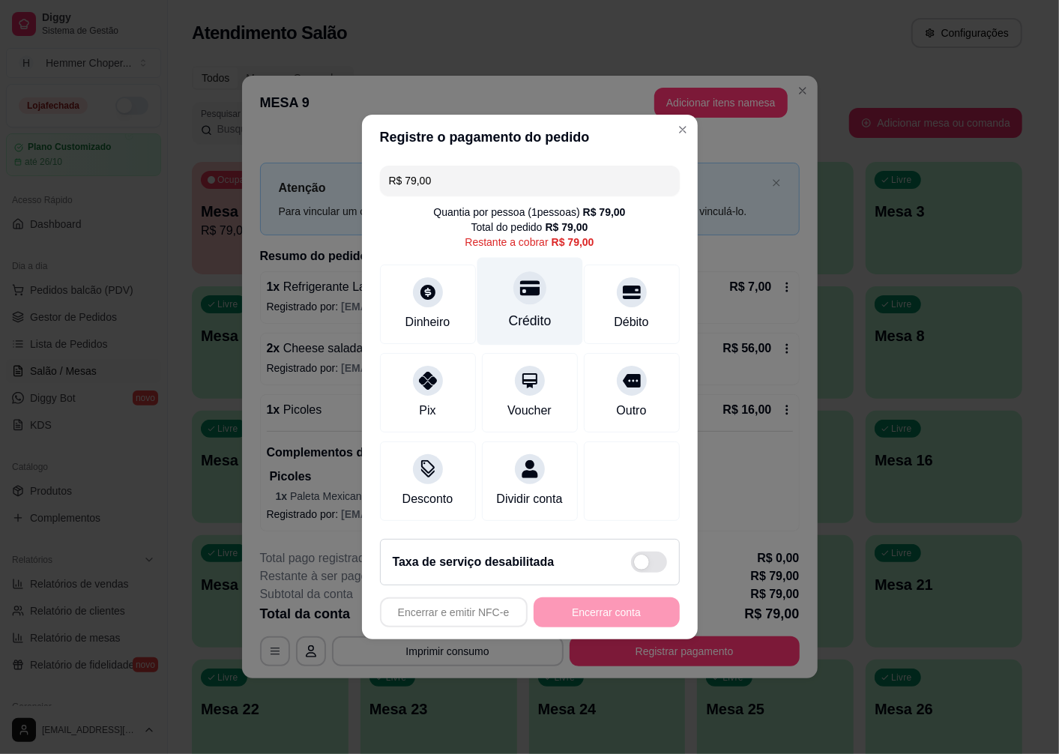
click at [525, 294] on div at bounding box center [530, 287] width 33 height 33
type input "R$ 0,00"
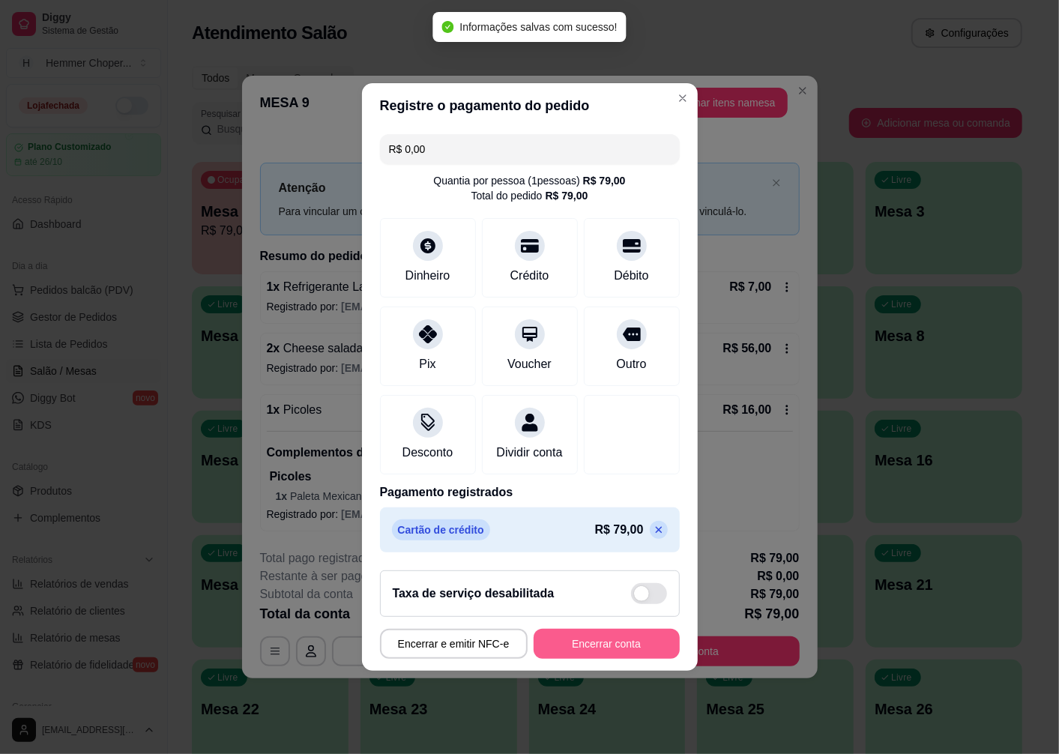
click at [608, 651] on button "Encerrar conta" at bounding box center [607, 644] width 146 height 30
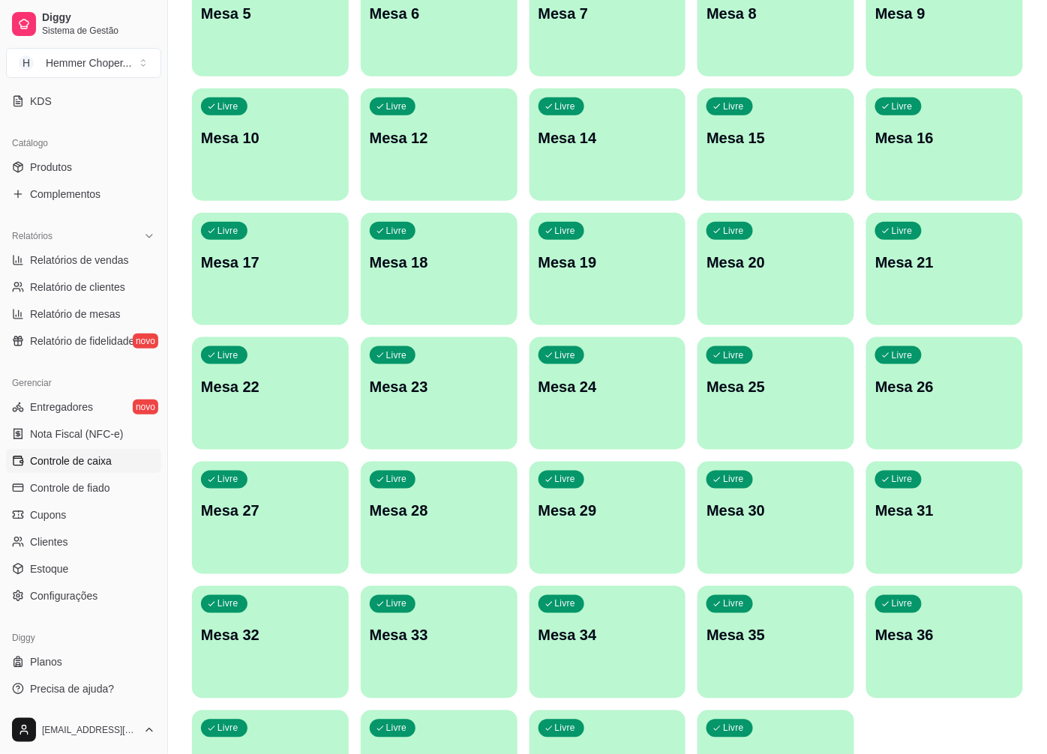
scroll to position [451, 0]
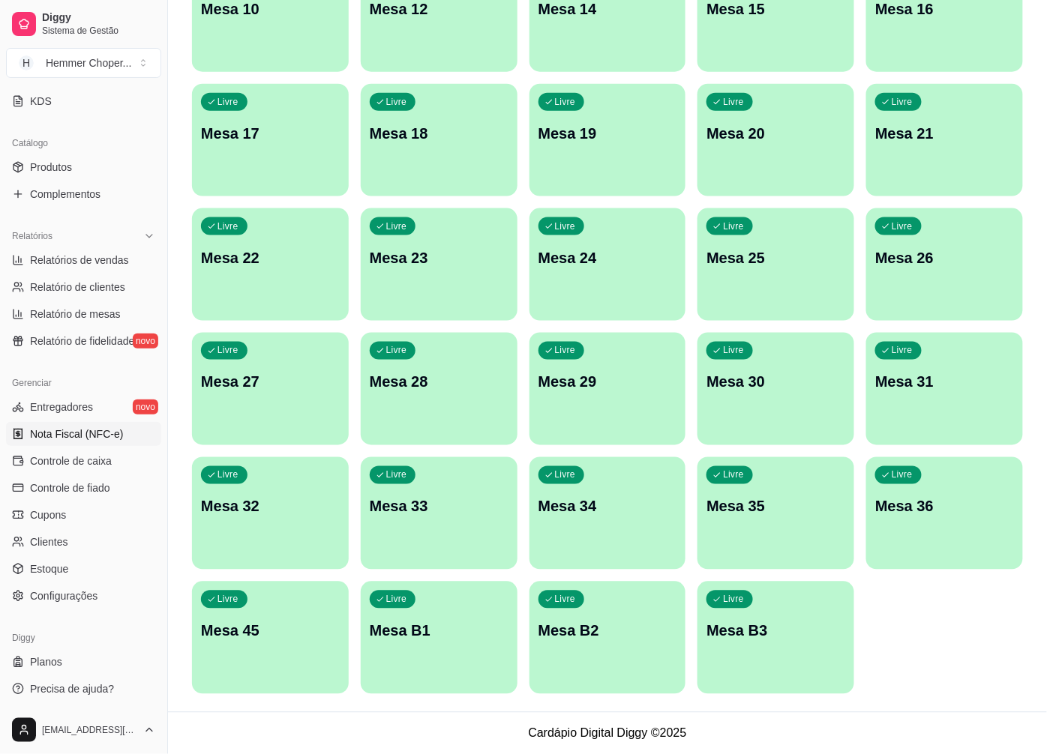
click at [76, 436] on span "Nota Fiscal (NFC-e)" at bounding box center [76, 434] width 93 height 15
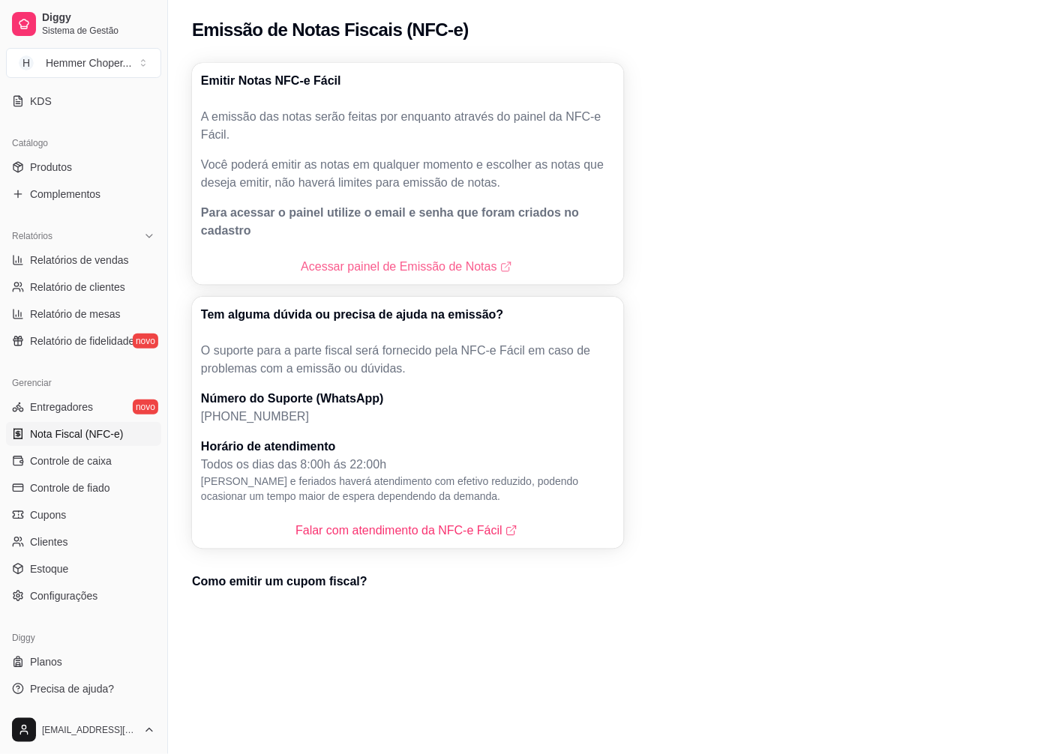
click at [391, 258] on link "Acessar painel de Emissão de Notas" at bounding box center [408, 267] width 214 height 18
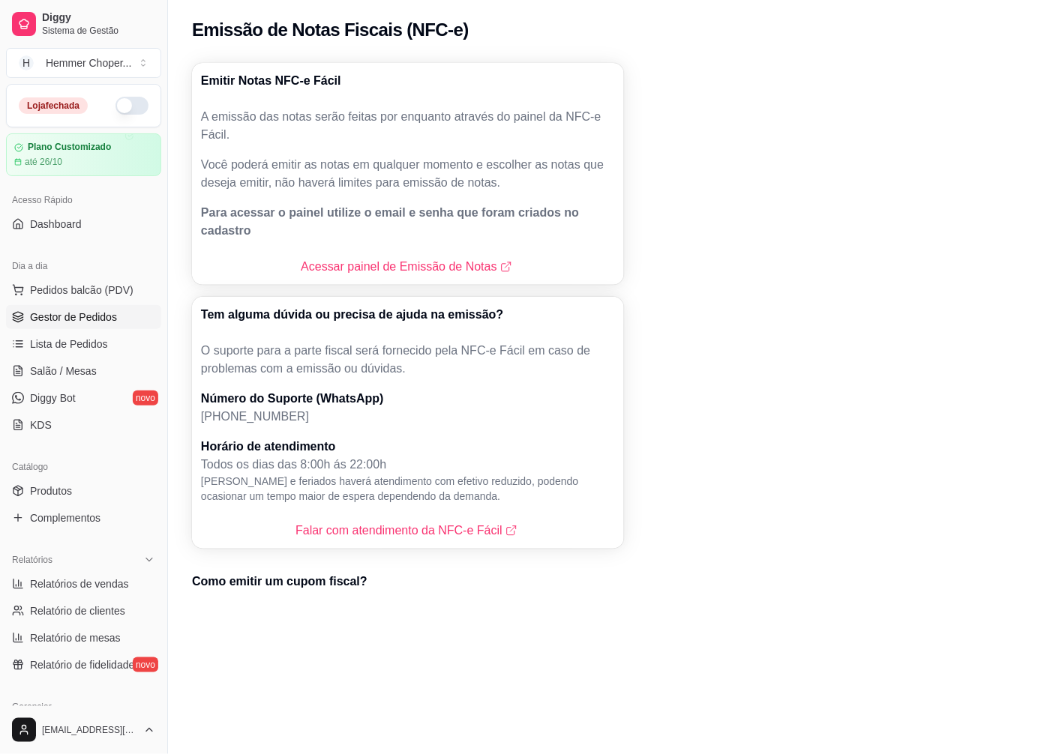
click at [98, 316] on span "Gestor de Pedidos" at bounding box center [73, 317] width 87 height 15
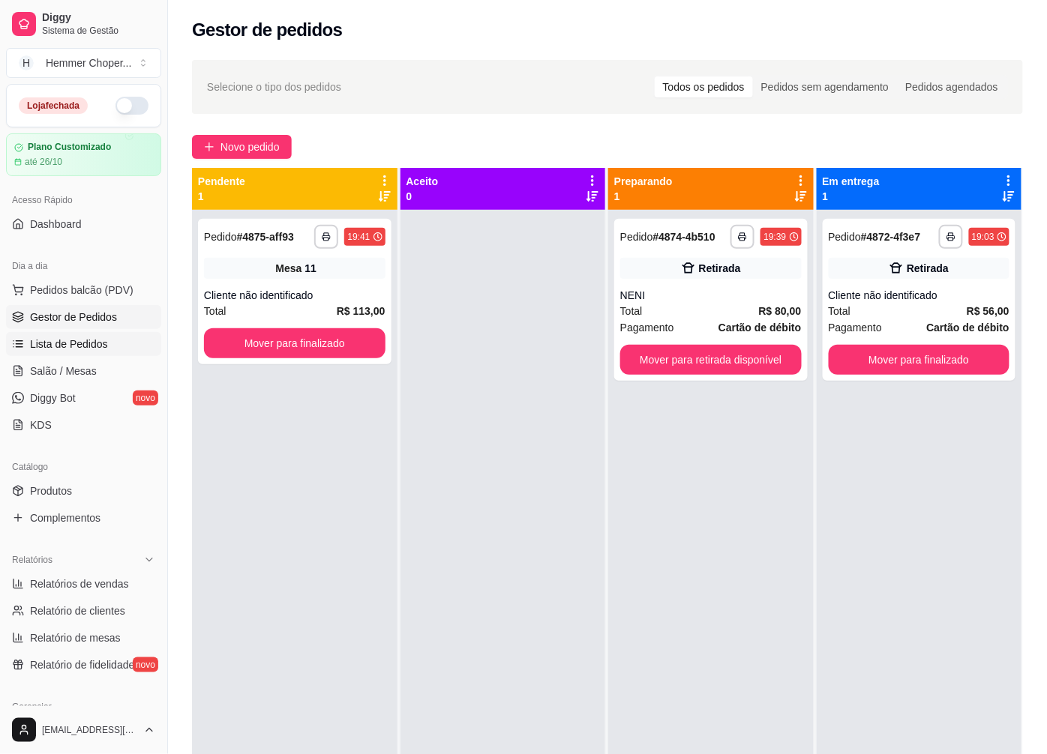
click at [81, 349] on span "Lista de Pedidos" at bounding box center [69, 344] width 78 height 15
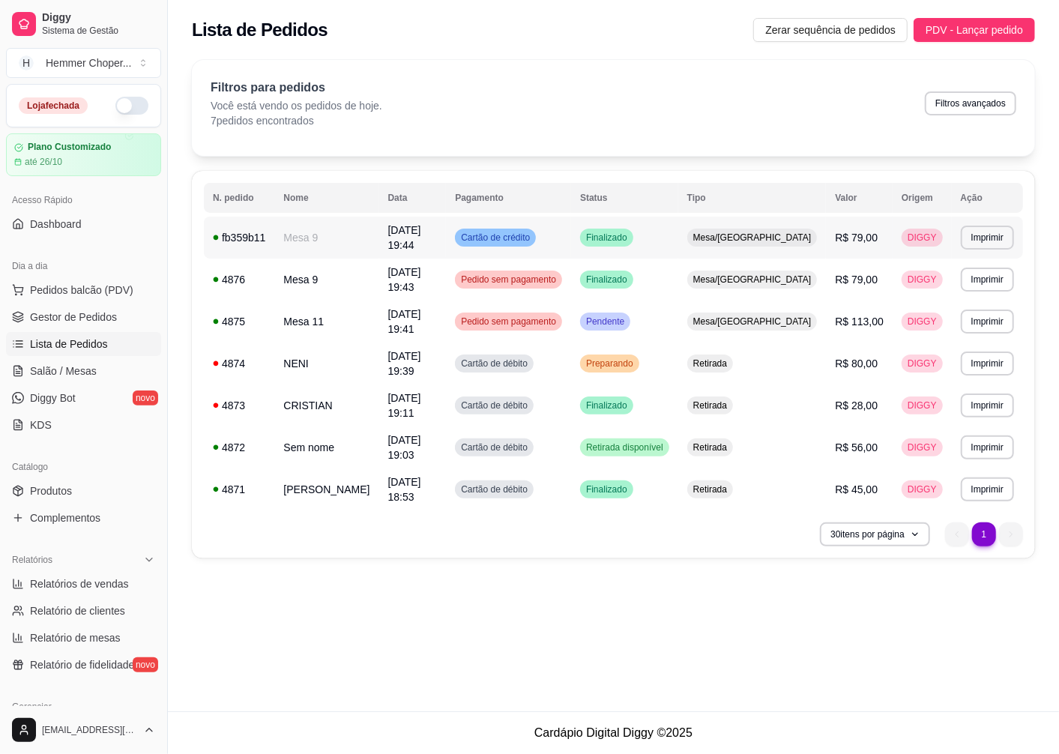
click at [835, 232] on span "R$ 79,00" at bounding box center [856, 238] width 43 height 12
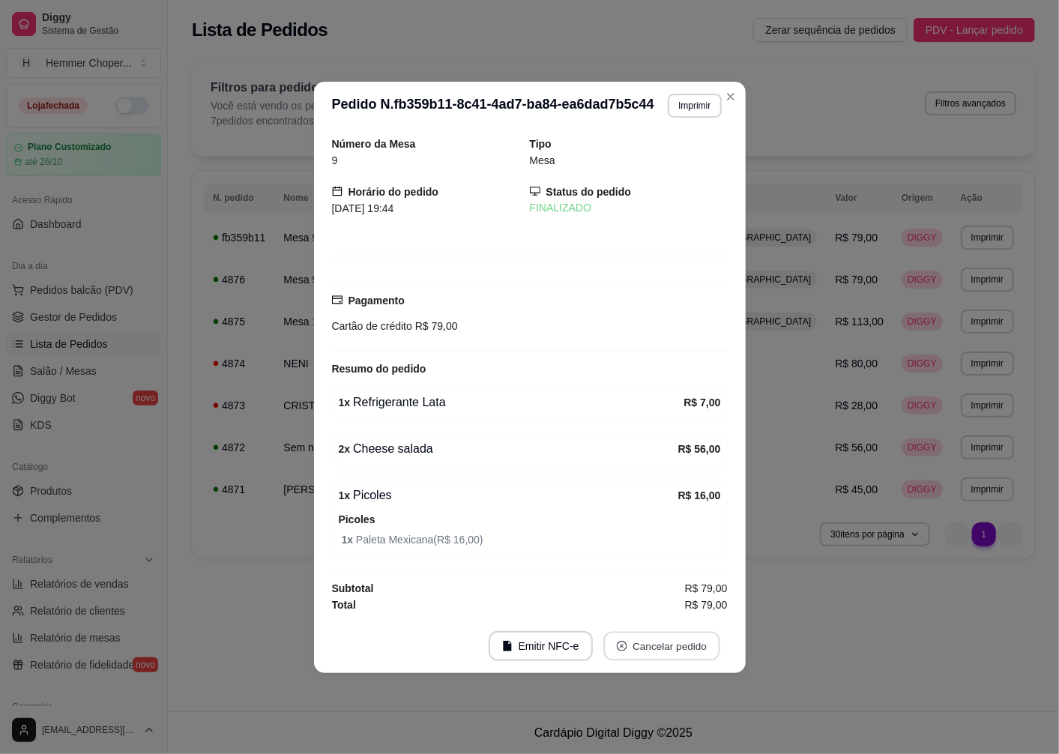
click at [622, 647] on icon "close-circle" at bounding box center [621, 646] width 10 height 10
click at [633, 616] on button "não" at bounding box center [636, 610] width 55 height 28
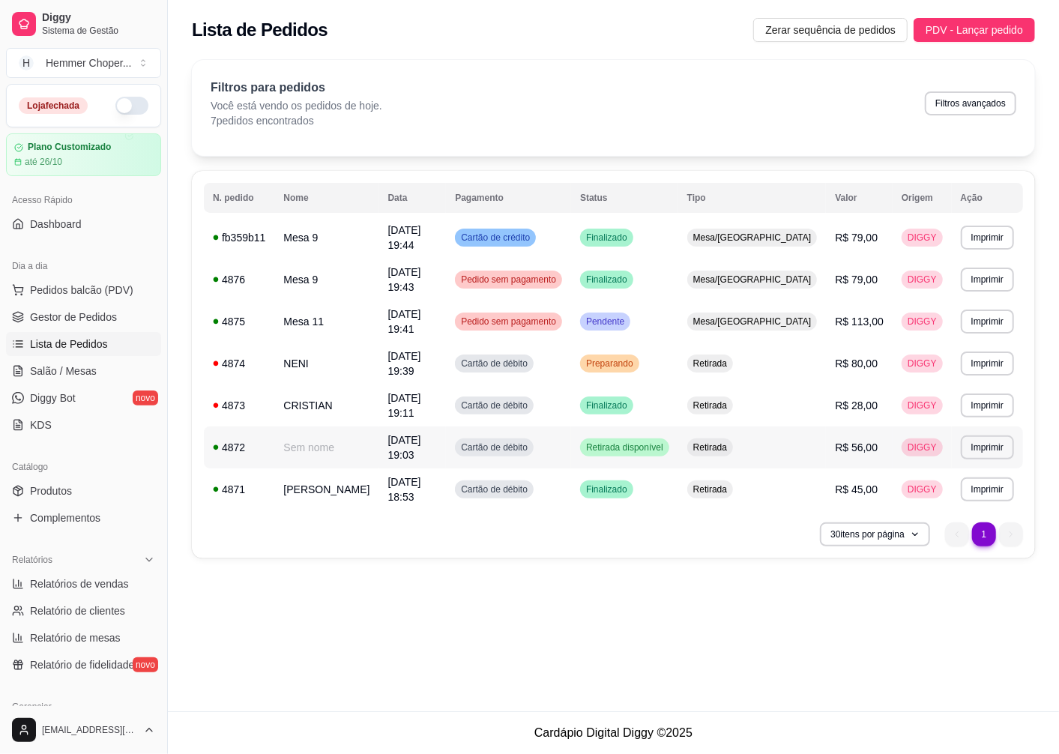
click at [730, 442] on span "Retirada" at bounding box center [711, 448] width 40 height 12
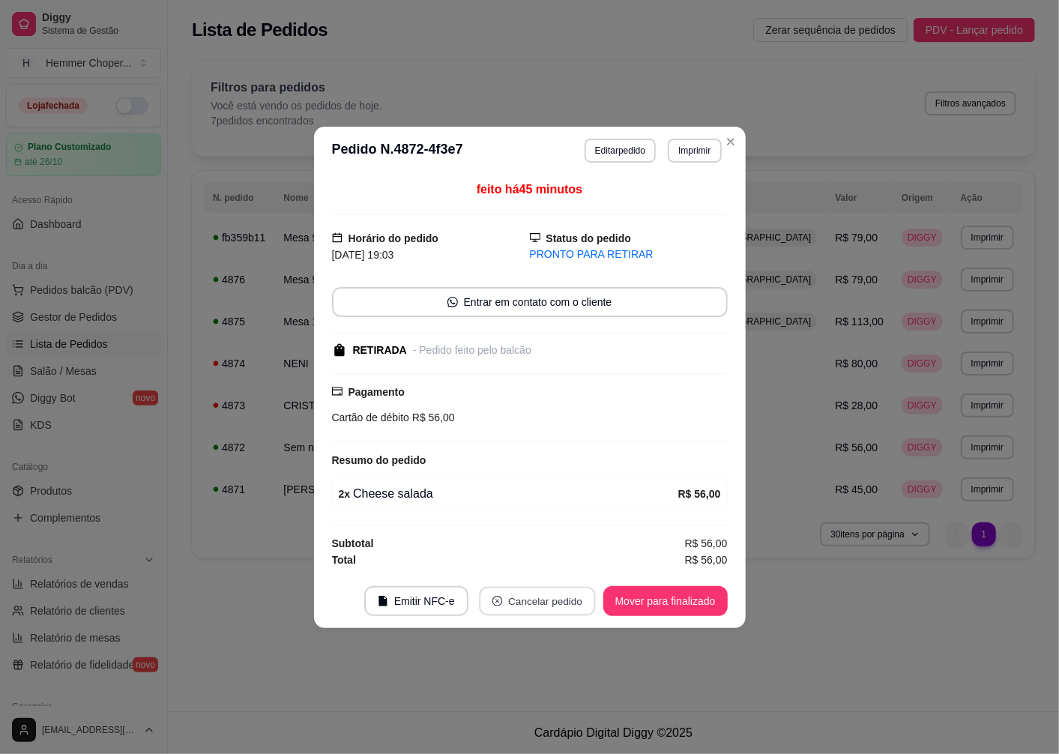
click at [531, 601] on button "Cancelar pedido" at bounding box center [537, 600] width 116 height 29
click at [577, 563] on button "Sim" at bounding box center [579, 564] width 58 height 29
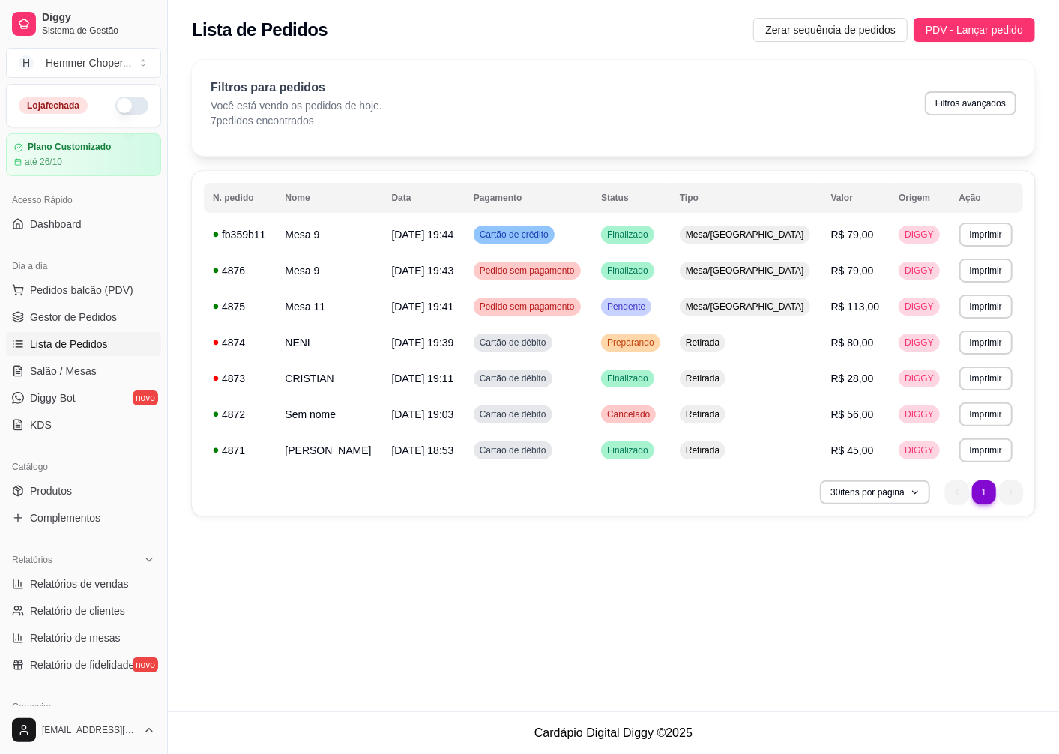
click at [735, 650] on div "**********" at bounding box center [613, 356] width 891 height 712
click at [85, 307] on link "Gestor de Pedidos" at bounding box center [83, 317] width 155 height 24
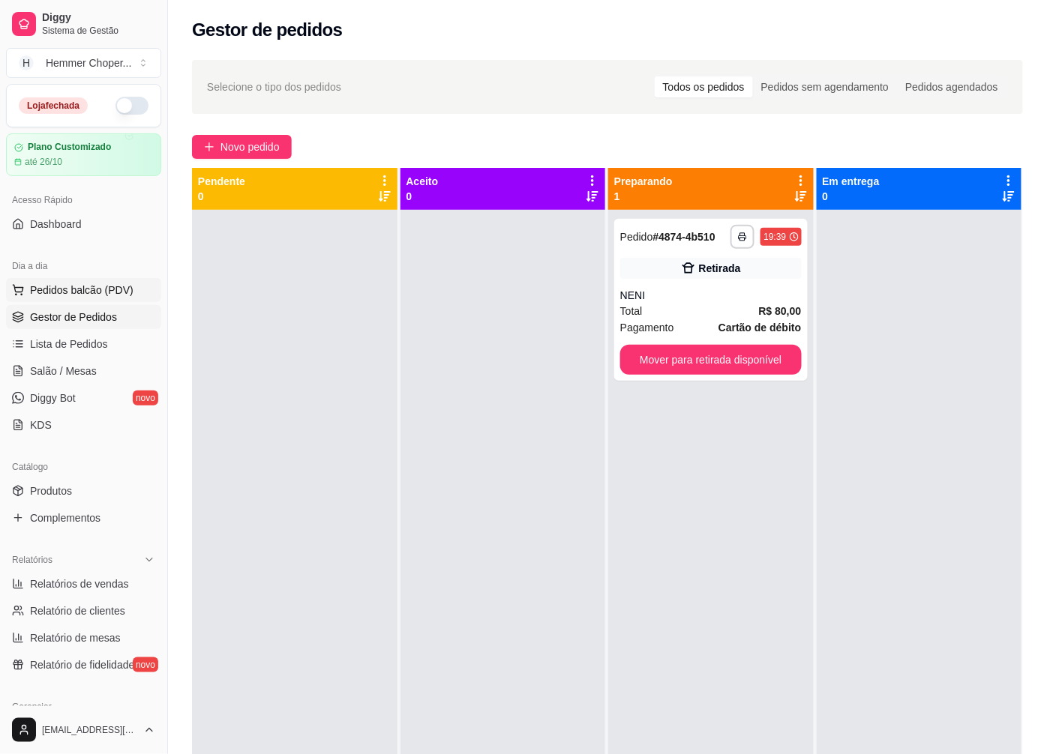
click at [88, 296] on span "Pedidos balcão (PDV)" at bounding box center [81, 290] width 103 height 15
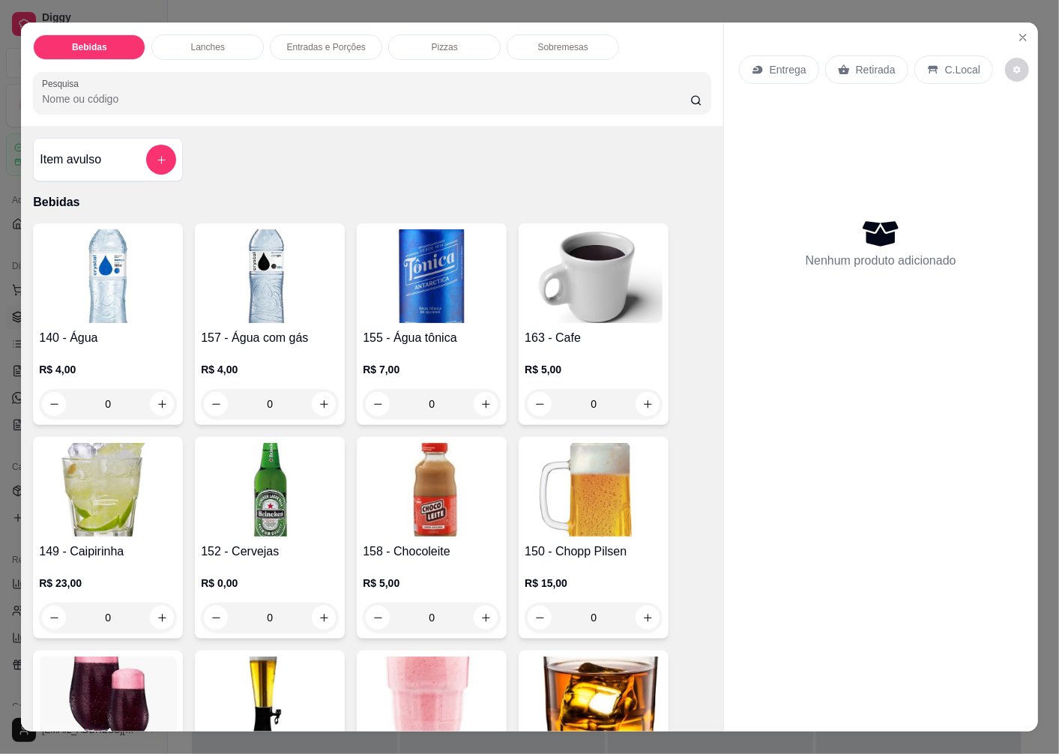
click at [858, 62] on p "Retirada" at bounding box center [876, 69] width 40 height 15
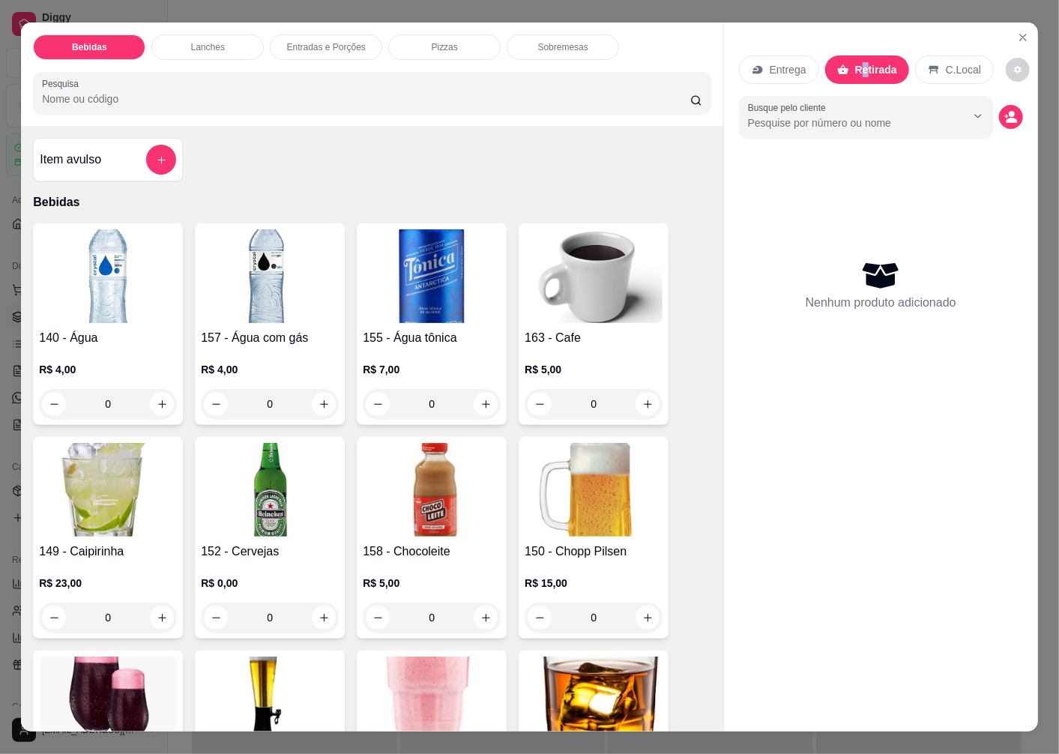
click at [1005, 110] on icon "decrease-product-quantity" at bounding box center [1011, 116] width 13 height 13
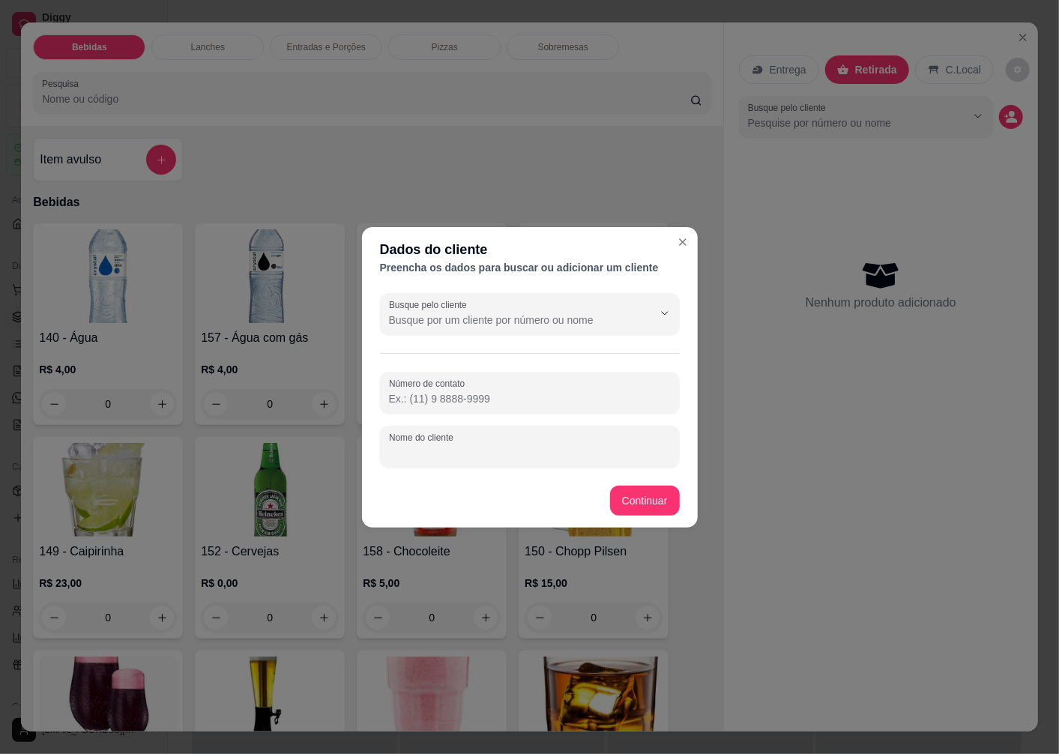
click at [414, 456] on input "Nome do cliente" at bounding box center [530, 452] width 282 height 15
type input "[PERSON_NAME]"
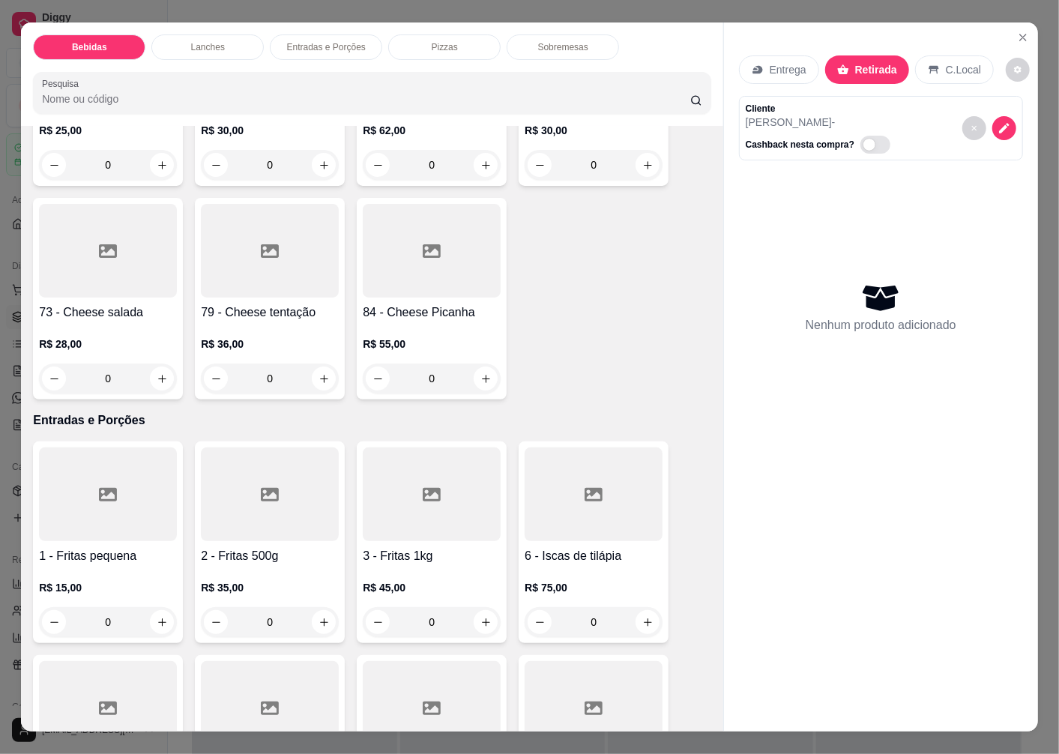
scroll to position [2165, 0]
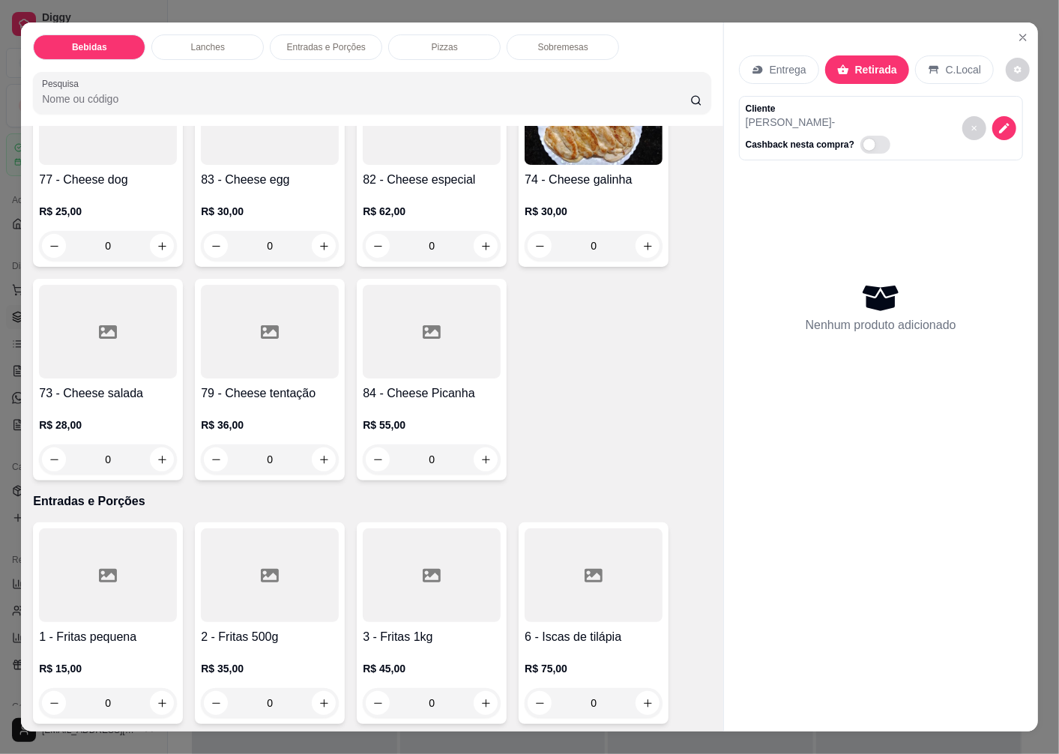
click at [421, 154] on div at bounding box center [432, 118] width 138 height 94
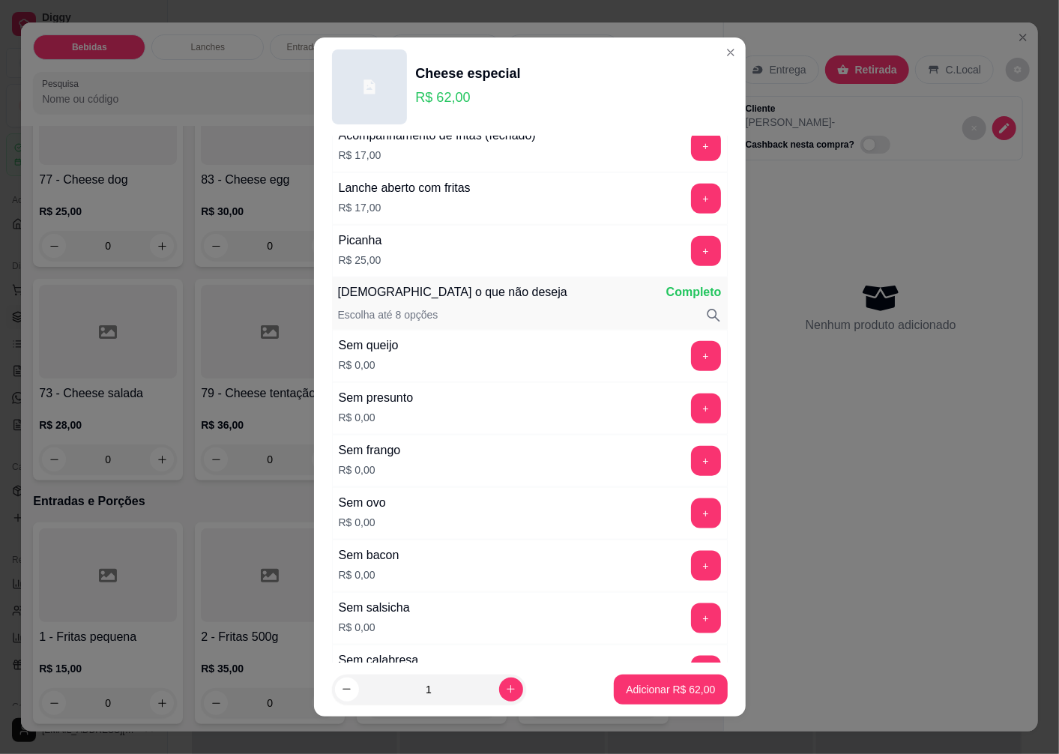
scroll to position [10, 0]
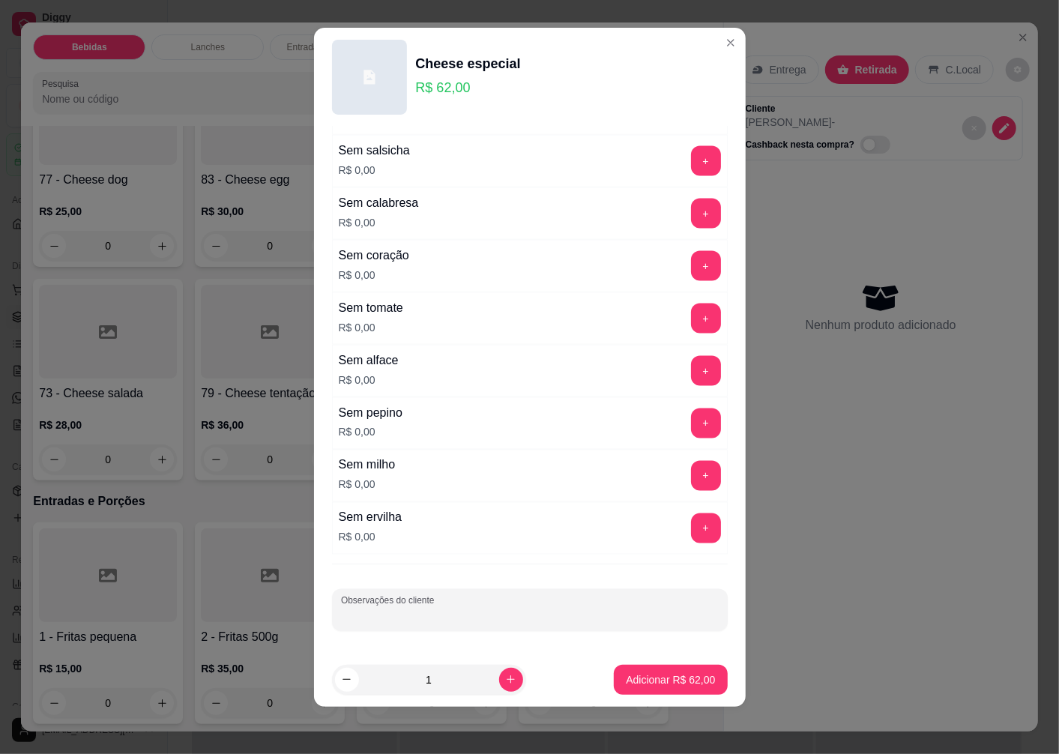
click at [362, 611] on div "Observações do cliente" at bounding box center [530, 610] width 396 height 42
type input "SEM HAMBURGUER, MAIS [PERSON_NAME] E [PERSON_NAME], SO MILHO DE SALADA"
click at [638, 686] on p "Adicionar R$ 62,00" at bounding box center [670, 680] width 89 height 15
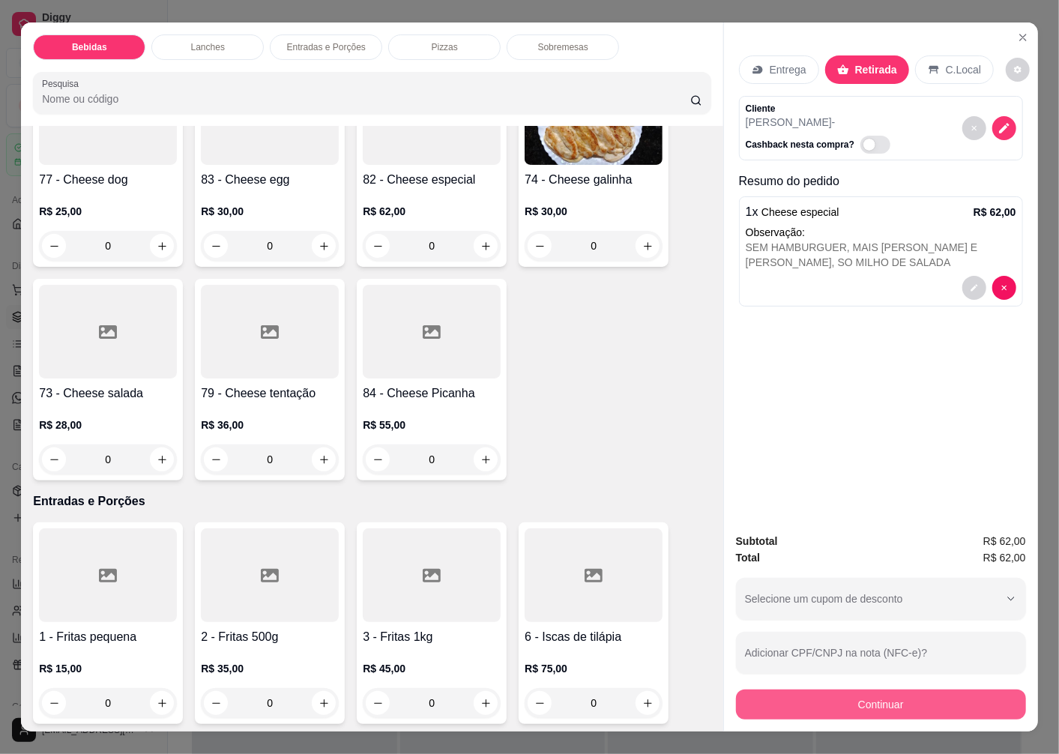
click at [879, 701] on button "Continuar" at bounding box center [881, 705] width 290 height 30
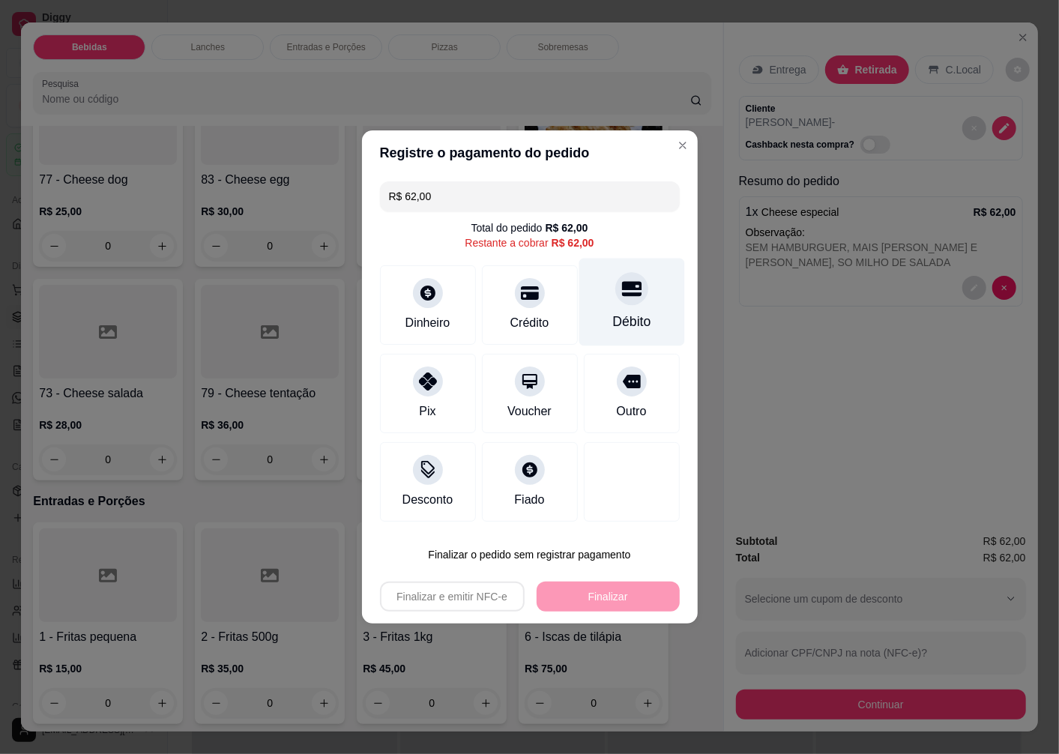
click at [616, 301] on div at bounding box center [632, 288] width 33 height 33
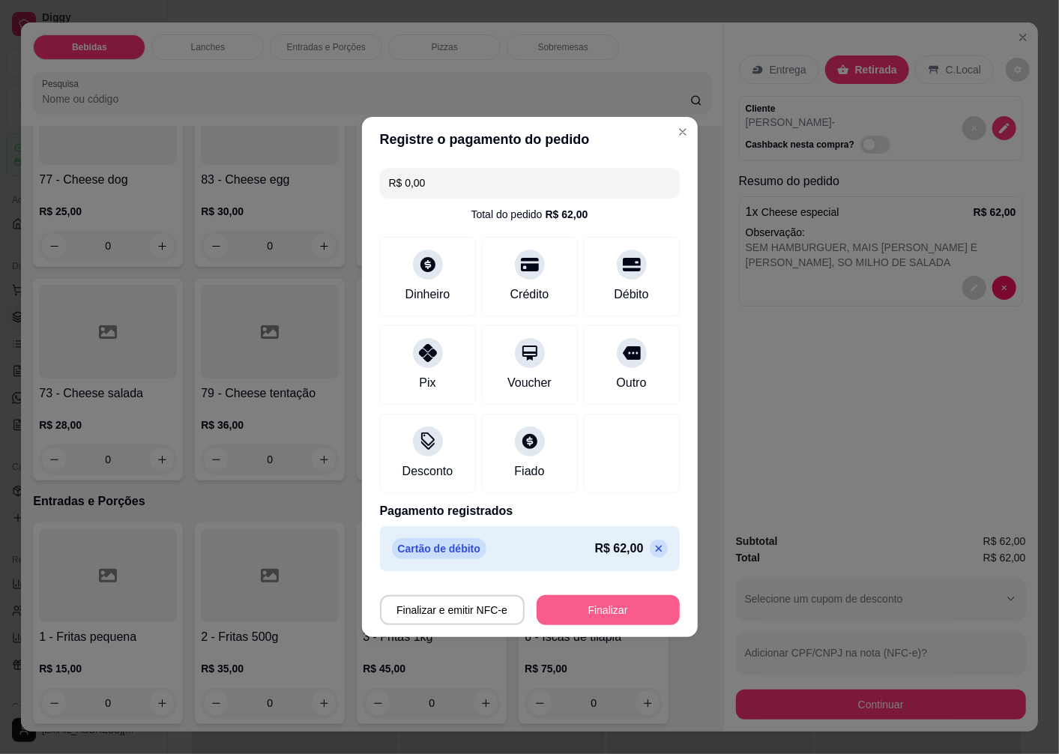
click at [593, 619] on button "Finalizar" at bounding box center [608, 610] width 143 height 30
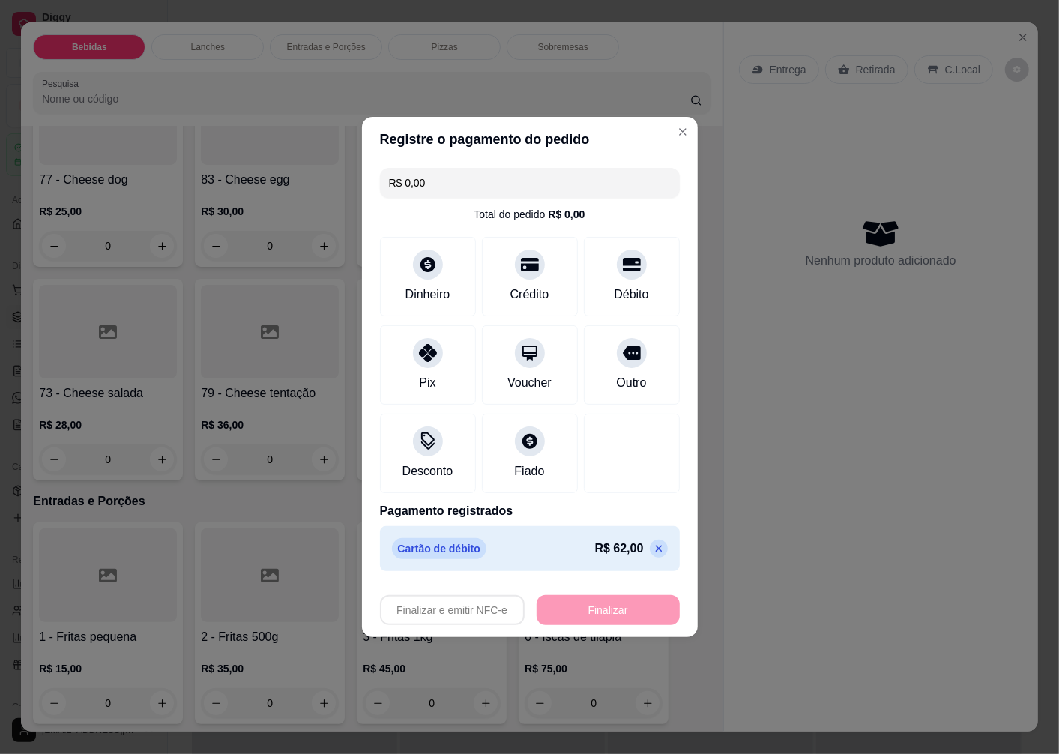
type input "-R$ 62,00"
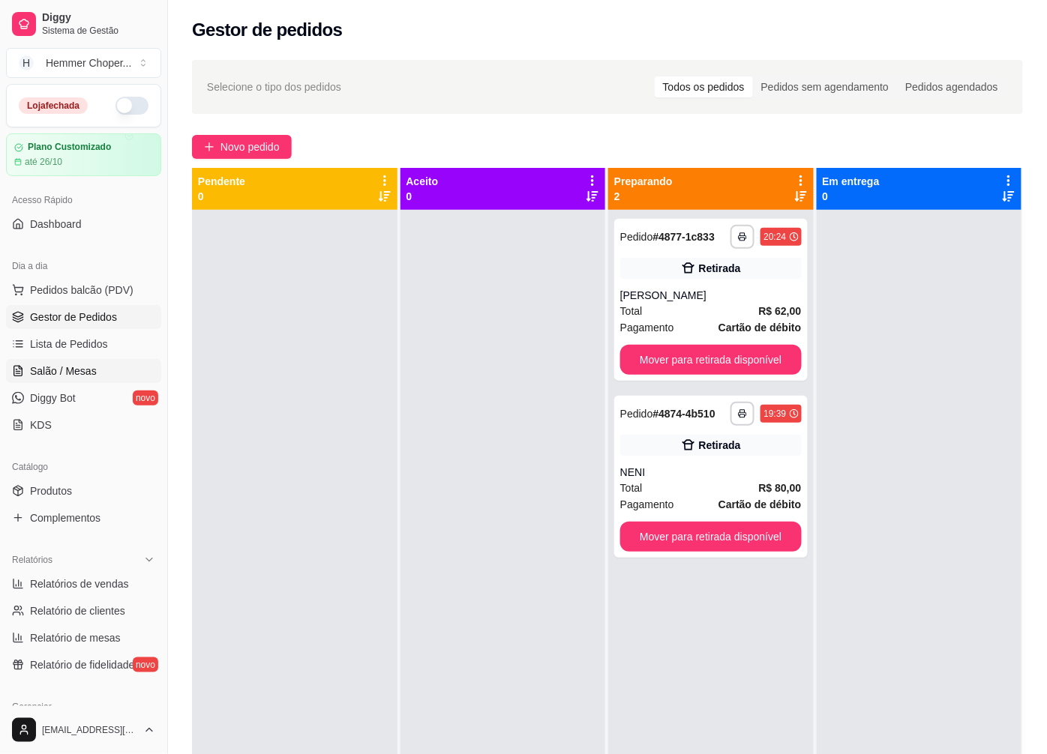
click at [70, 367] on span "Salão / Mesas" at bounding box center [63, 371] width 67 height 15
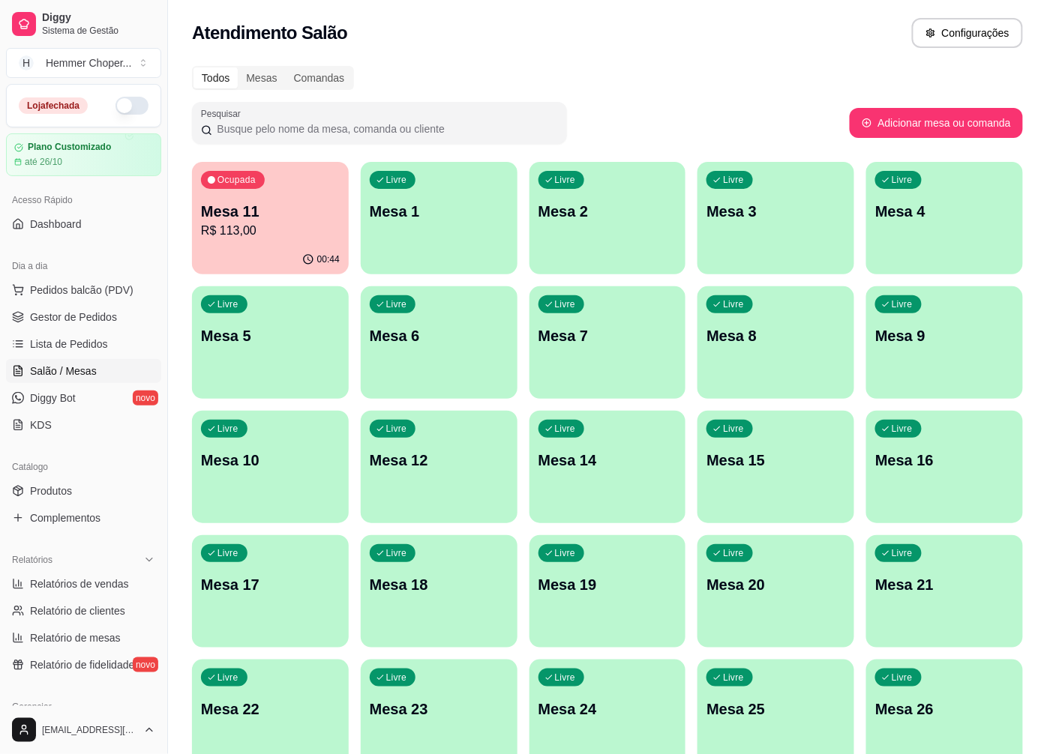
click at [762, 349] on div "Livre Mesa 8" at bounding box center [775, 333] width 157 height 94
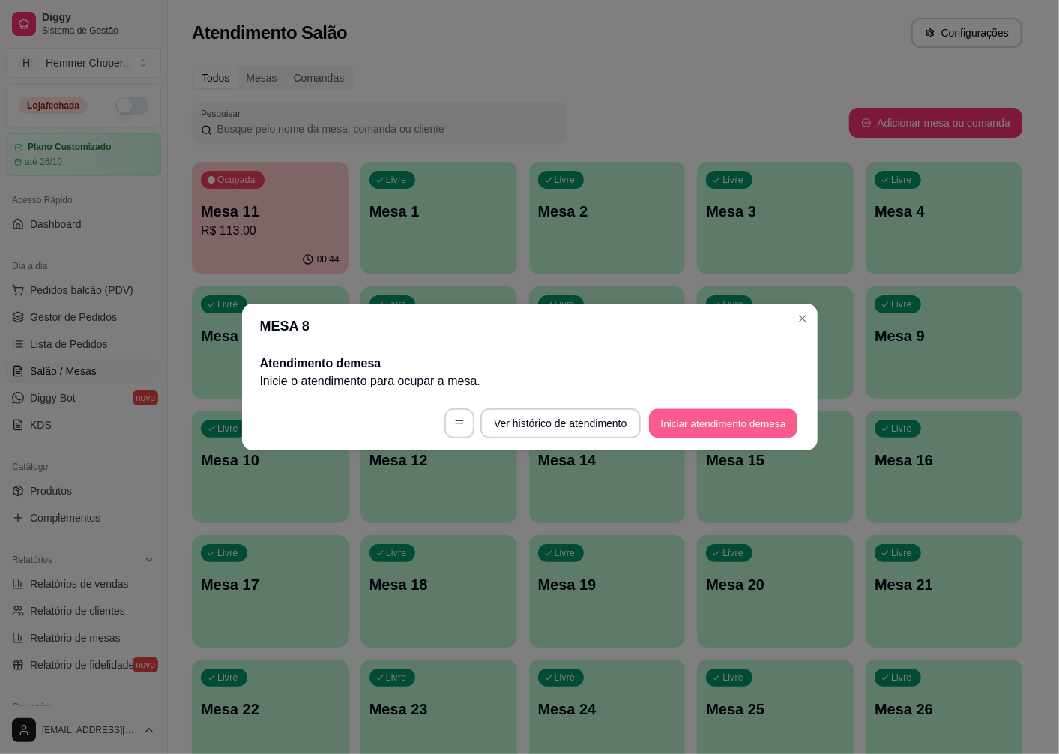
click at [686, 431] on button "Iniciar atendimento de mesa" at bounding box center [723, 423] width 148 height 29
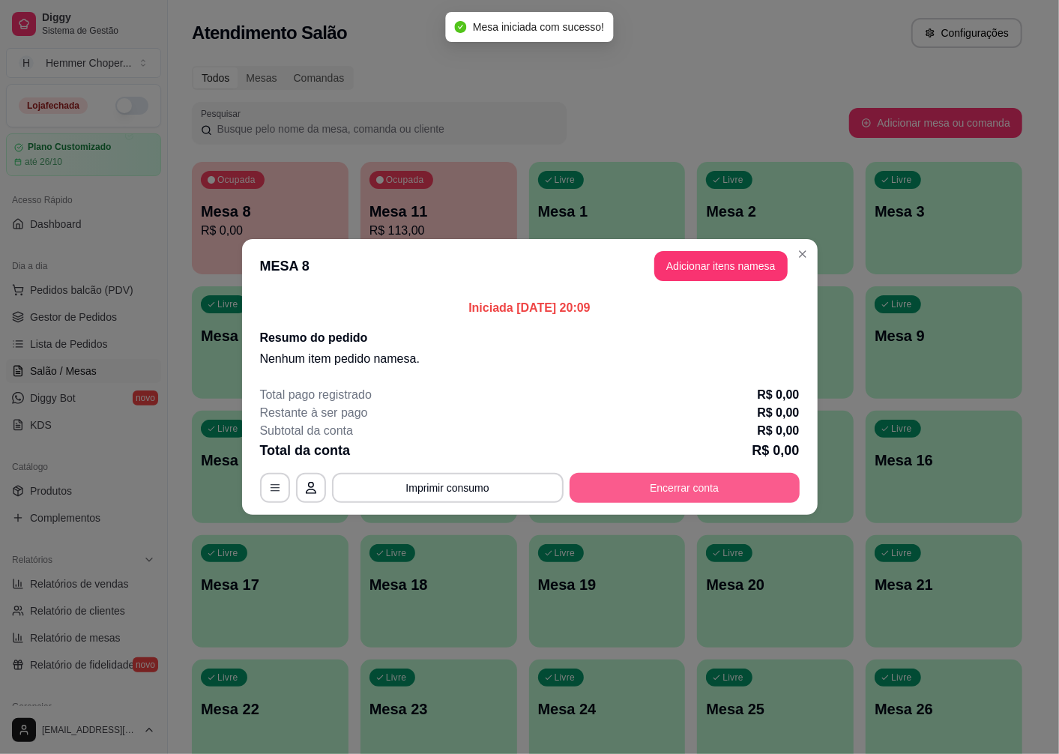
click at [647, 486] on button "Encerrar conta" at bounding box center [685, 488] width 230 height 30
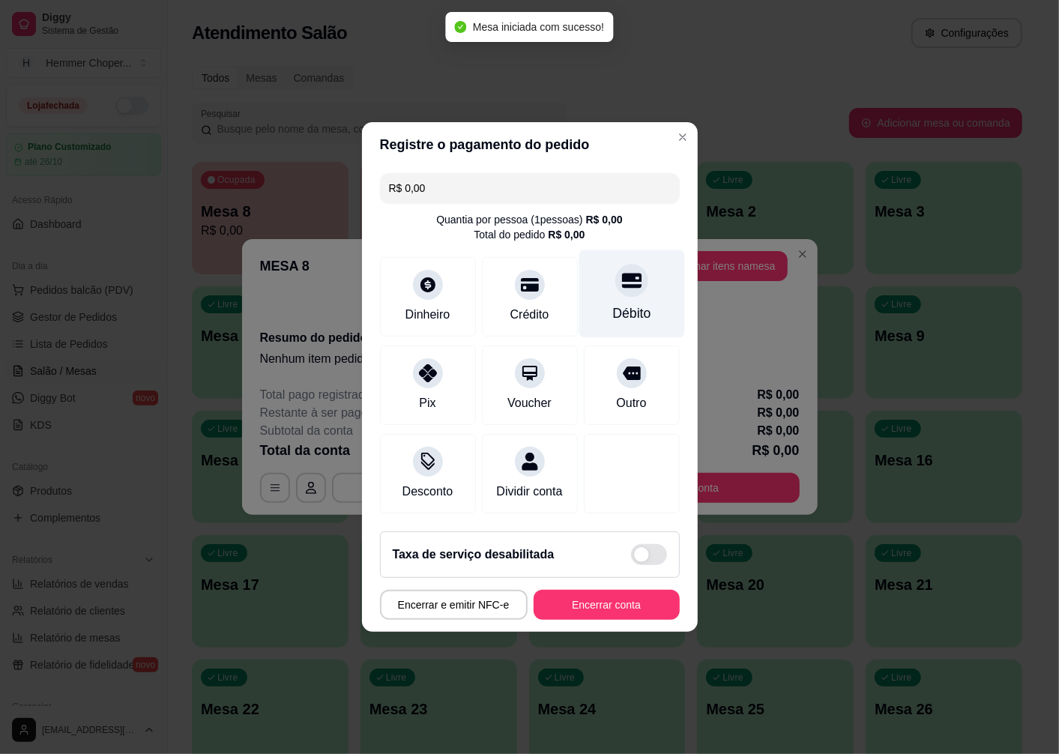
click at [625, 293] on div "Débito" at bounding box center [632, 294] width 106 height 88
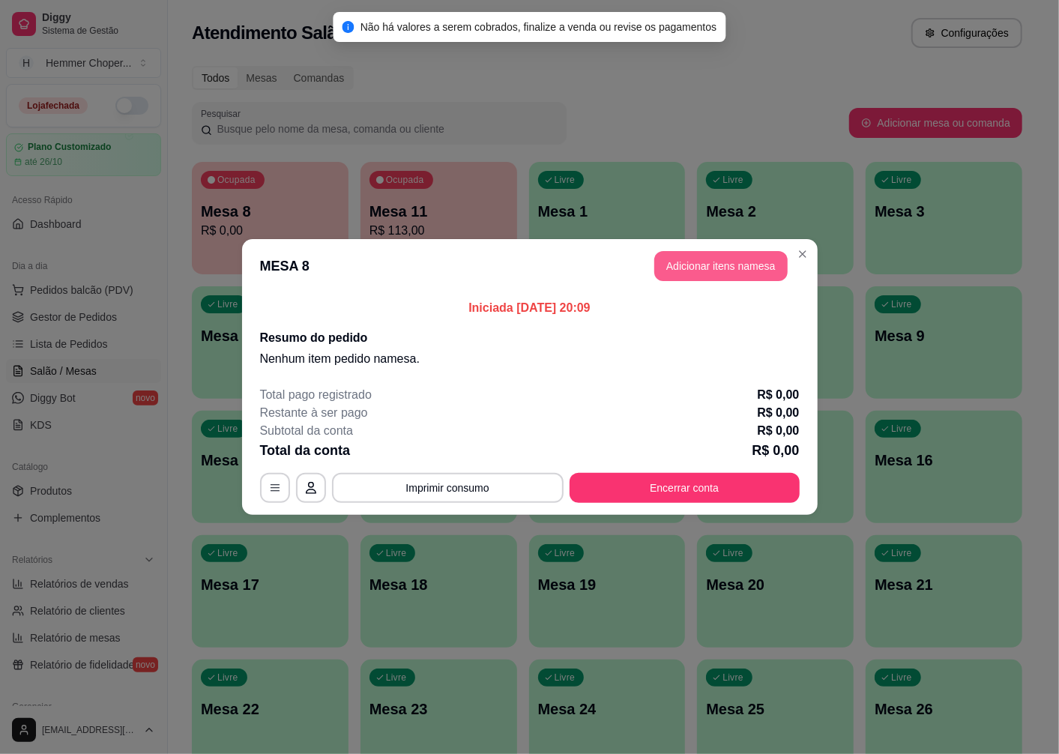
click at [715, 271] on button "Adicionar itens na mesa" at bounding box center [721, 266] width 133 height 30
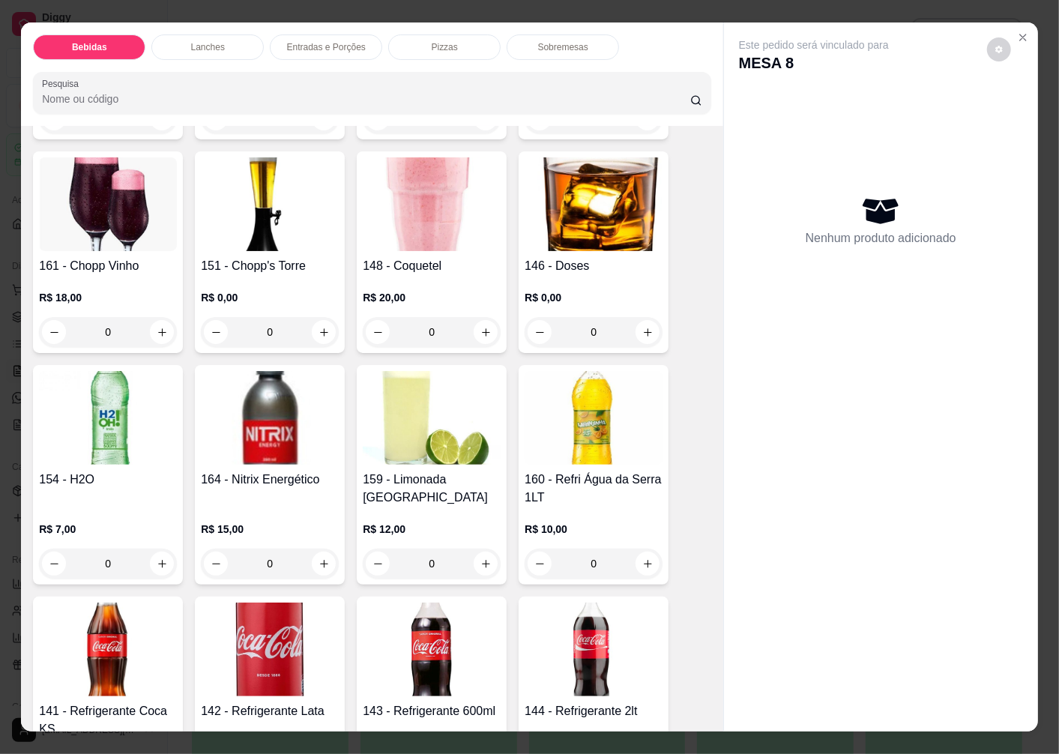
scroll to position [833, 0]
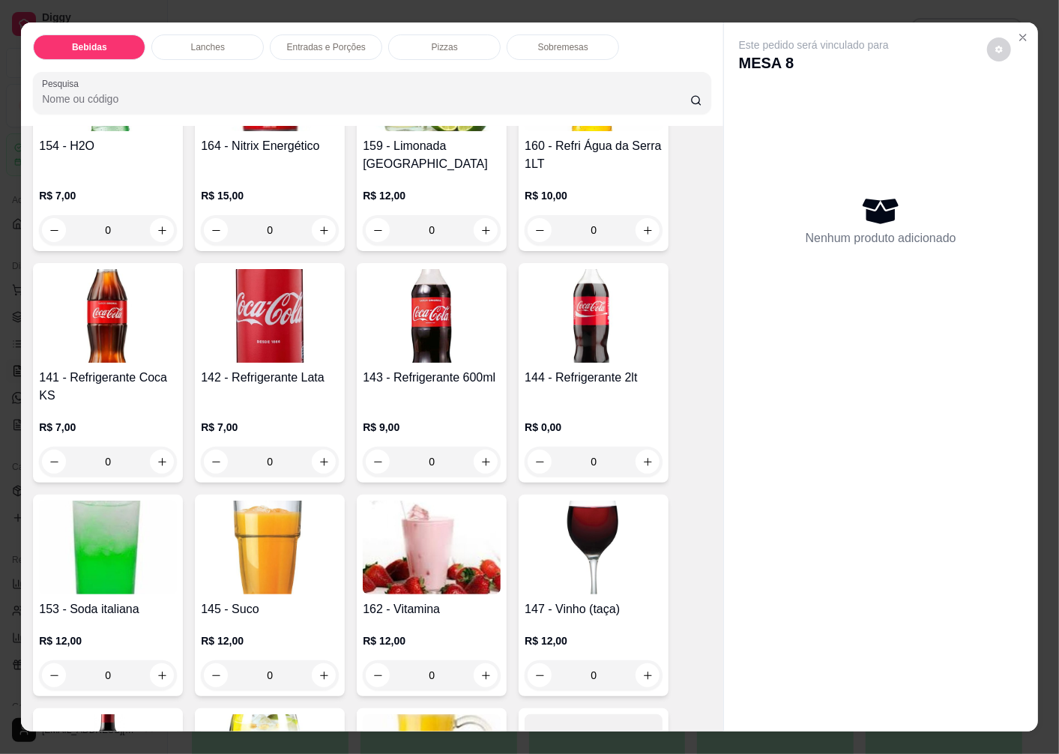
click at [268, 357] on div "142 - Refrigerante Lata R$ 7,00 0" at bounding box center [270, 373] width 150 height 220
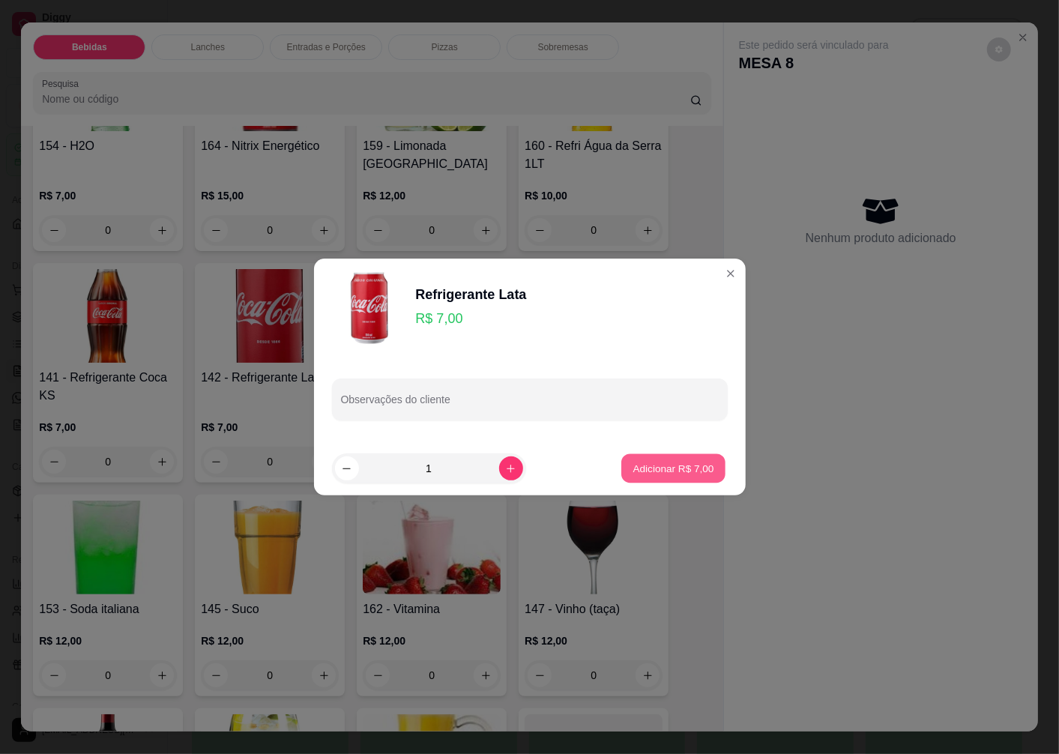
click at [639, 467] on p "Adicionar R$ 7,00" at bounding box center [674, 468] width 81 height 14
type input "1"
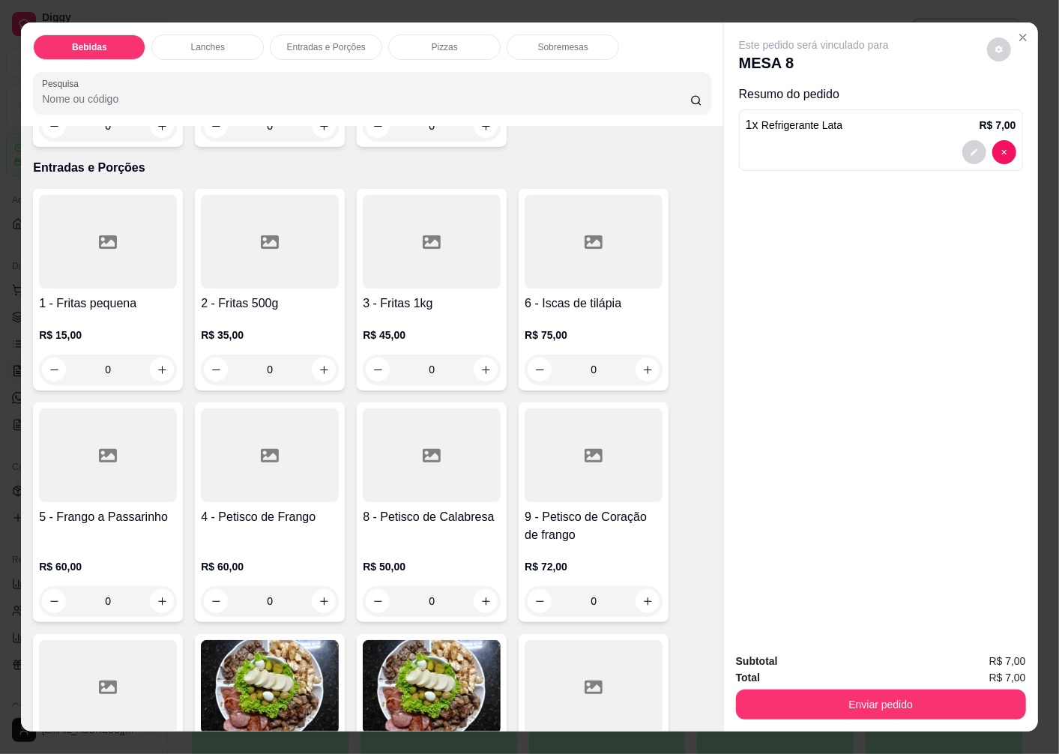
scroll to position [2249, 0]
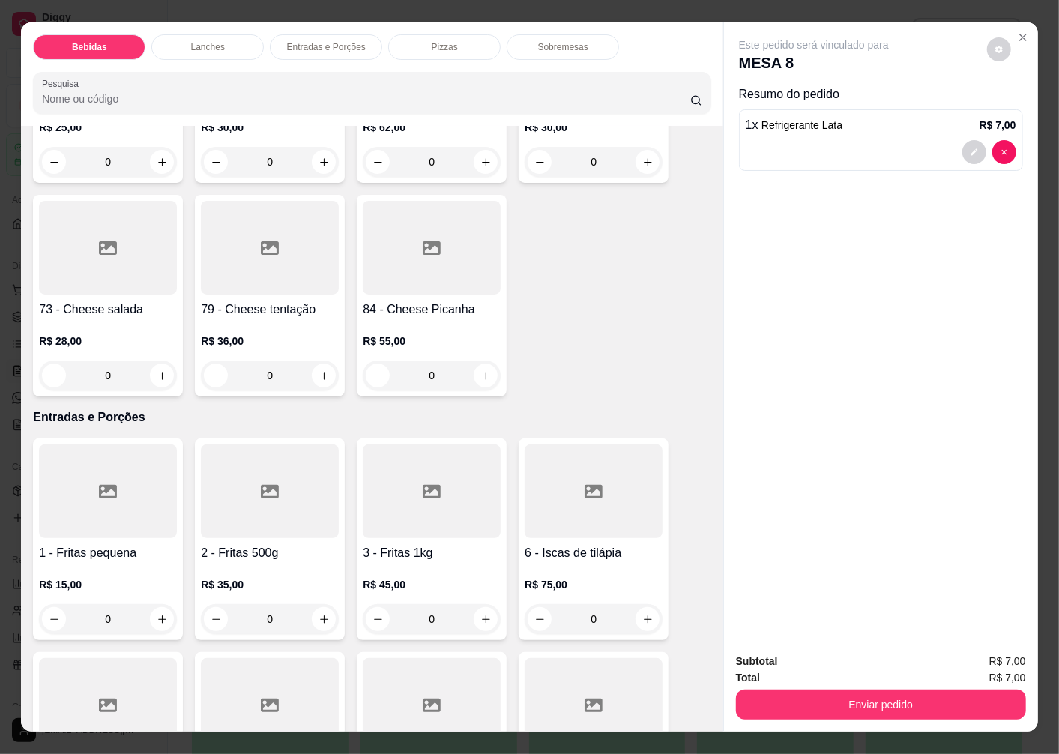
click at [109, 319] on div "R$ 28,00 0" at bounding box center [108, 355] width 138 height 72
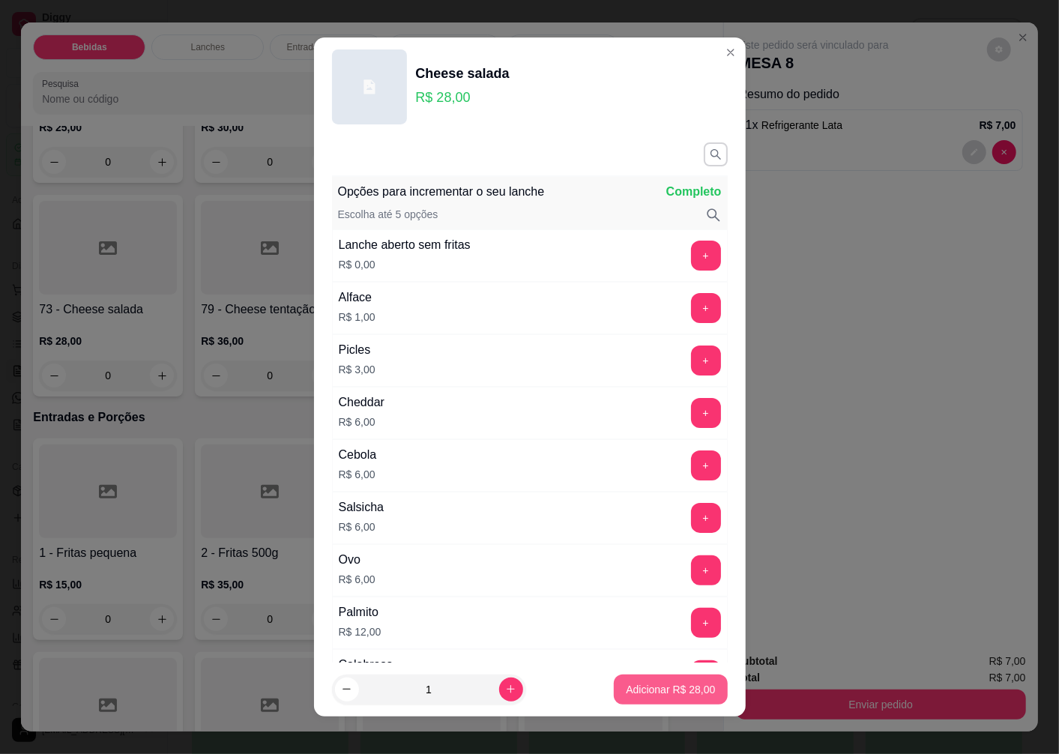
click at [641, 690] on p "Adicionar R$ 28,00" at bounding box center [670, 689] width 89 height 15
type input "1"
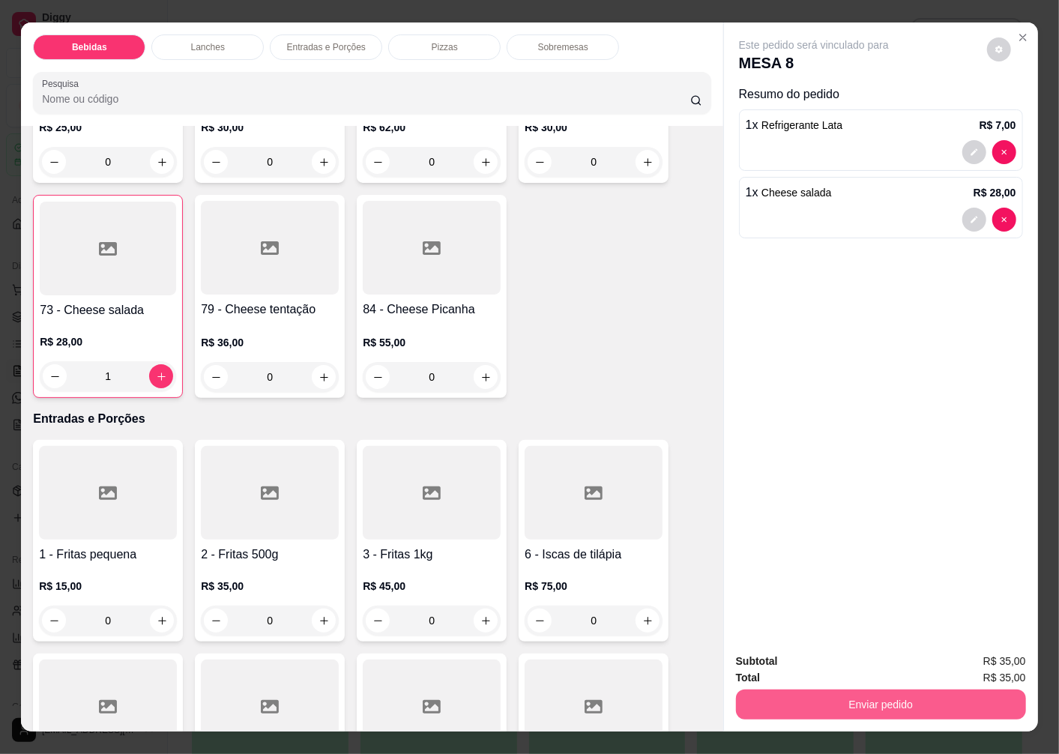
click at [840, 703] on button "Enviar pedido" at bounding box center [881, 705] width 290 height 30
click at [969, 656] on button "Enviar pedido" at bounding box center [987, 662] width 82 height 28
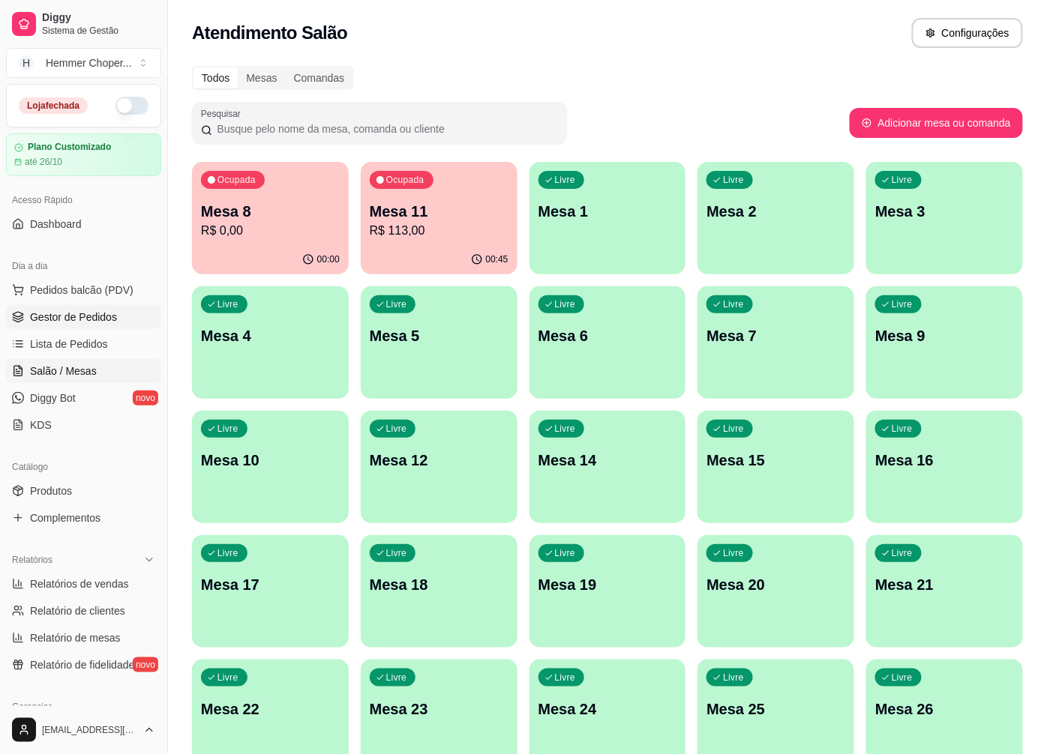
click at [40, 319] on span "Gestor de Pedidos" at bounding box center [73, 317] width 87 height 15
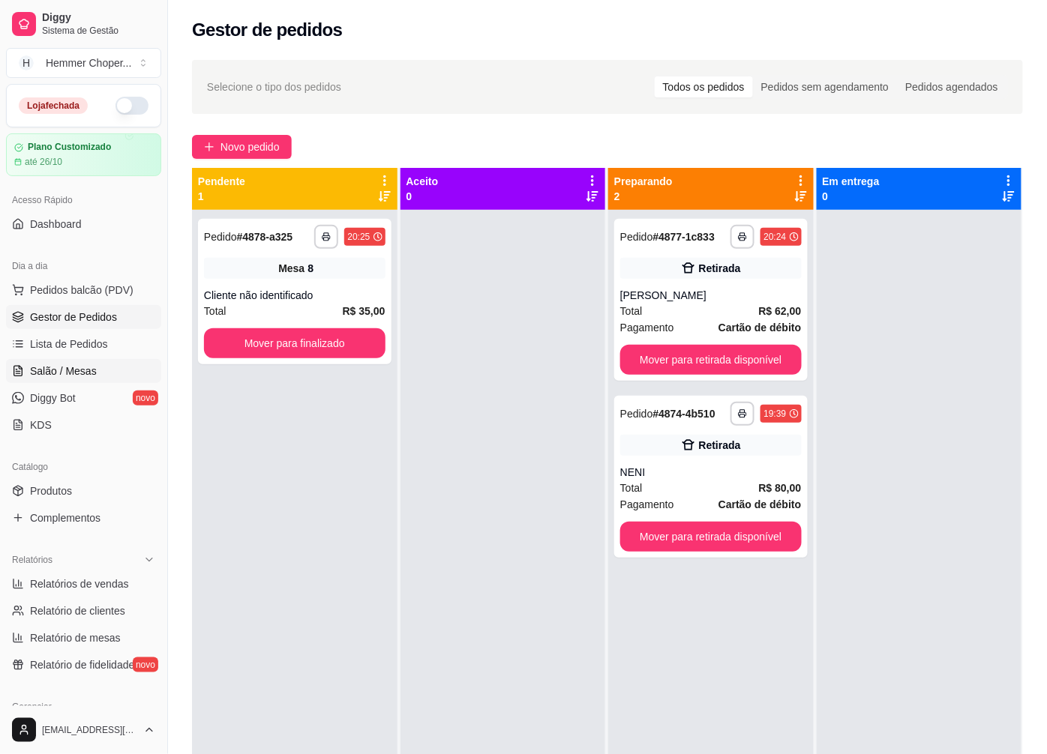
drag, startPoint x: 960, startPoint y: 13, endPoint x: 57, endPoint y: 375, distance: 973.0
click at [57, 375] on span "Salão / Mesas" at bounding box center [63, 371] width 67 height 15
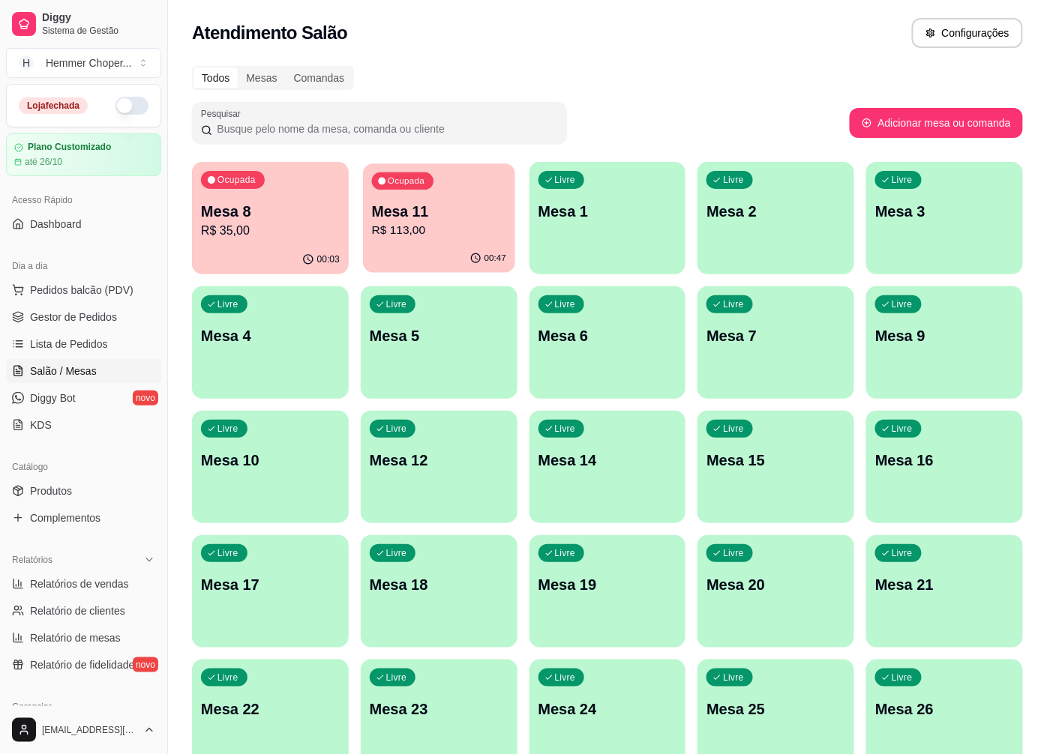
click at [438, 226] on p "R$ 113,00" at bounding box center [439, 230] width 134 height 17
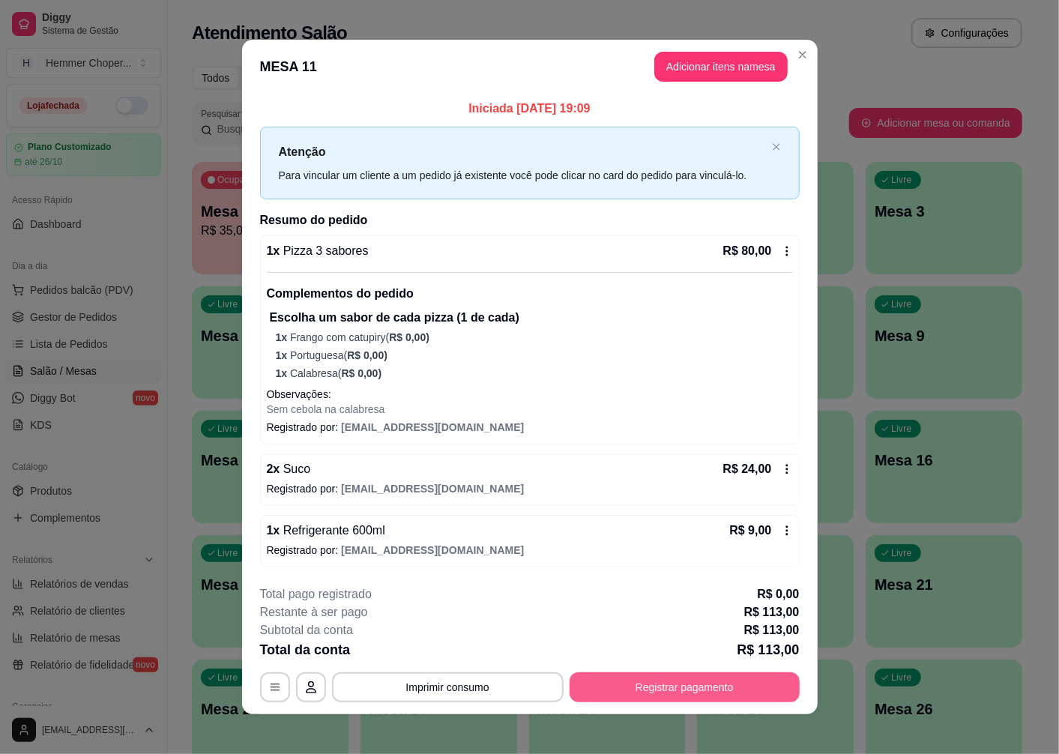
click at [657, 690] on button "Registrar pagamento" at bounding box center [685, 688] width 230 height 30
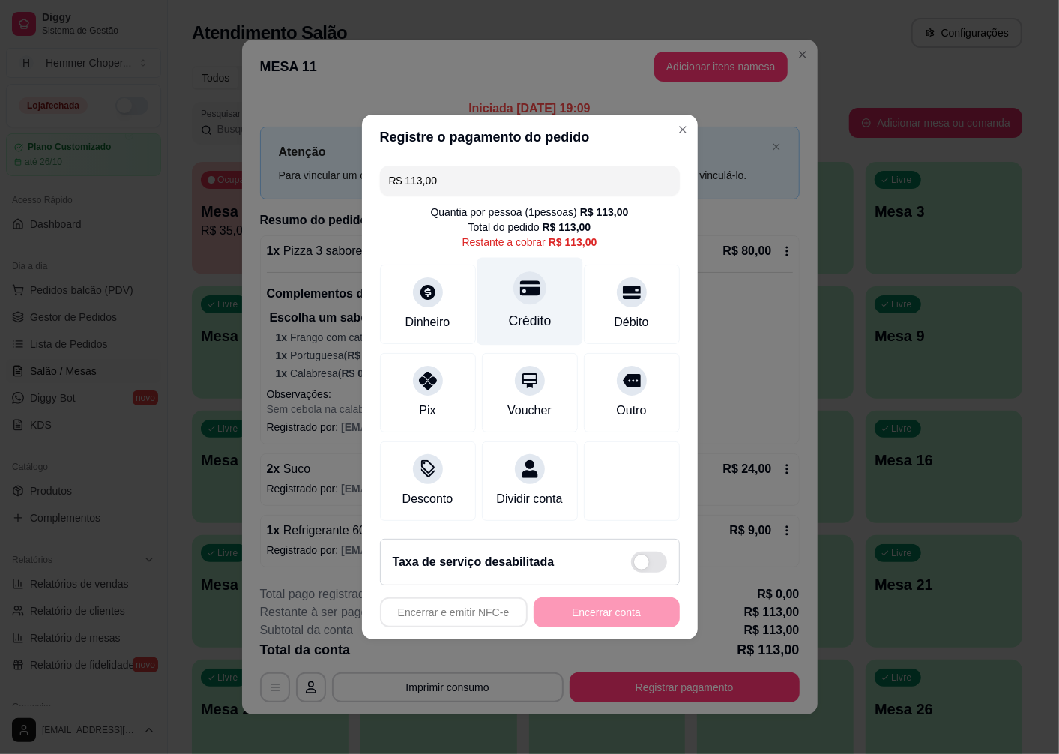
click at [520, 290] on icon at bounding box center [529, 287] width 19 height 19
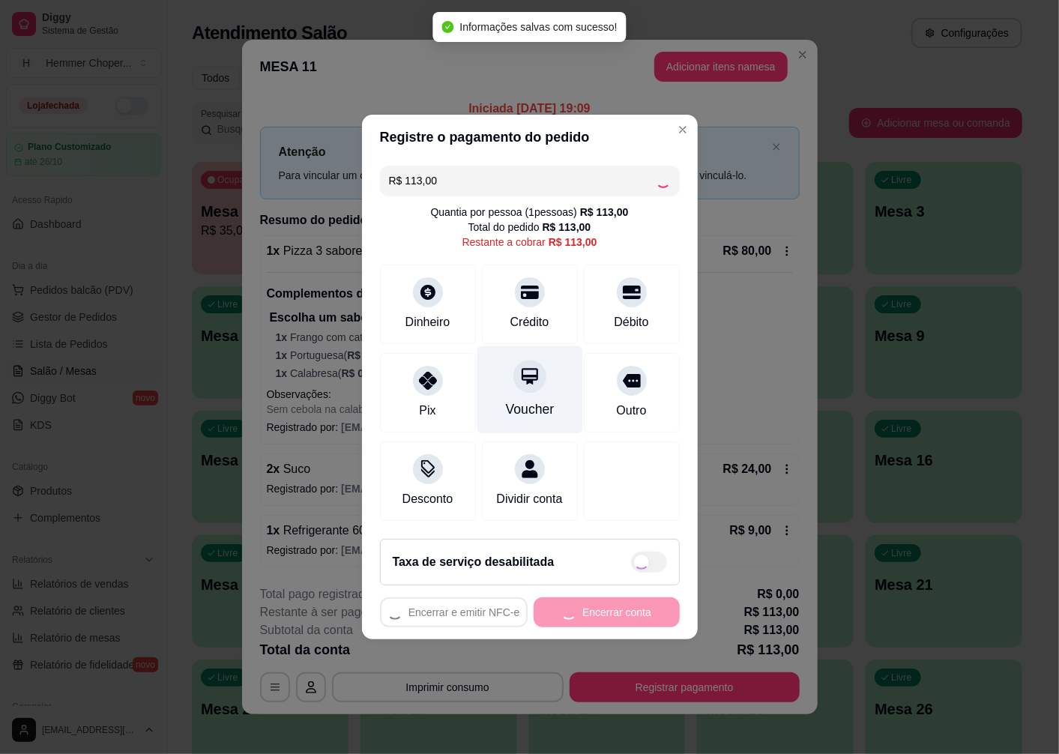
type input "R$ 0,00"
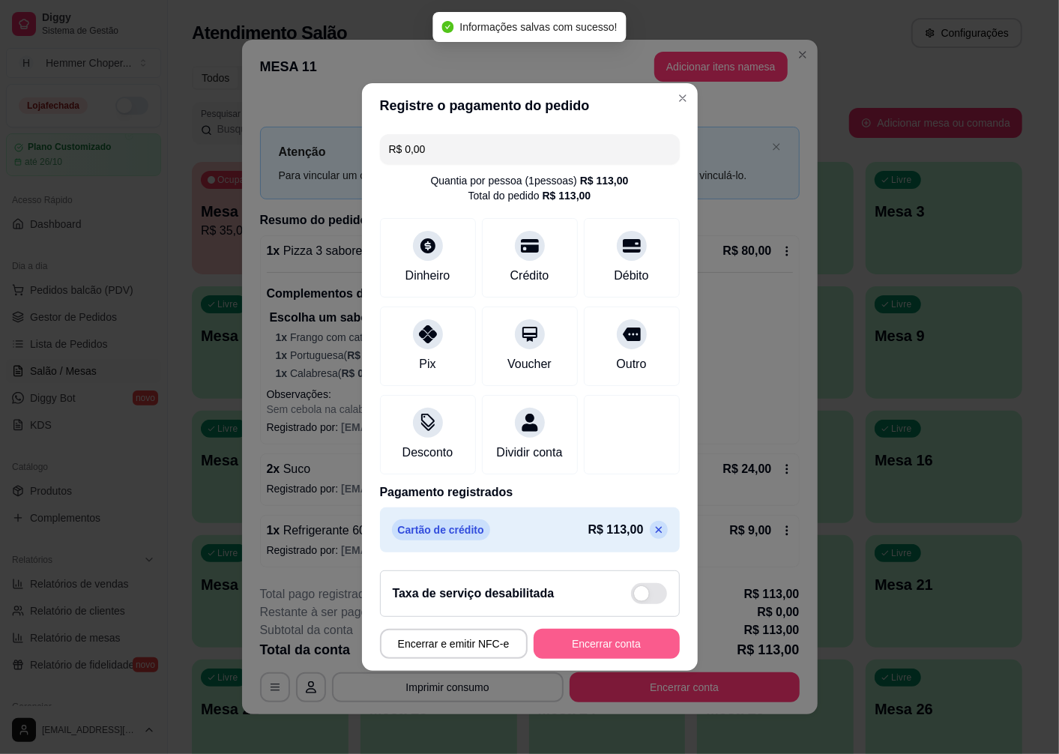
click at [601, 653] on button "Encerrar conta" at bounding box center [607, 644] width 146 height 30
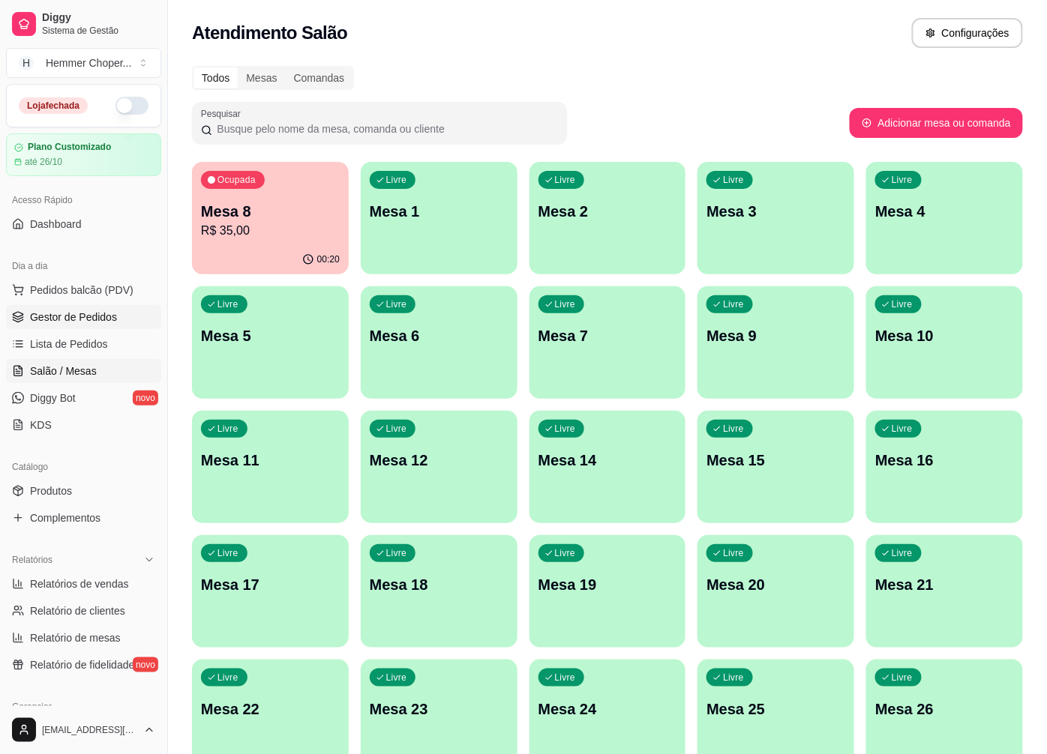
click at [68, 323] on span "Gestor de Pedidos" at bounding box center [73, 317] width 87 height 15
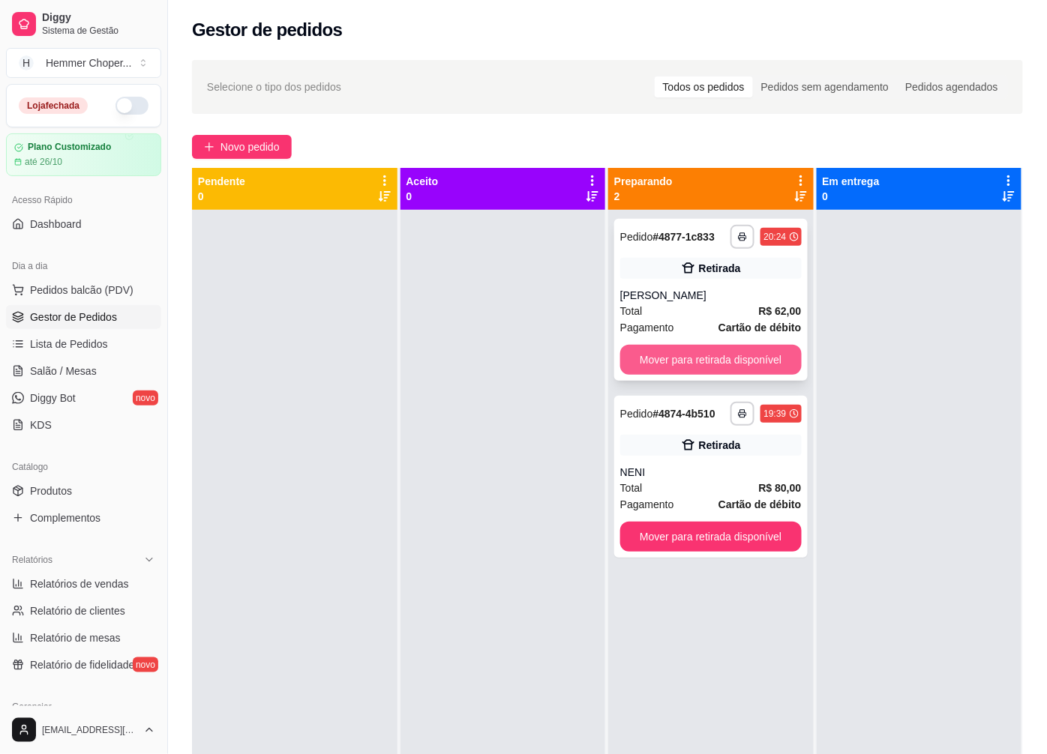
click at [700, 358] on button "Mover para retirada disponível" at bounding box center [710, 360] width 181 height 30
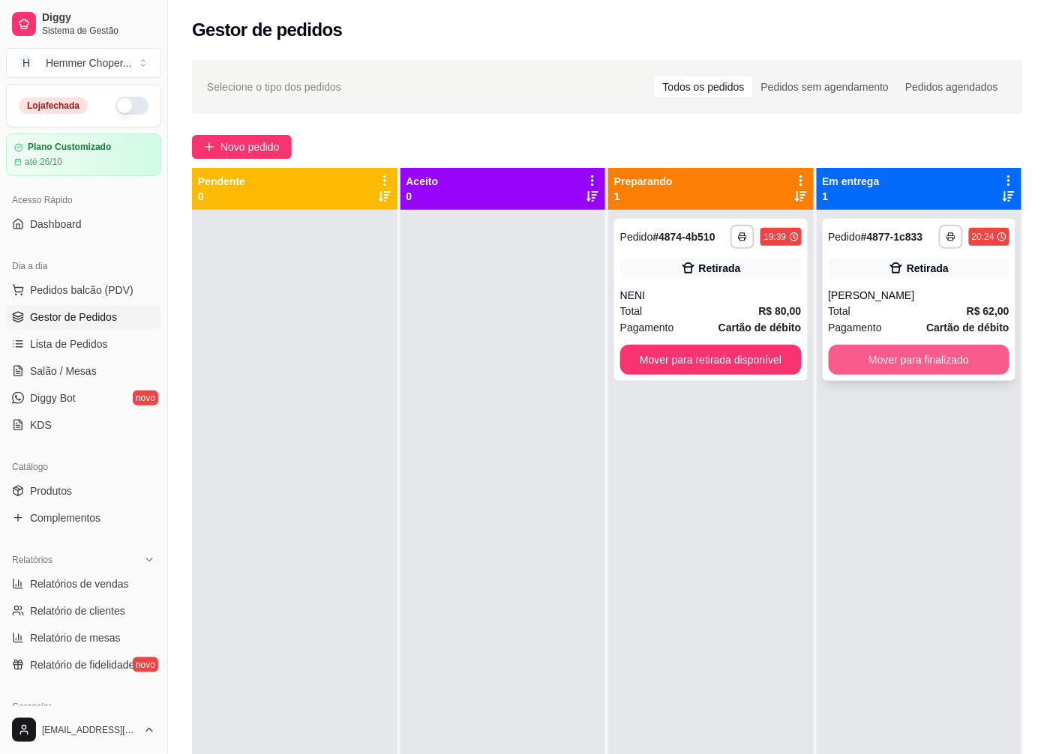
click at [903, 358] on button "Mover para finalizado" at bounding box center [918, 360] width 181 height 30
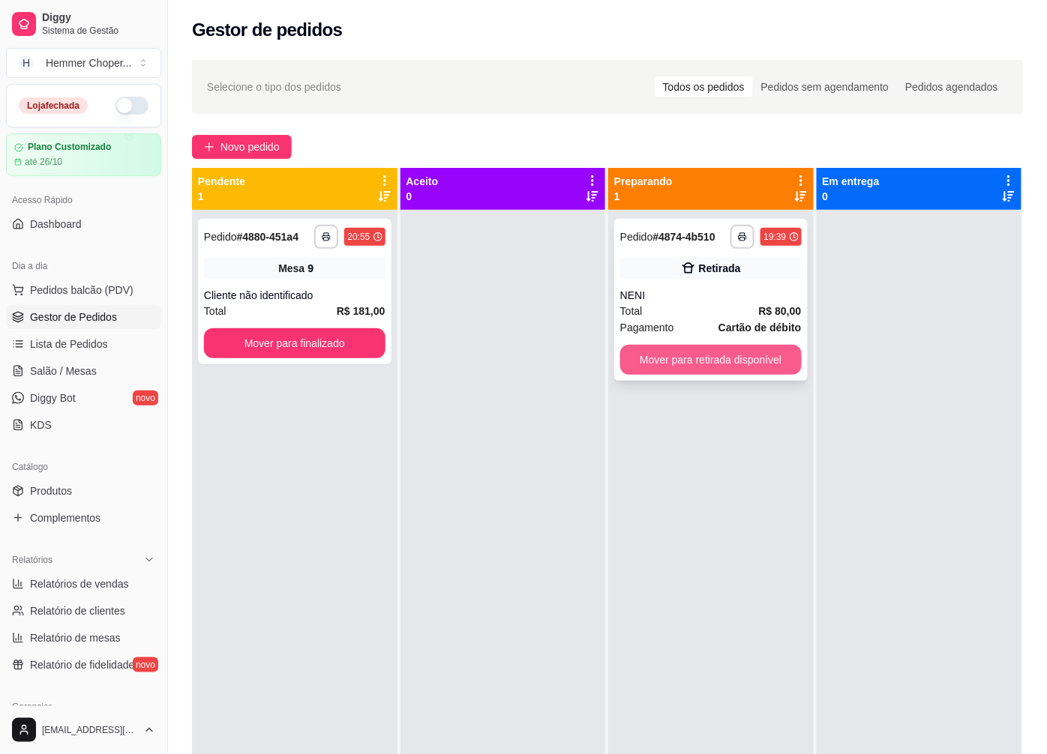
click at [656, 356] on button "Mover para retirada disponível" at bounding box center [710, 360] width 181 height 30
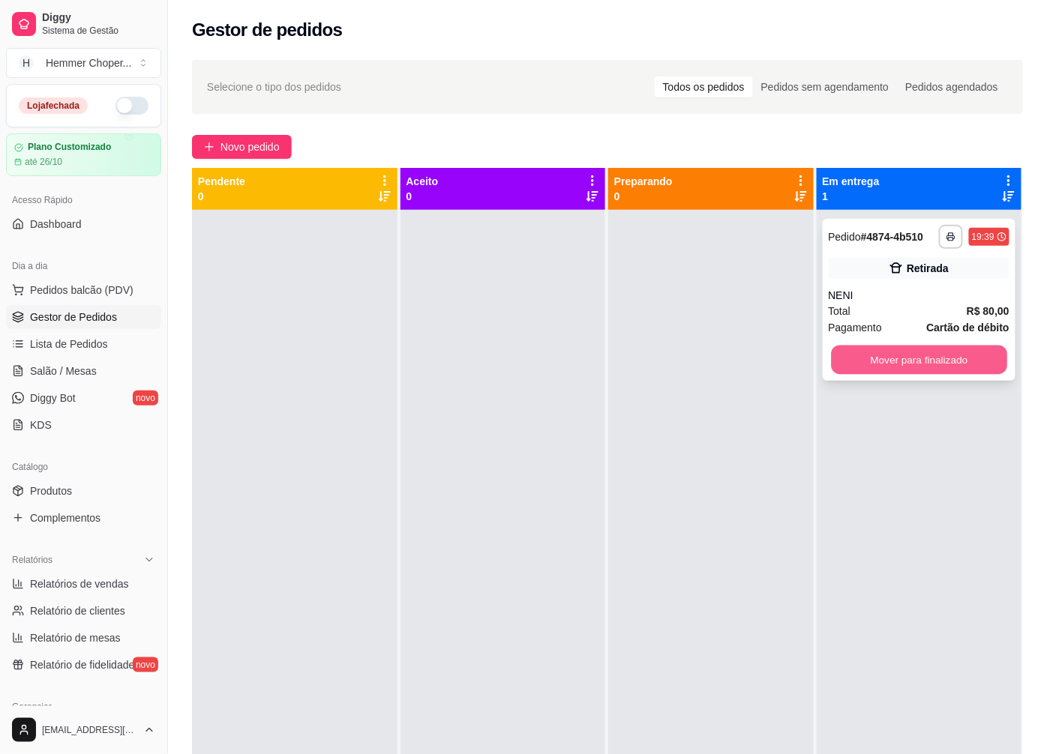
click at [935, 362] on button "Mover para finalizado" at bounding box center [918, 360] width 175 height 29
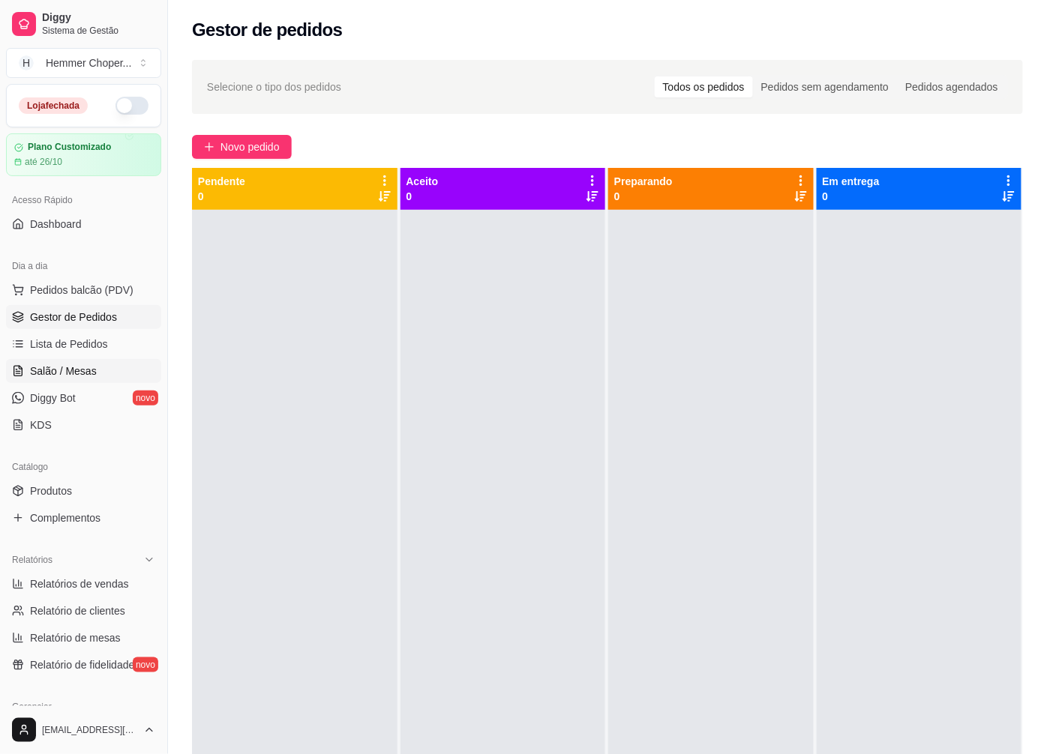
click at [64, 375] on span "Salão / Mesas" at bounding box center [63, 371] width 67 height 15
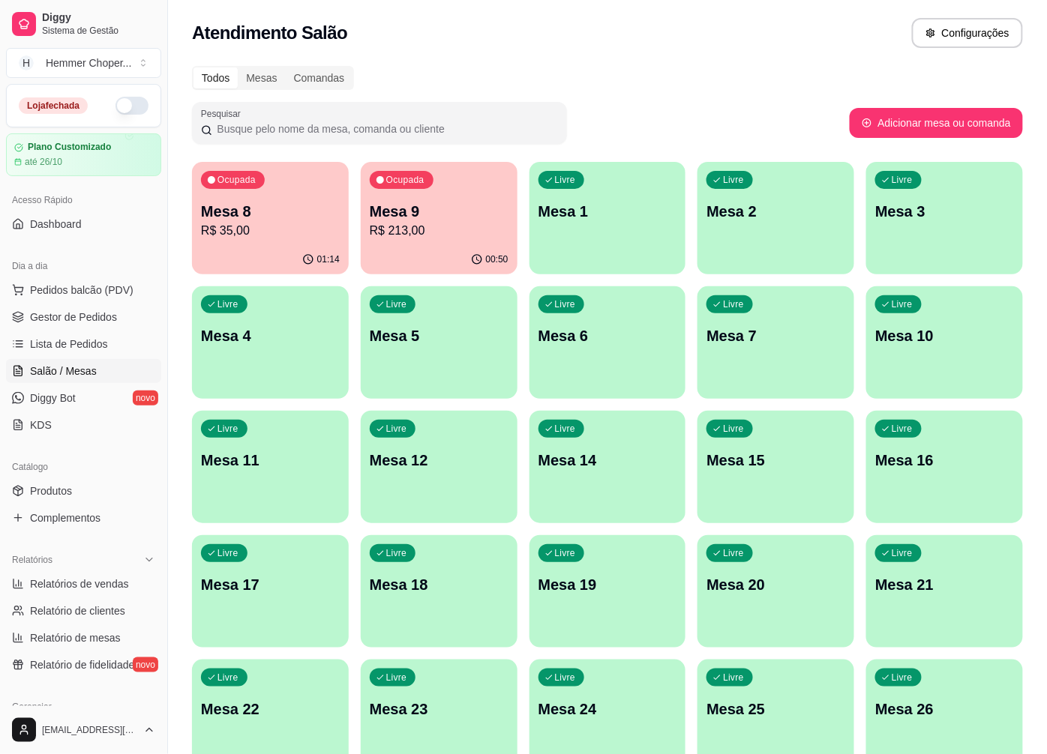
click at [413, 238] on p "R$ 213,00" at bounding box center [439, 231] width 139 height 18
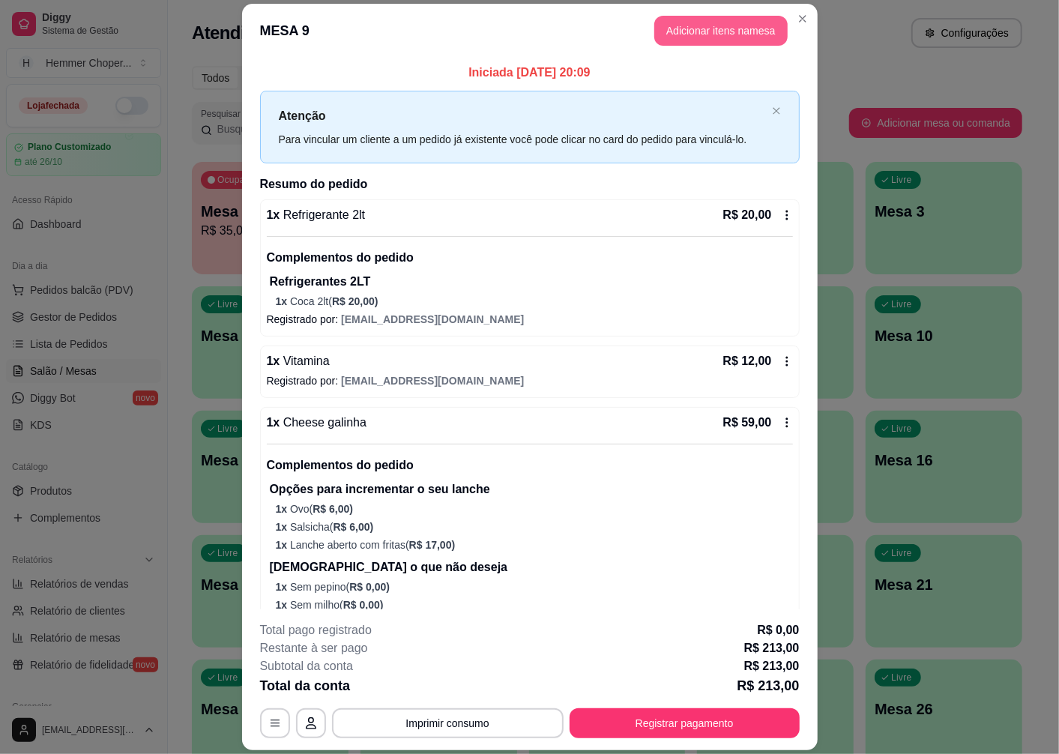
click at [707, 28] on button "Adicionar itens na mesa" at bounding box center [721, 31] width 133 height 30
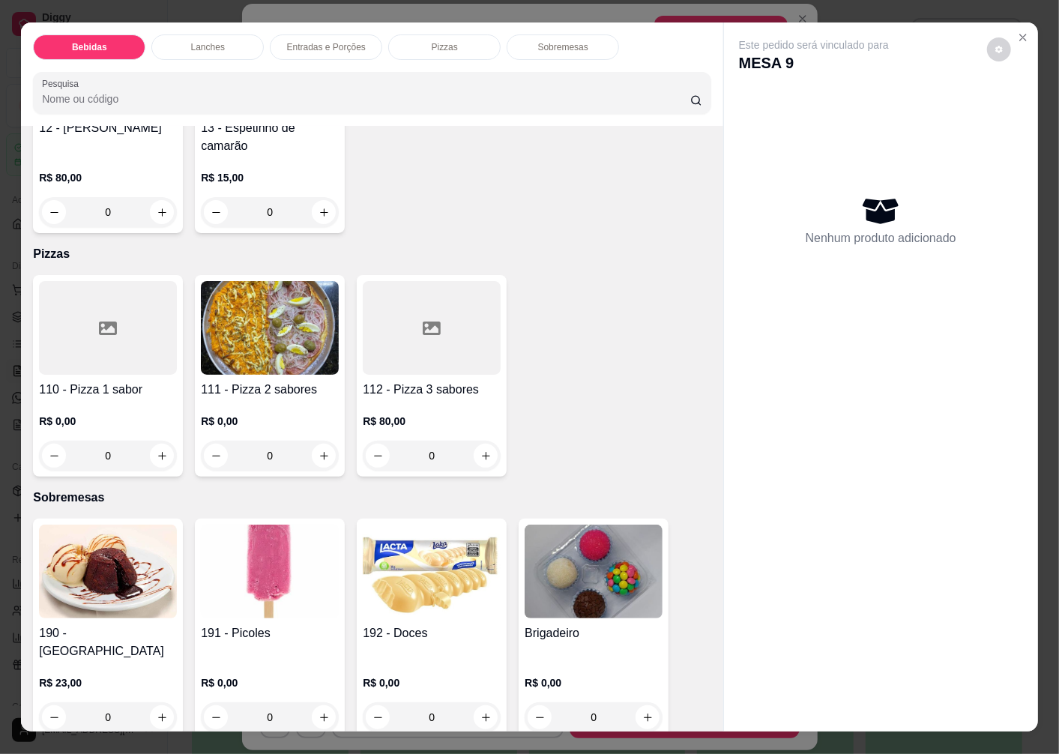
scroll to position [31, 0]
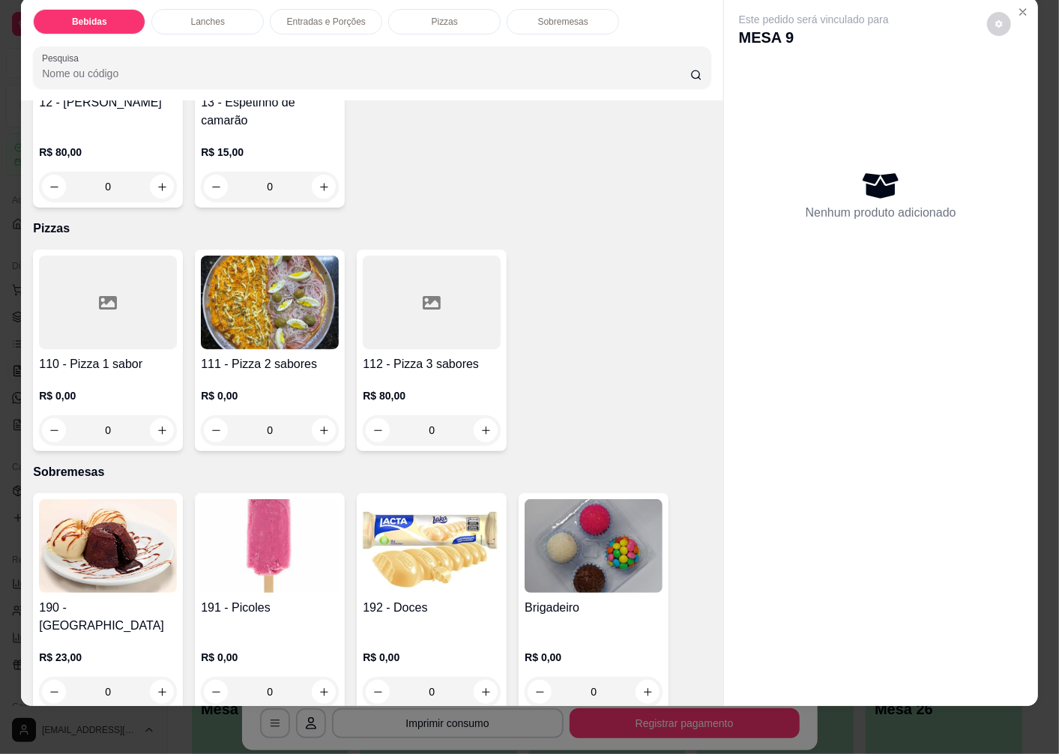
click at [268, 574] on img at bounding box center [270, 546] width 138 height 94
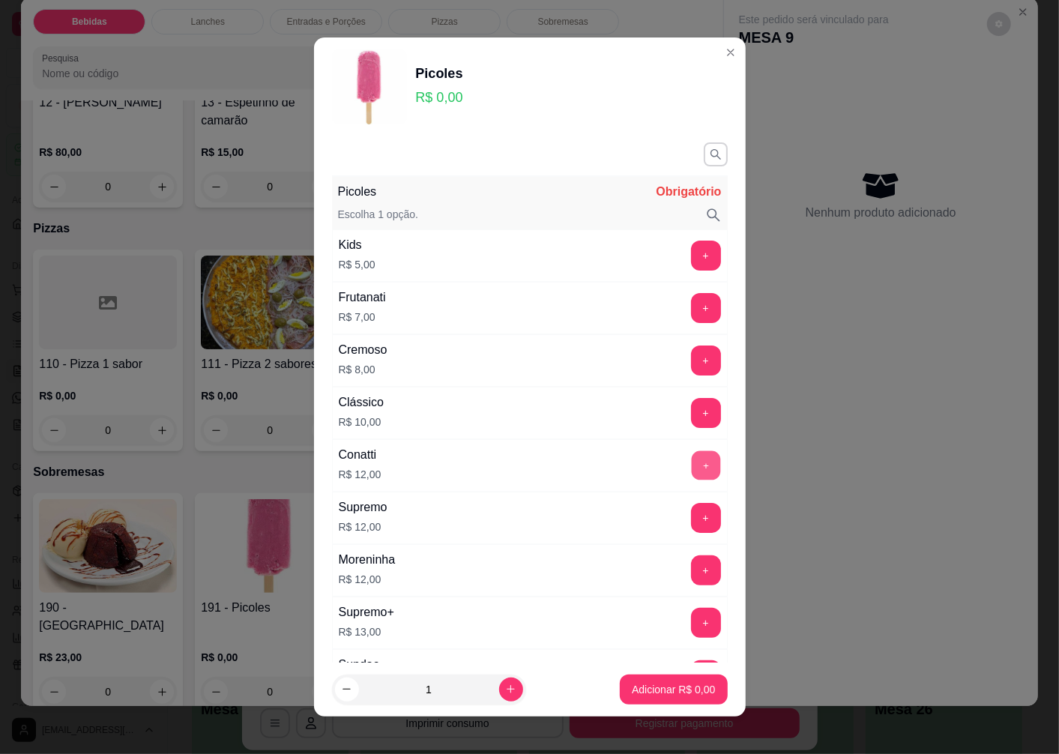
click at [691, 468] on button "+" at bounding box center [705, 465] width 29 height 29
click at [631, 699] on button "Adicionar R$ 12,00" at bounding box center [671, 689] width 110 height 29
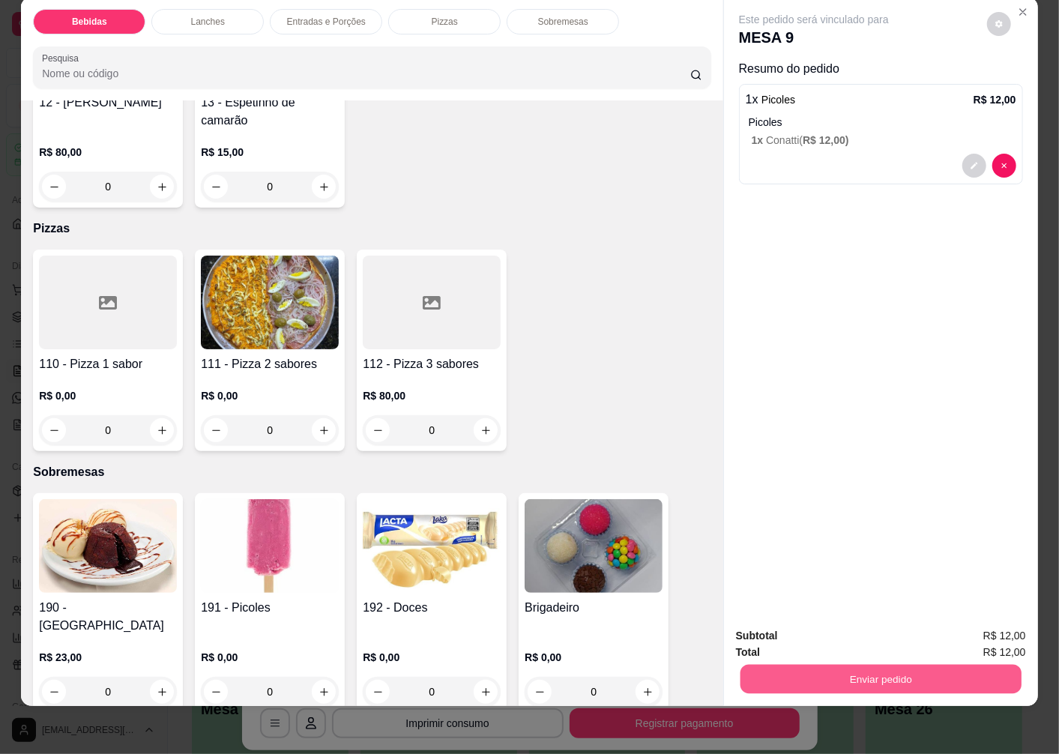
click at [825, 668] on button "Enviar pedido" at bounding box center [881, 678] width 281 height 29
click at [977, 630] on button "Enviar pedido" at bounding box center [987, 630] width 82 height 28
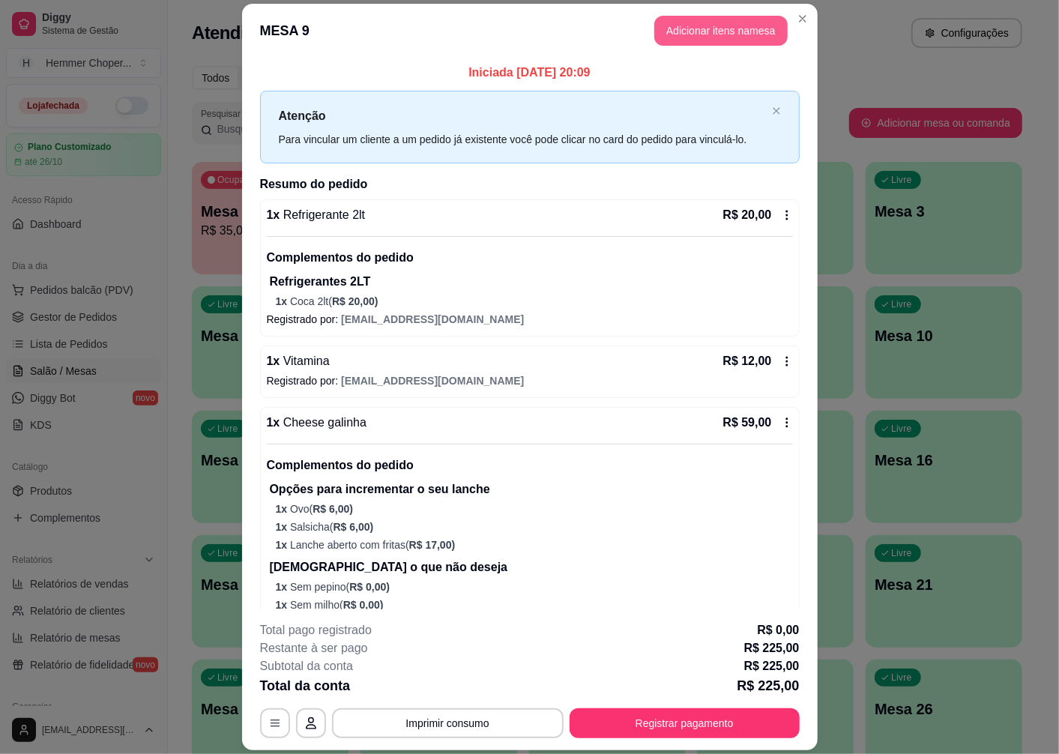
click at [724, 23] on button "Adicionar itens na mesa" at bounding box center [721, 31] width 133 height 30
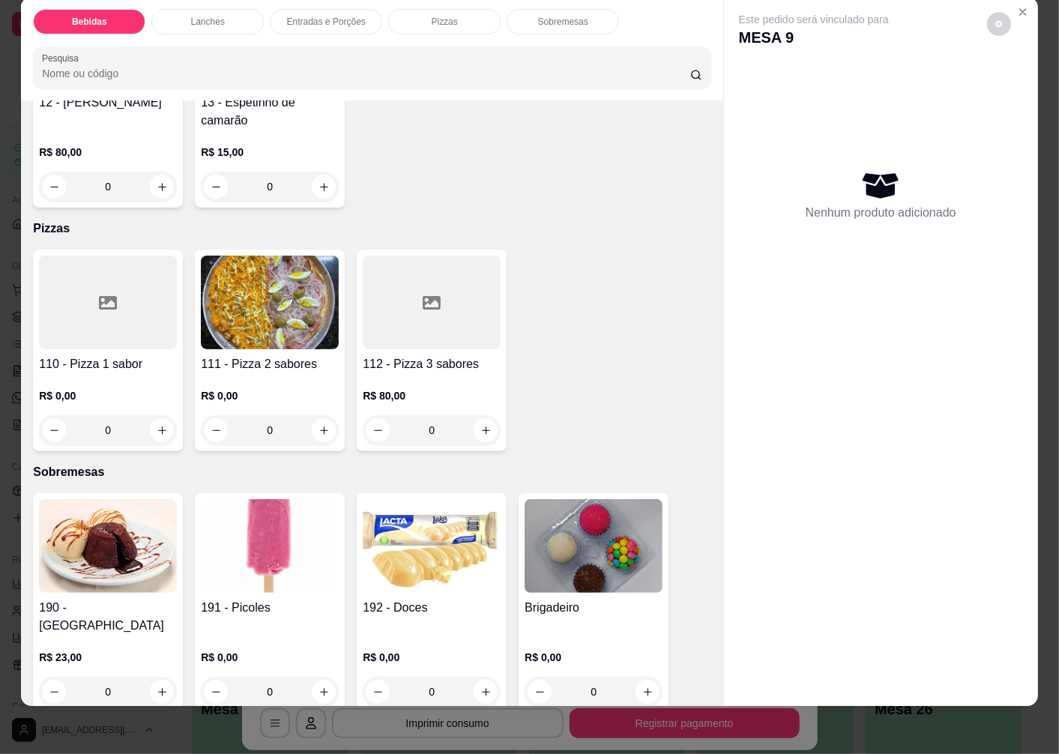
click at [265, 499] on img at bounding box center [270, 546] width 138 height 94
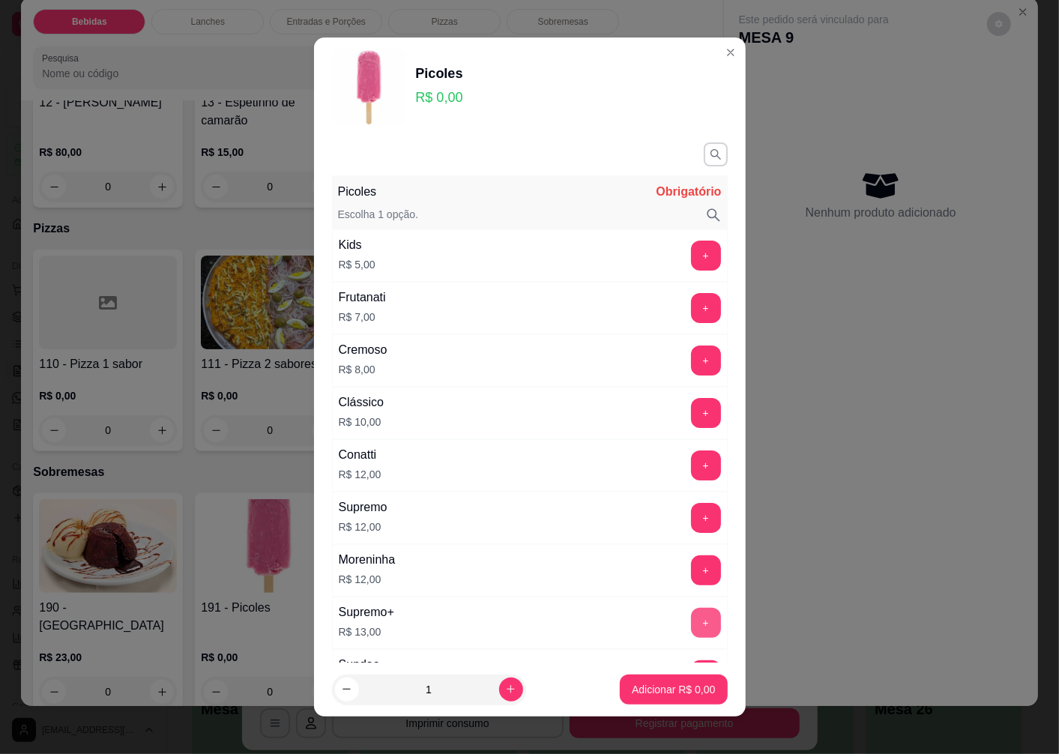
click at [691, 625] on button "+" at bounding box center [706, 623] width 30 height 30
click at [616, 699] on button "Adicionar R$ 13,00" at bounding box center [671, 689] width 110 height 29
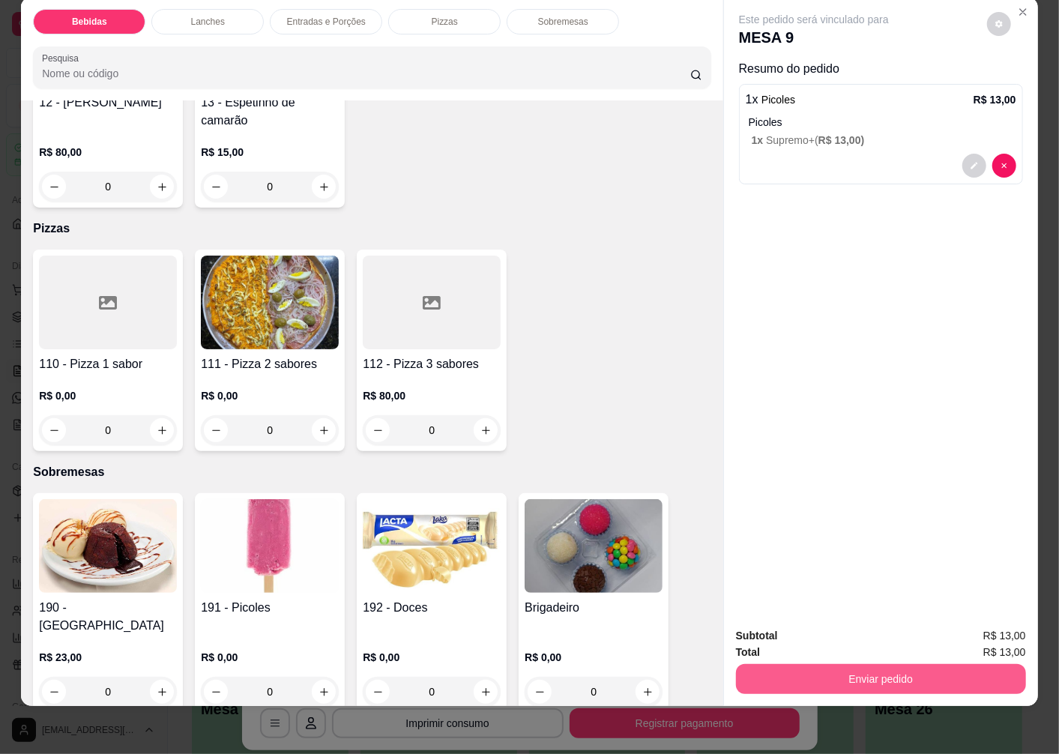
click at [762, 672] on button "Enviar pedido" at bounding box center [881, 679] width 290 height 30
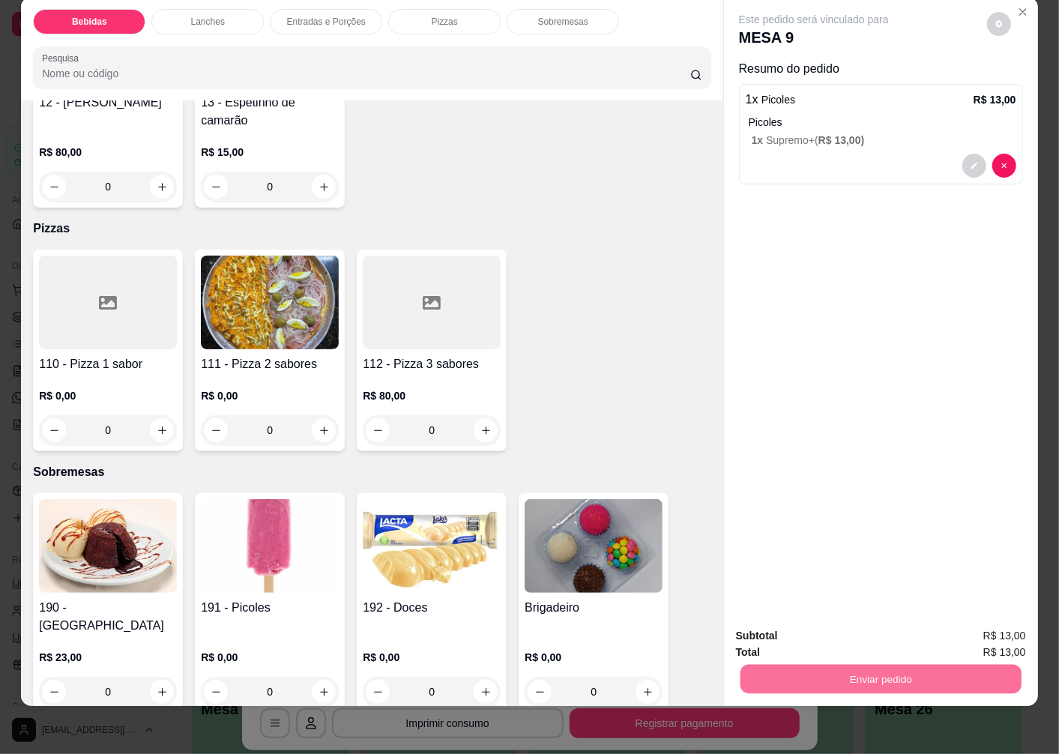
click at [957, 623] on button "Enviar pedido" at bounding box center [987, 630] width 85 height 28
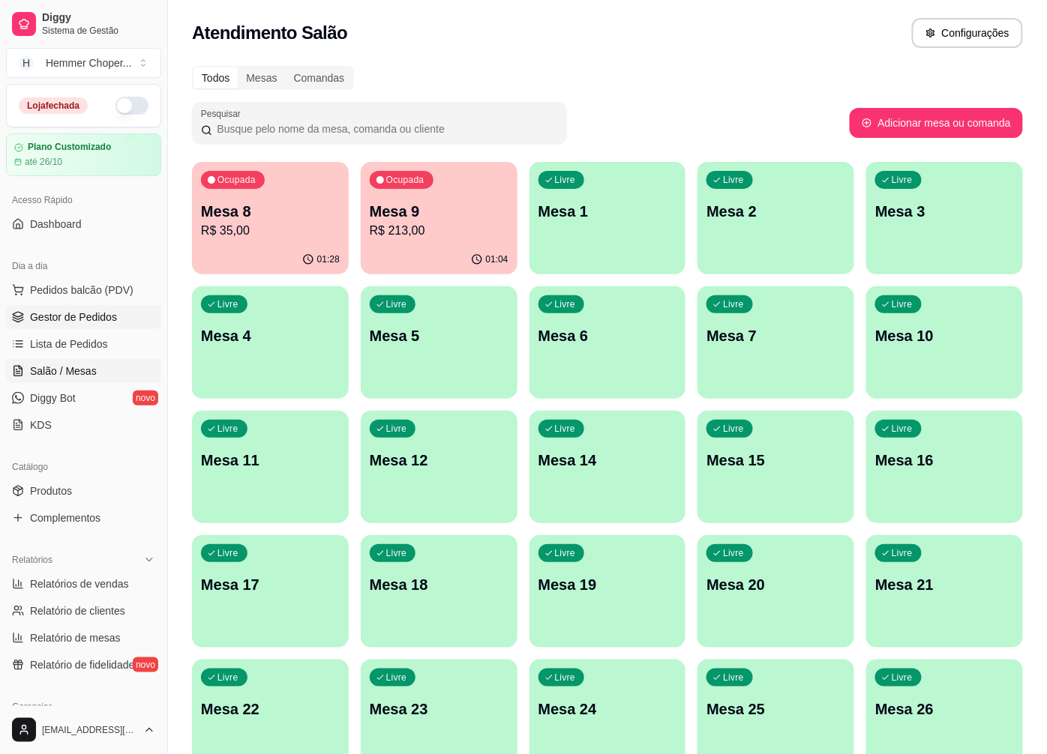
click at [92, 316] on span "Gestor de Pedidos" at bounding box center [73, 317] width 87 height 15
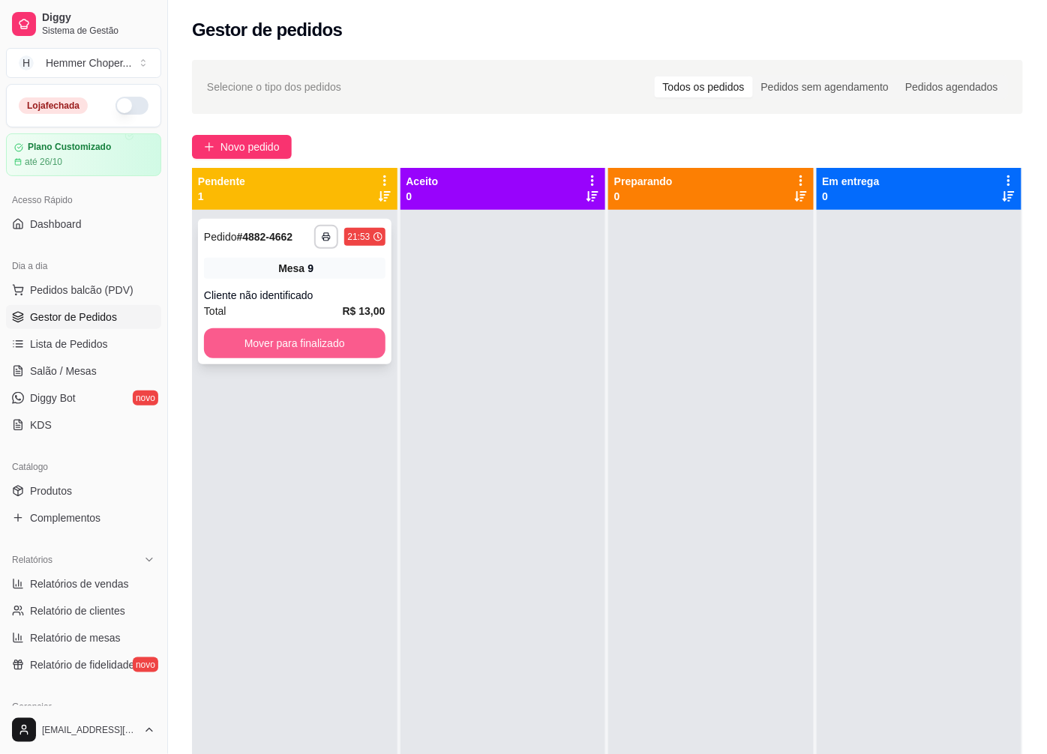
click at [316, 342] on button "Mover para finalizado" at bounding box center [294, 343] width 181 height 30
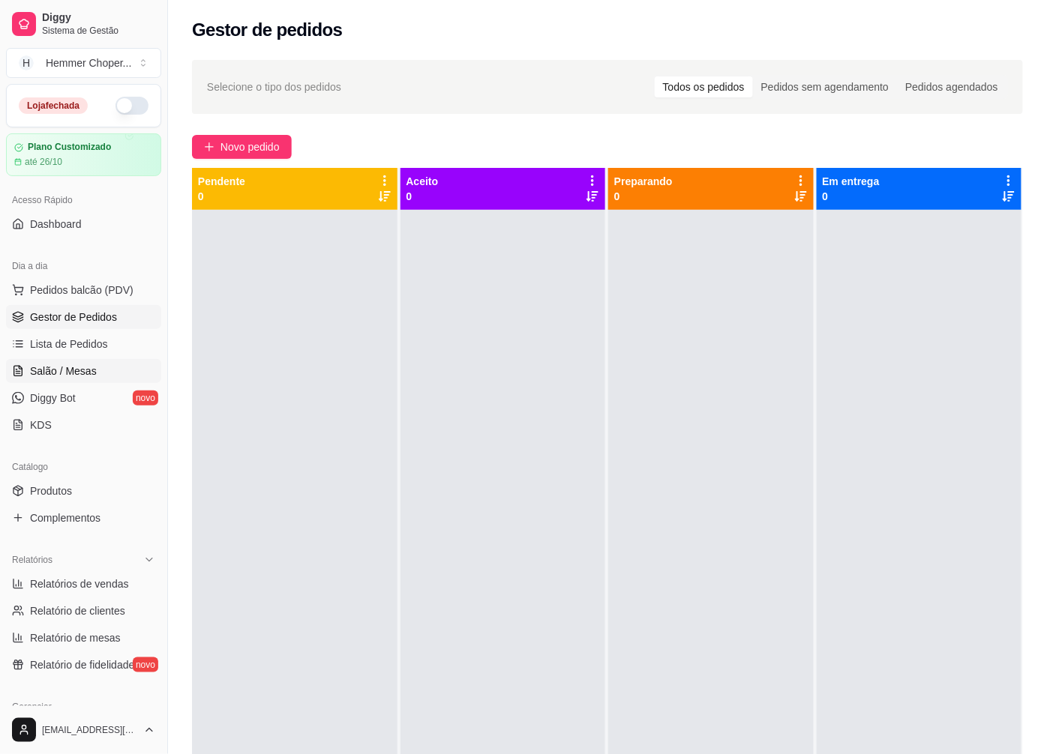
click at [87, 370] on span "Salão / Mesas" at bounding box center [63, 371] width 67 height 15
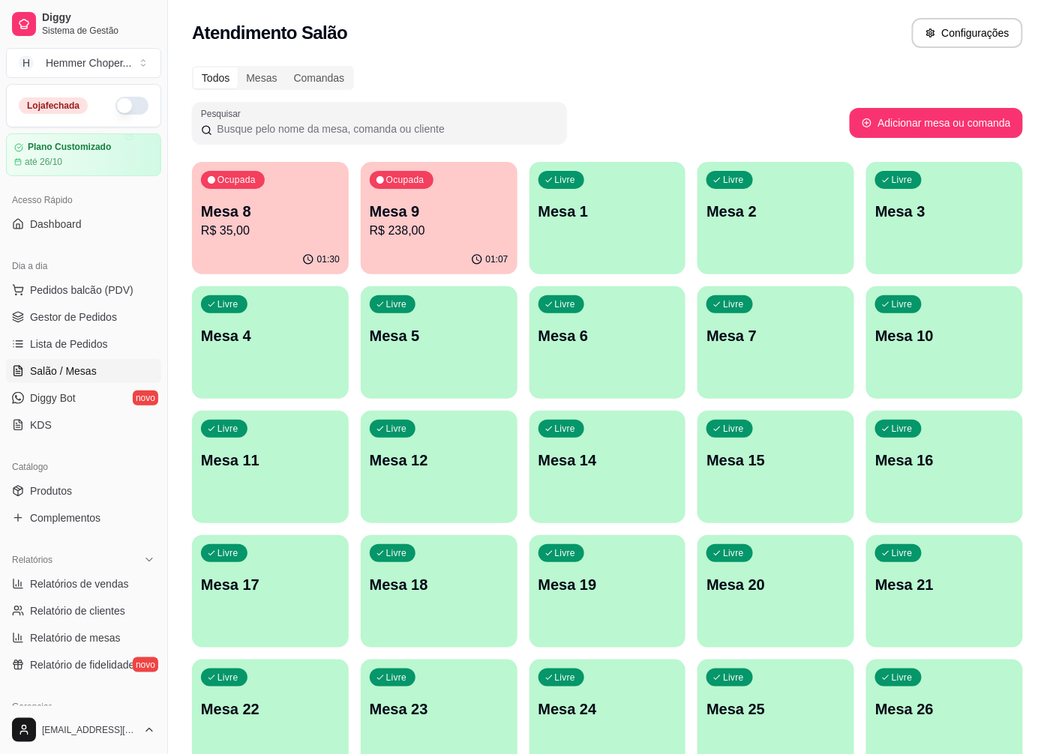
click at [430, 222] on p "R$ 238,00" at bounding box center [439, 231] width 139 height 18
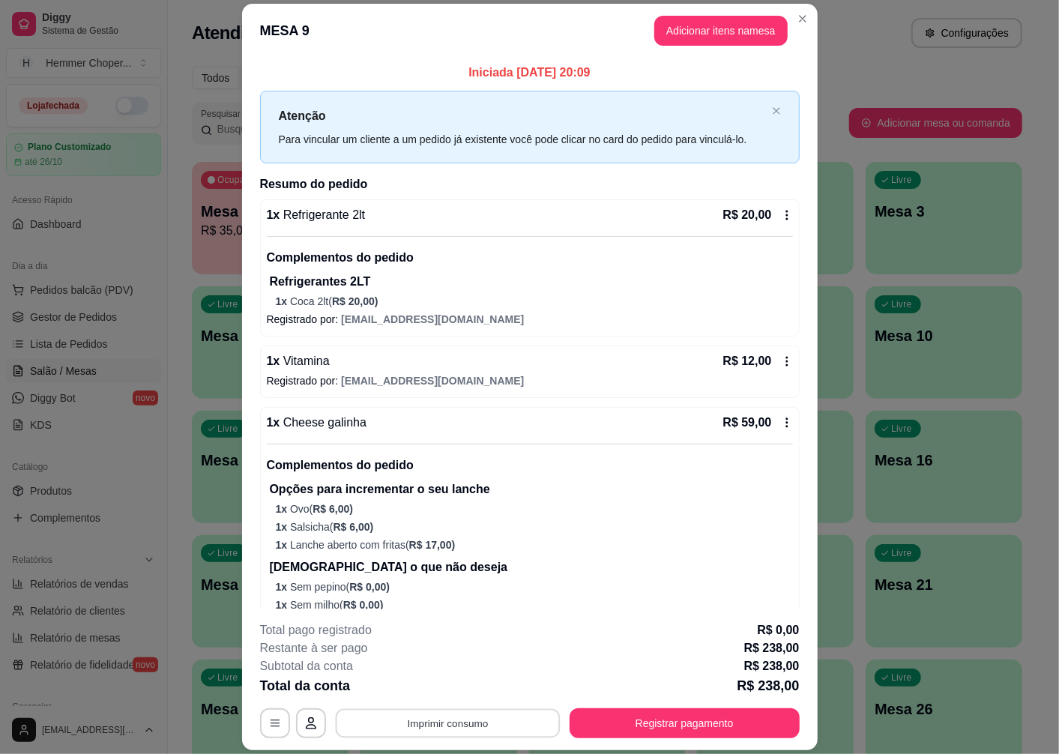
click at [441, 730] on button "Imprimir consumo" at bounding box center [447, 723] width 225 height 29
click at [442, 691] on button "Cozinha" at bounding box center [446, 689] width 105 height 23
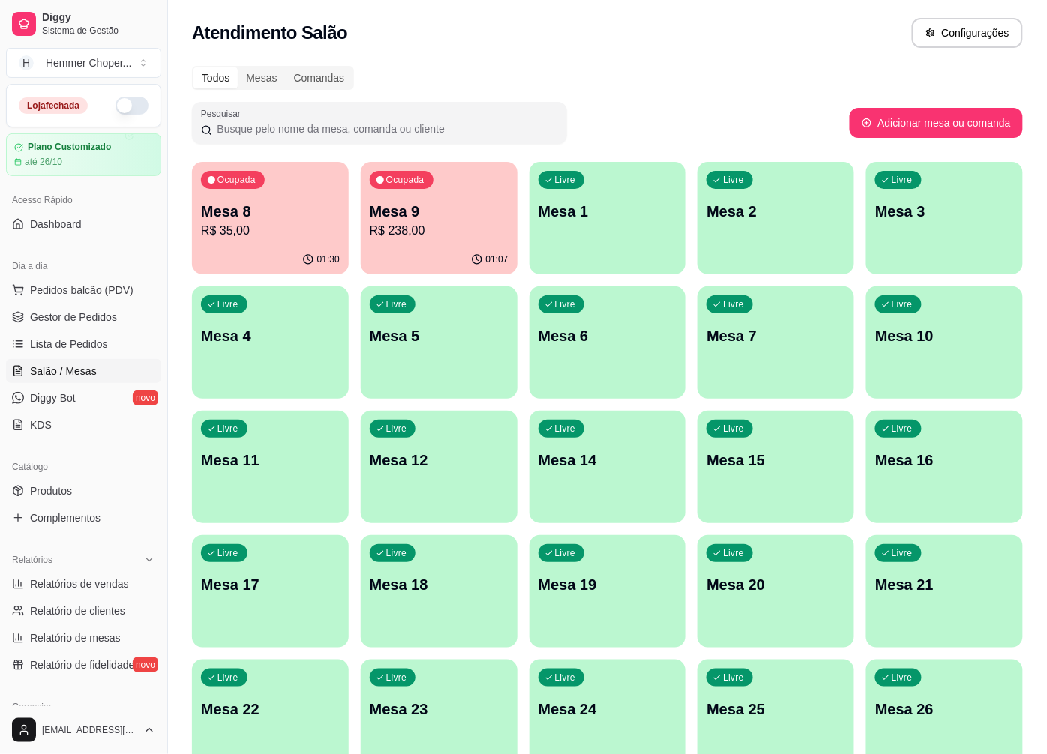
click at [79, 369] on span "Salão / Mesas" at bounding box center [63, 371] width 67 height 15
click at [447, 226] on p "R$ 238,00" at bounding box center [439, 231] width 139 height 18
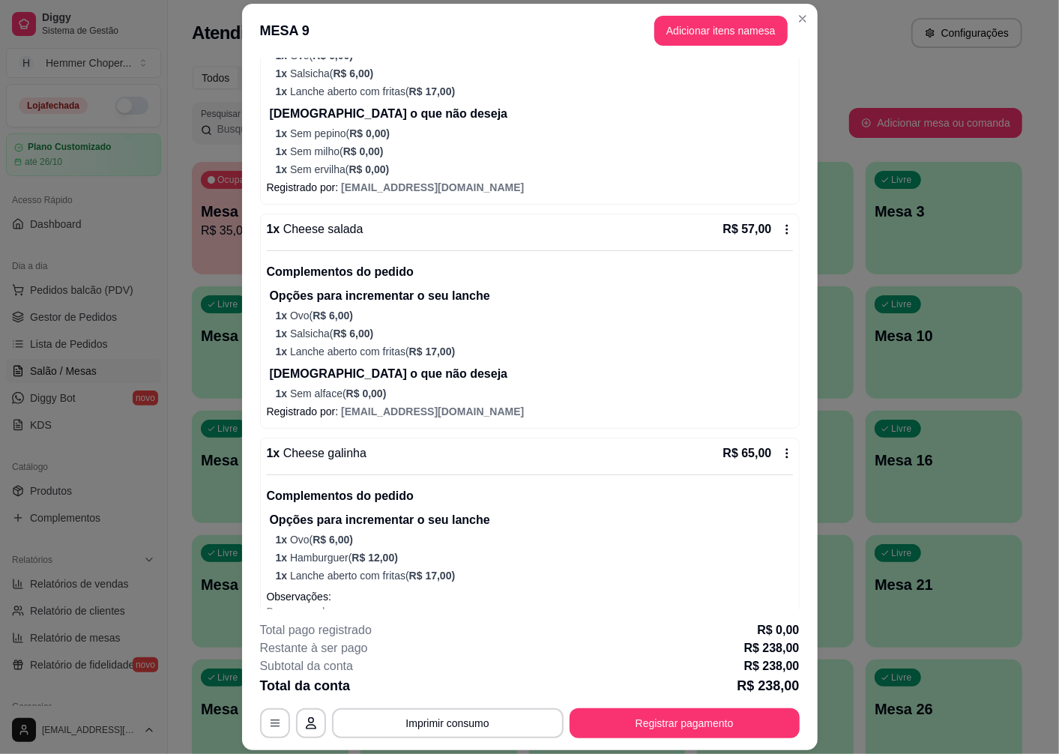
scroll to position [456, 0]
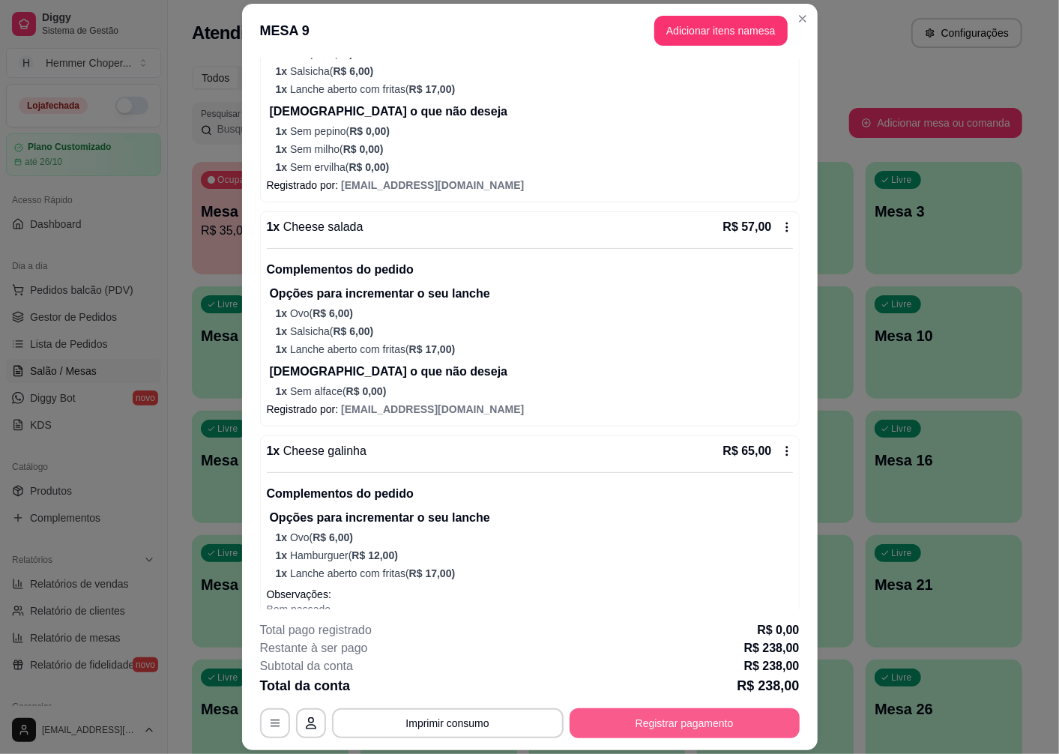
click at [650, 730] on button "Registrar pagamento" at bounding box center [685, 724] width 230 height 30
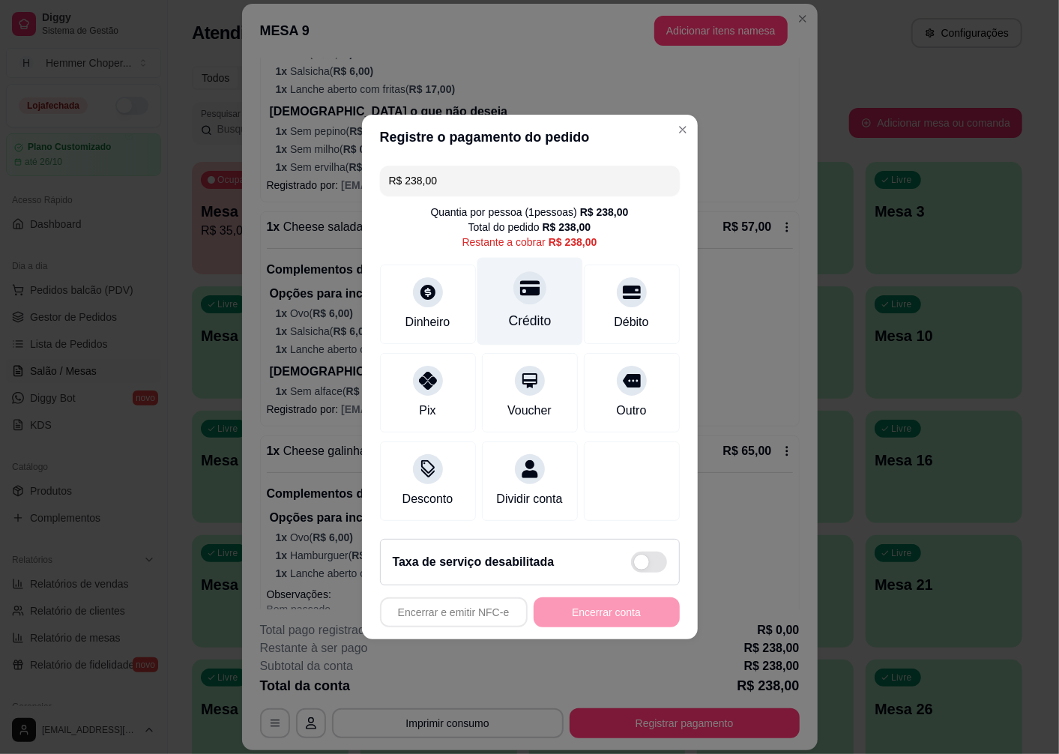
click at [518, 289] on div at bounding box center [530, 287] width 33 height 33
type input "R$ 0,00"
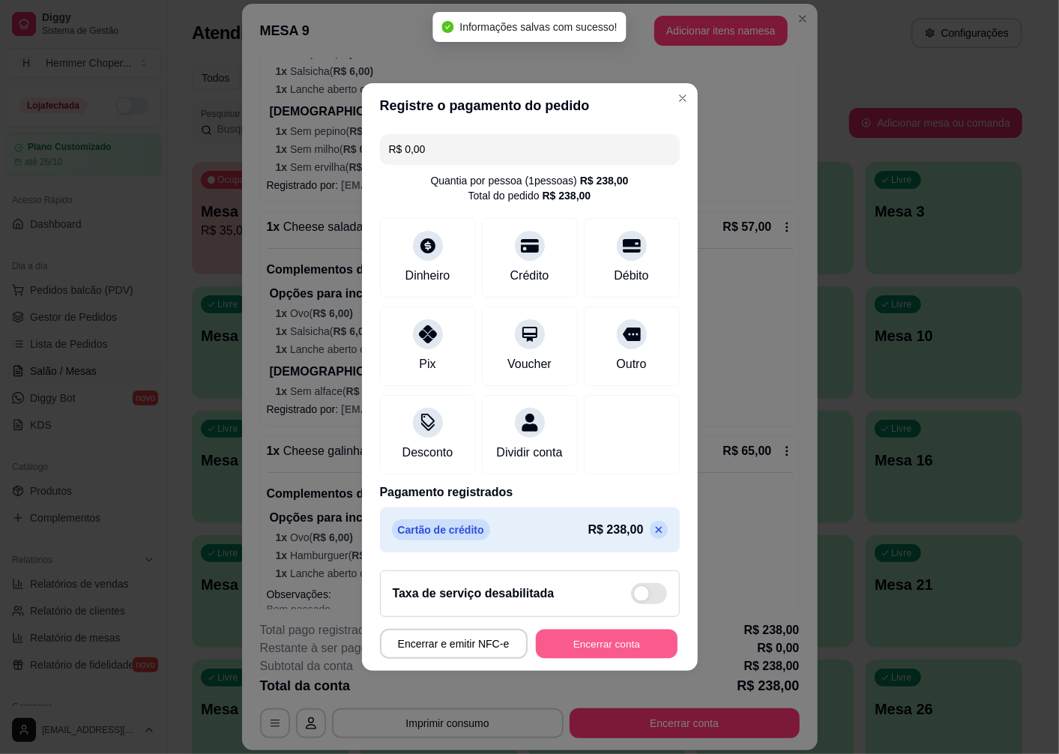
click at [583, 653] on button "Encerrar conta" at bounding box center [607, 644] width 142 height 29
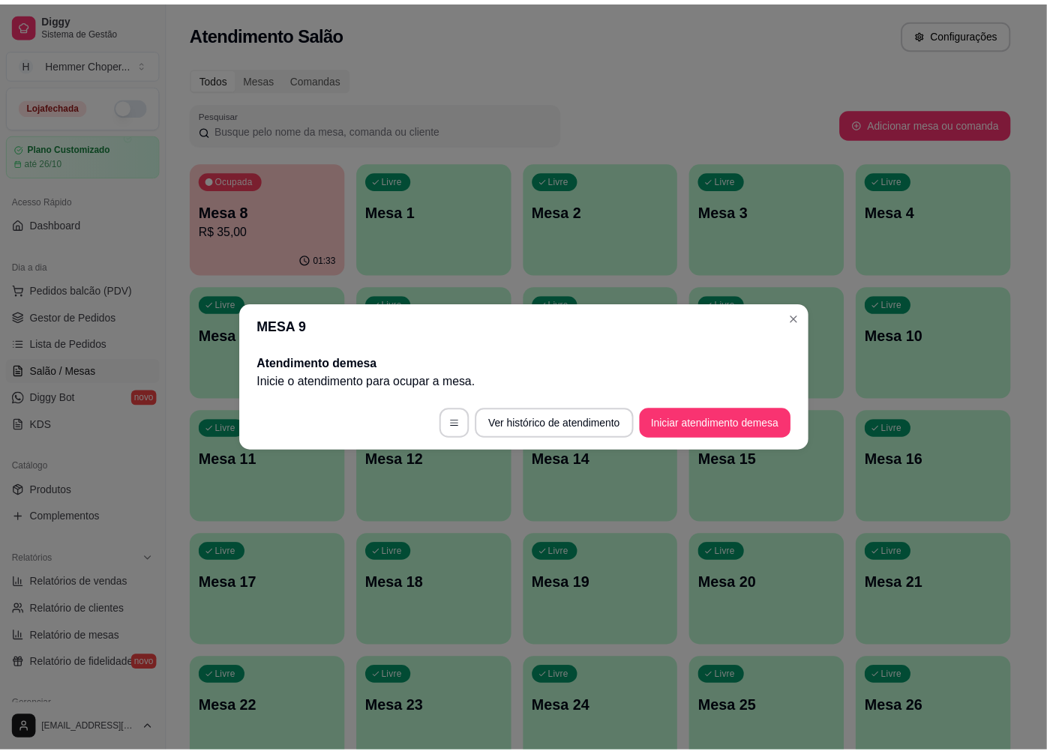
scroll to position [0, 0]
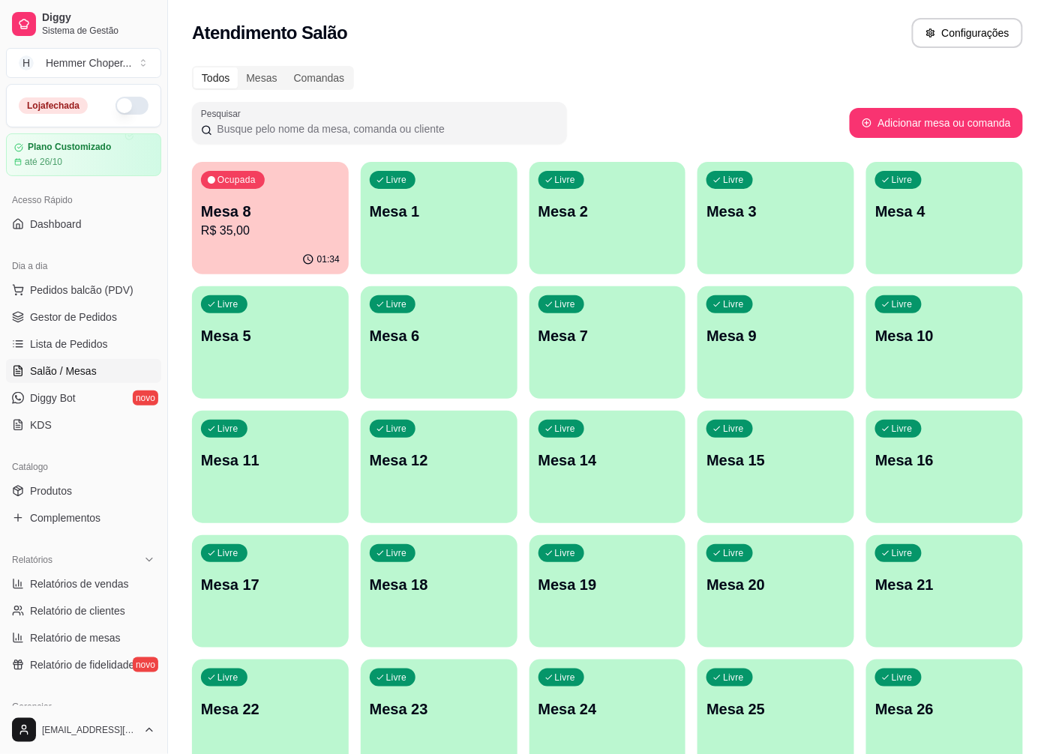
click at [253, 215] on p "Mesa 8" at bounding box center [270, 211] width 139 height 21
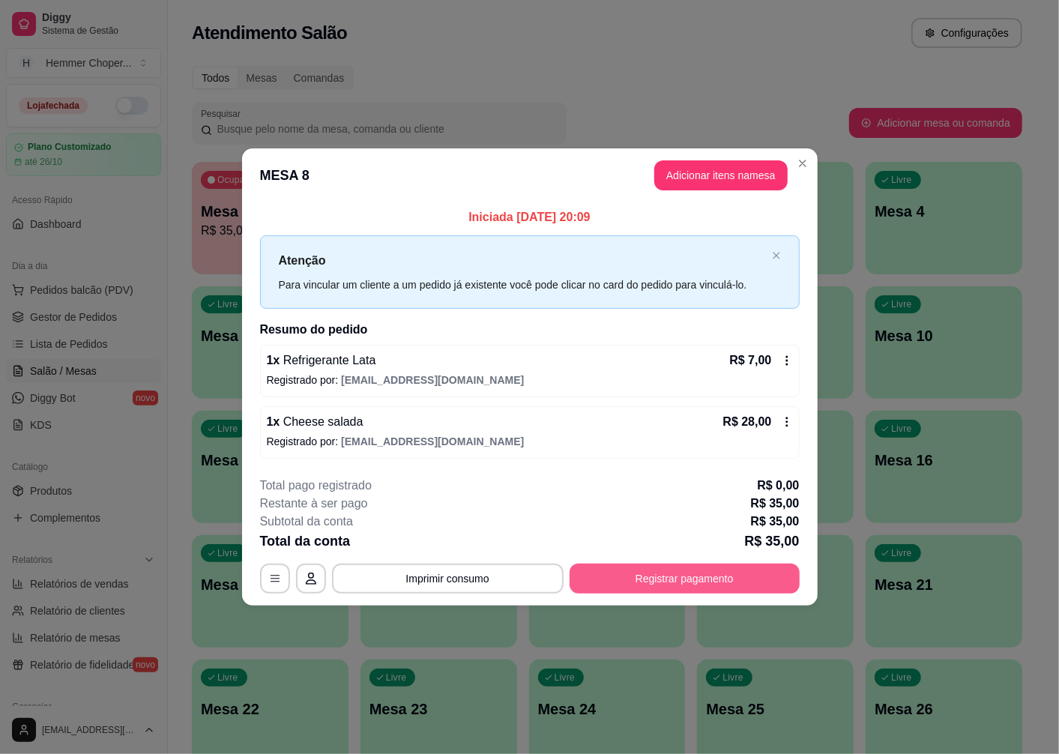
click at [673, 578] on button "Registrar pagamento" at bounding box center [685, 579] width 230 height 30
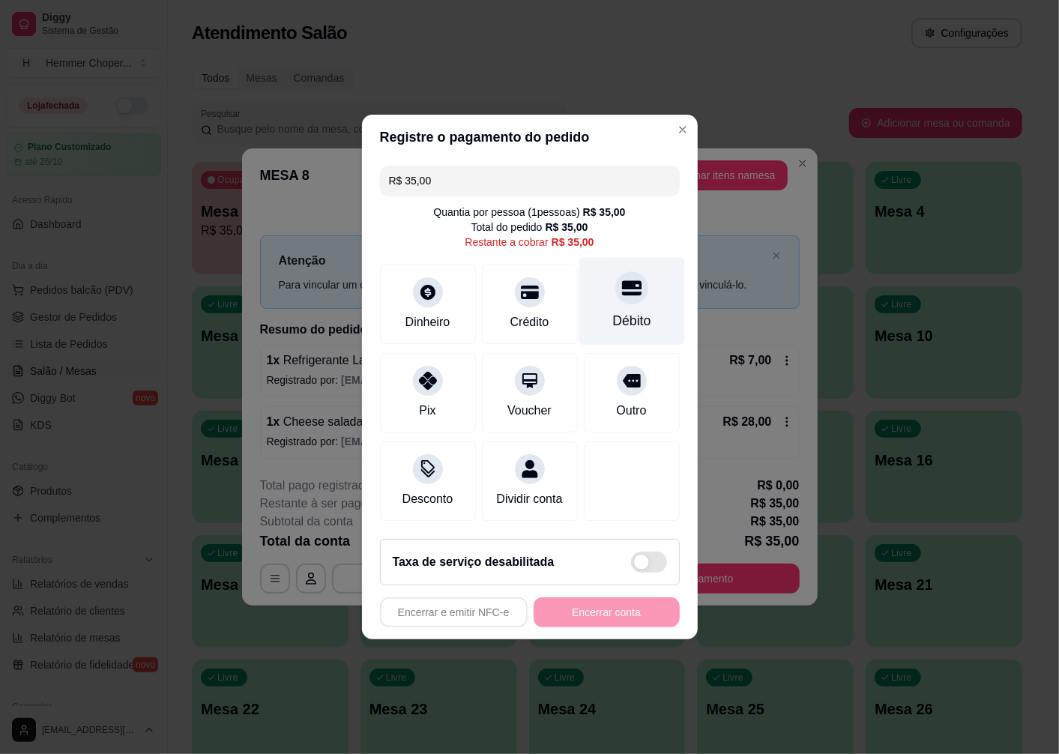
click at [618, 311] on div "Débito" at bounding box center [632, 320] width 38 height 19
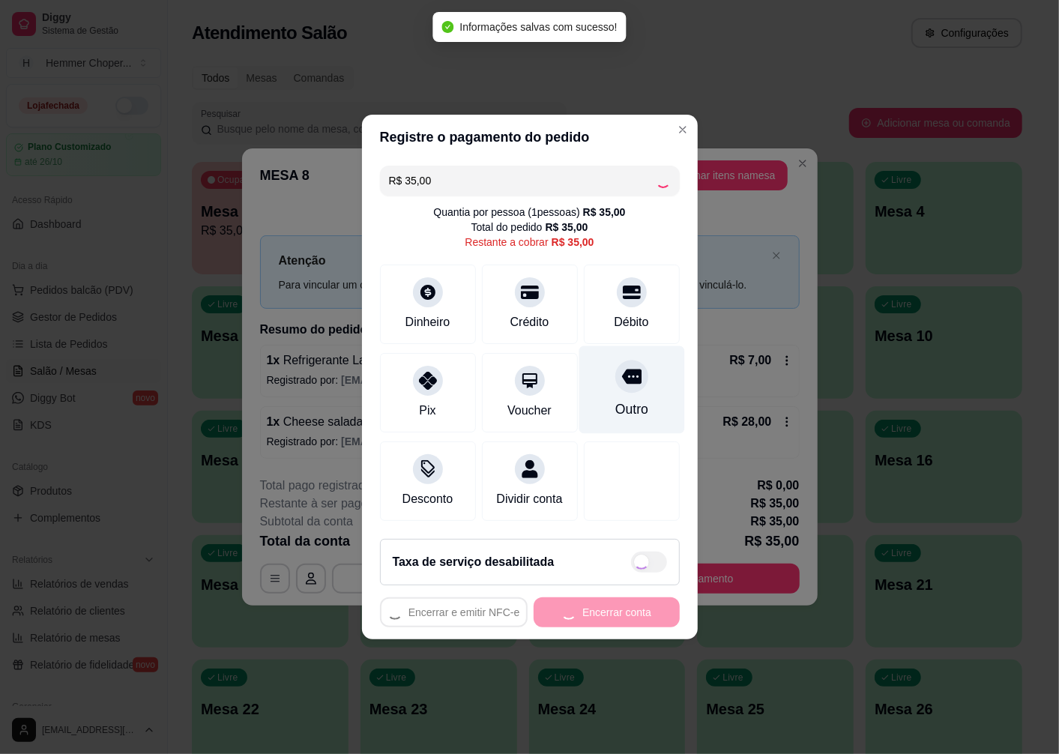
type input "R$ 0,00"
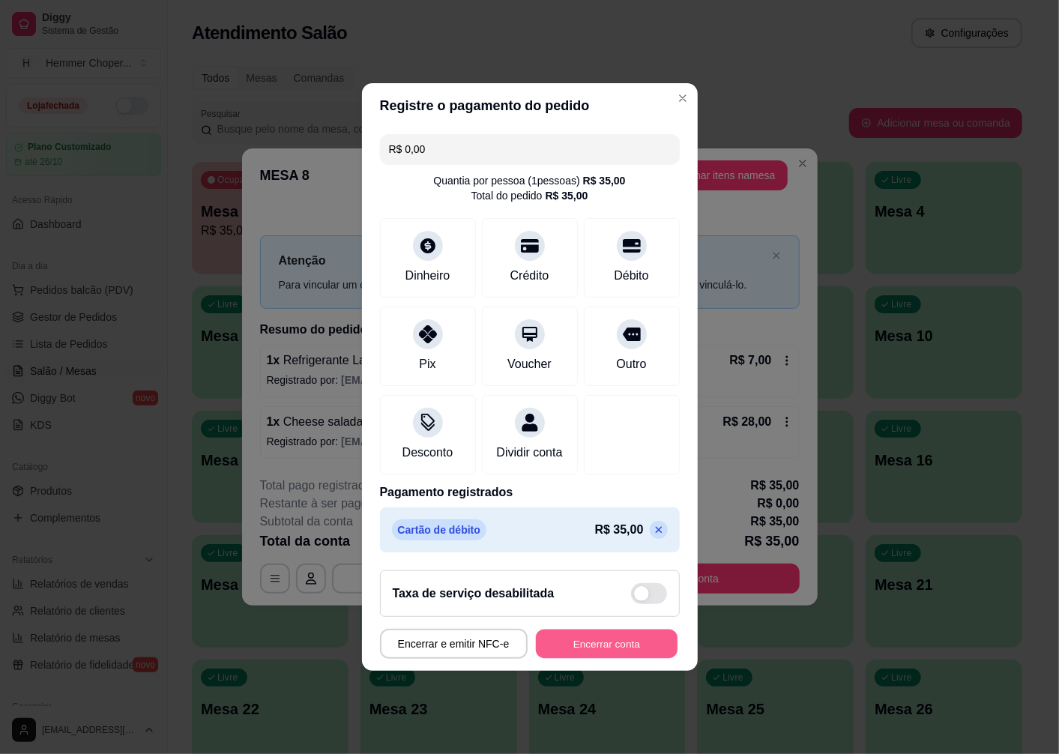
click at [607, 656] on button "Encerrar conta" at bounding box center [607, 644] width 142 height 29
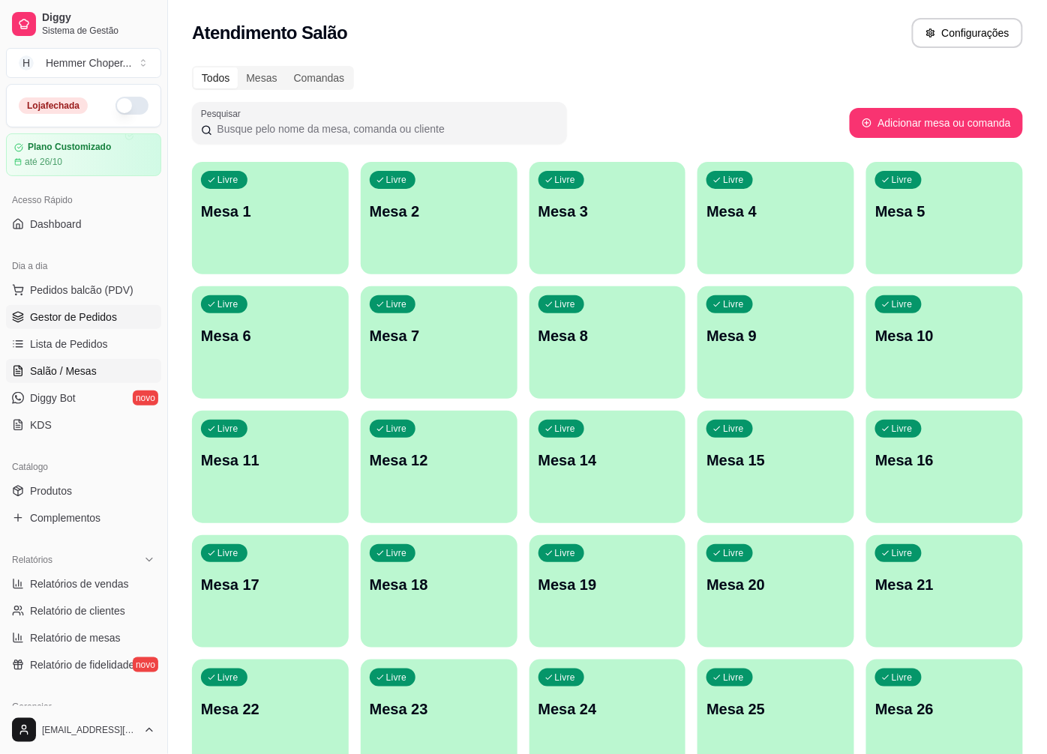
click at [114, 316] on span "Gestor de Pedidos" at bounding box center [73, 317] width 87 height 15
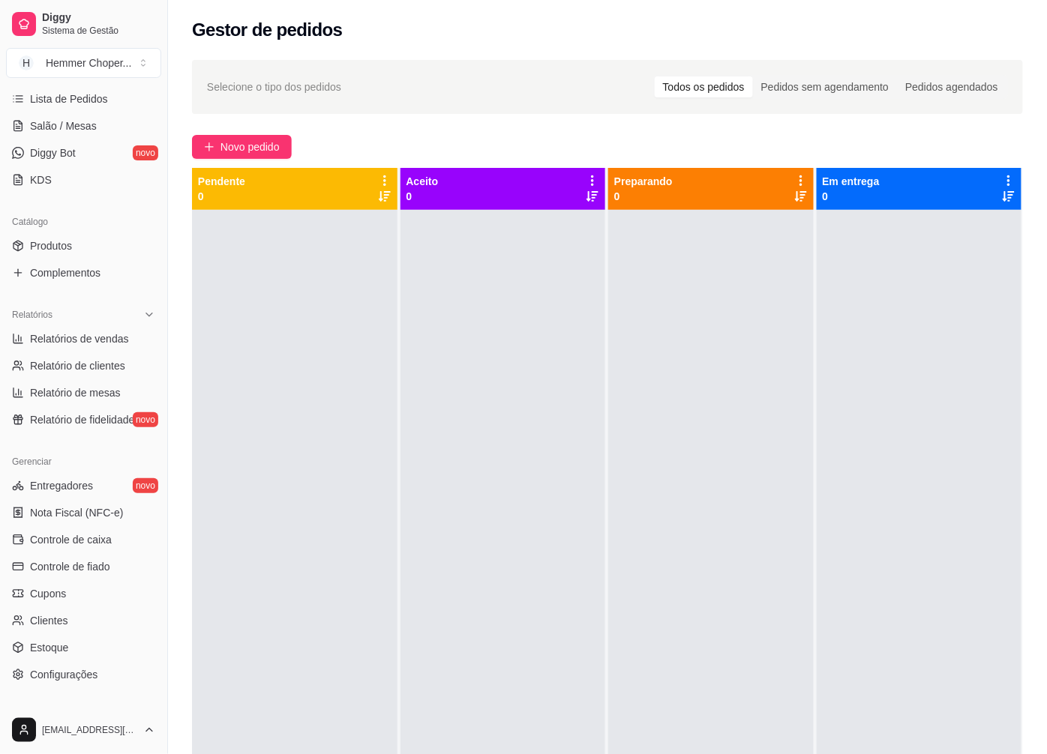
scroll to position [250, 0]
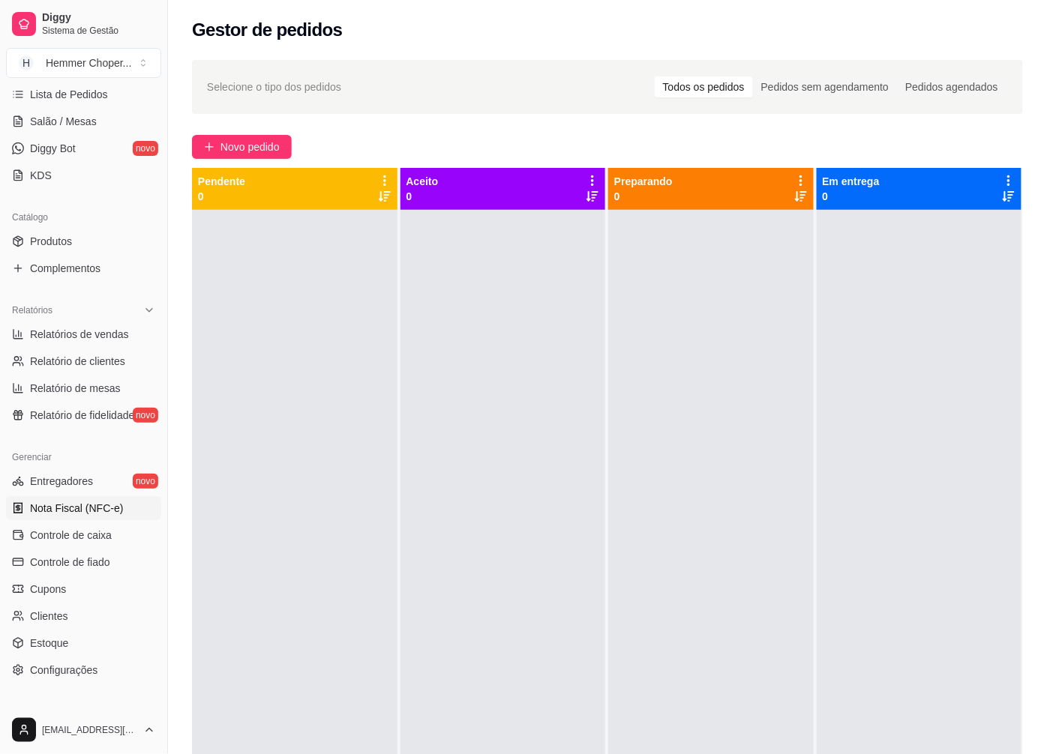
click at [64, 505] on span "Nota Fiscal (NFC-e)" at bounding box center [76, 508] width 93 height 15
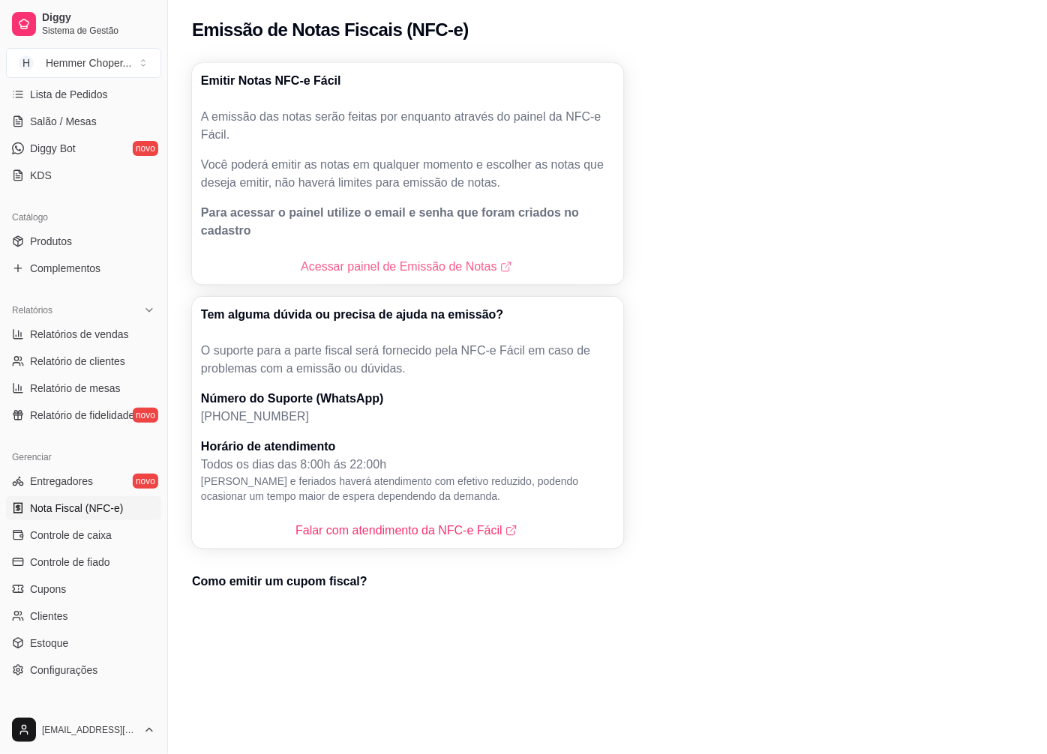
click at [381, 258] on link "Acessar painel de Emissão de Notas" at bounding box center [408, 267] width 214 height 18
